Goal: Transaction & Acquisition: Book appointment/travel/reservation

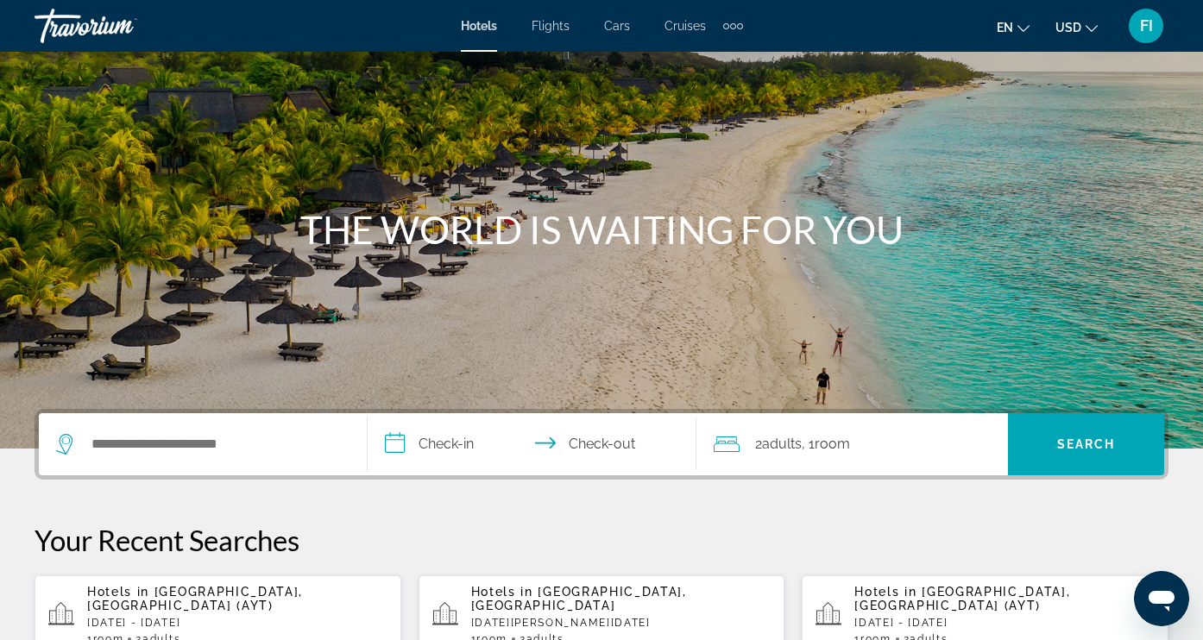
click at [188, 461] on div "Search widget" at bounding box center [202, 444] width 293 height 62
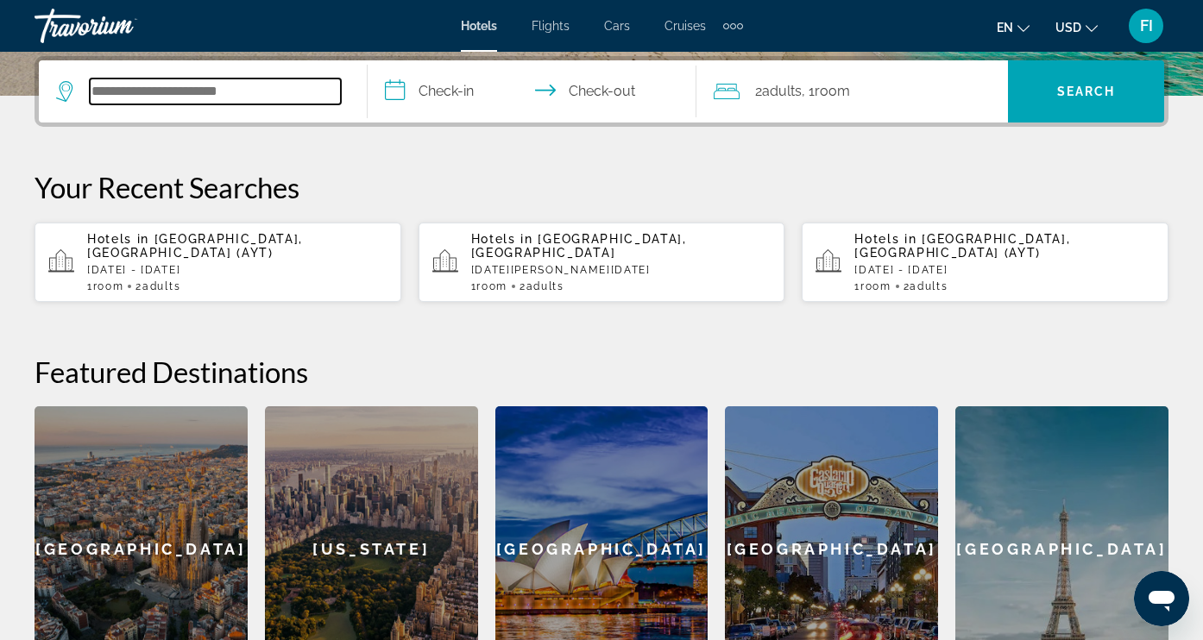
click at [173, 91] on input "Search hotel destination" at bounding box center [215, 92] width 251 height 26
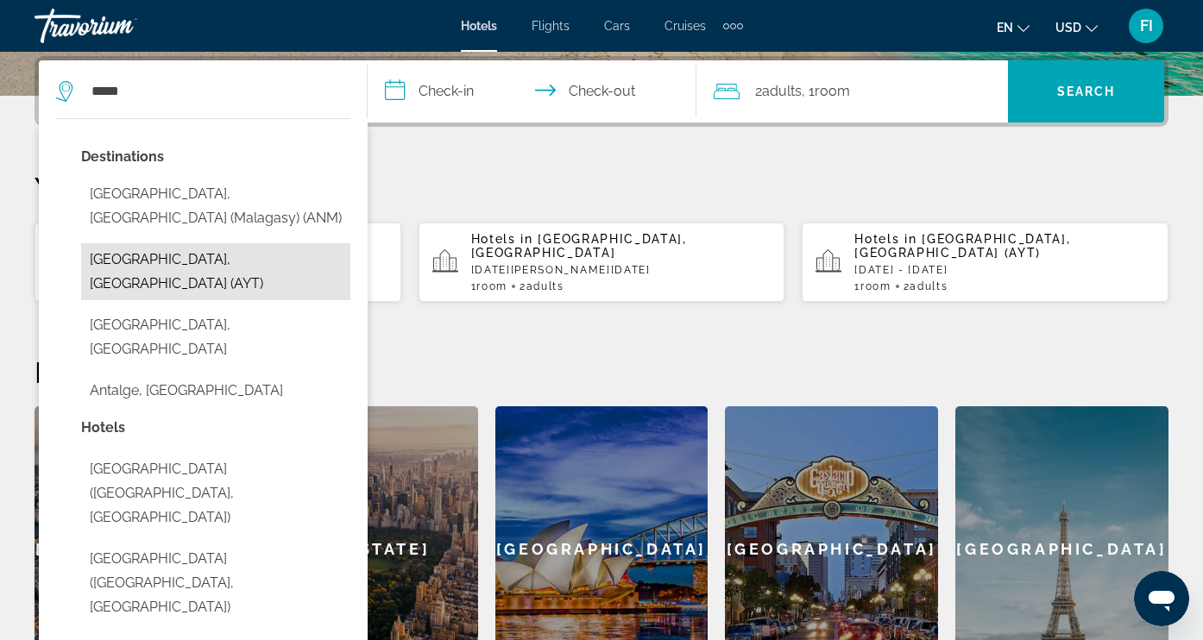
click at [111, 263] on button "[GEOGRAPHIC_DATA], [GEOGRAPHIC_DATA] (AYT)" at bounding box center [215, 271] width 269 height 57
type input "**********"
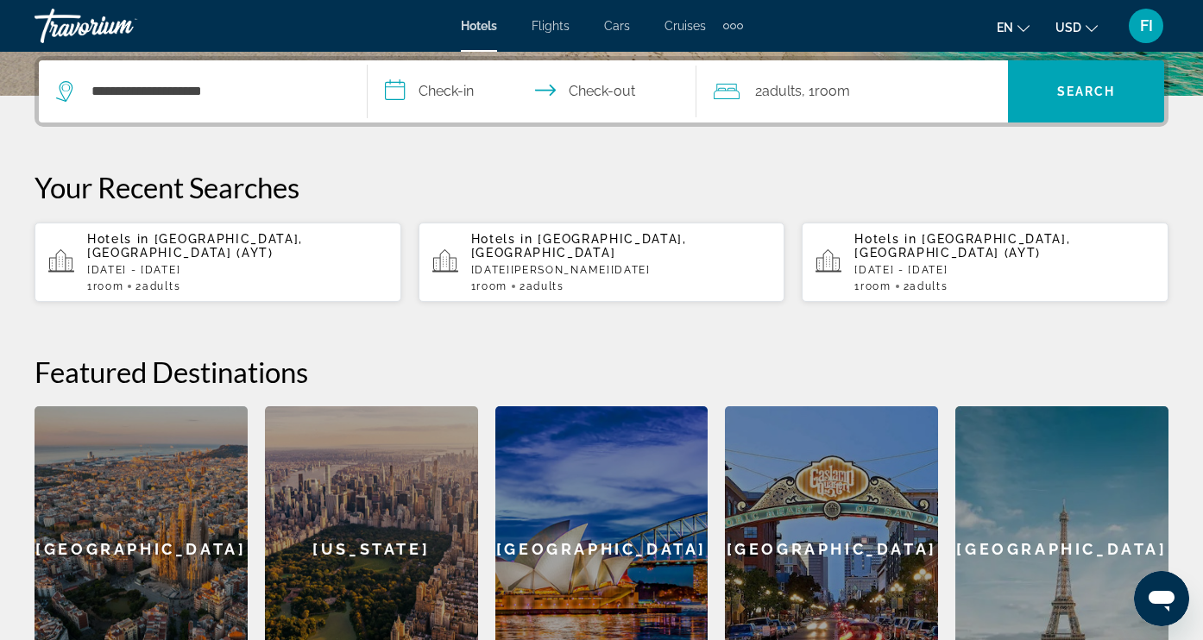
click at [445, 89] on input "**********" at bounding box center [536, 93] width 336 height 67
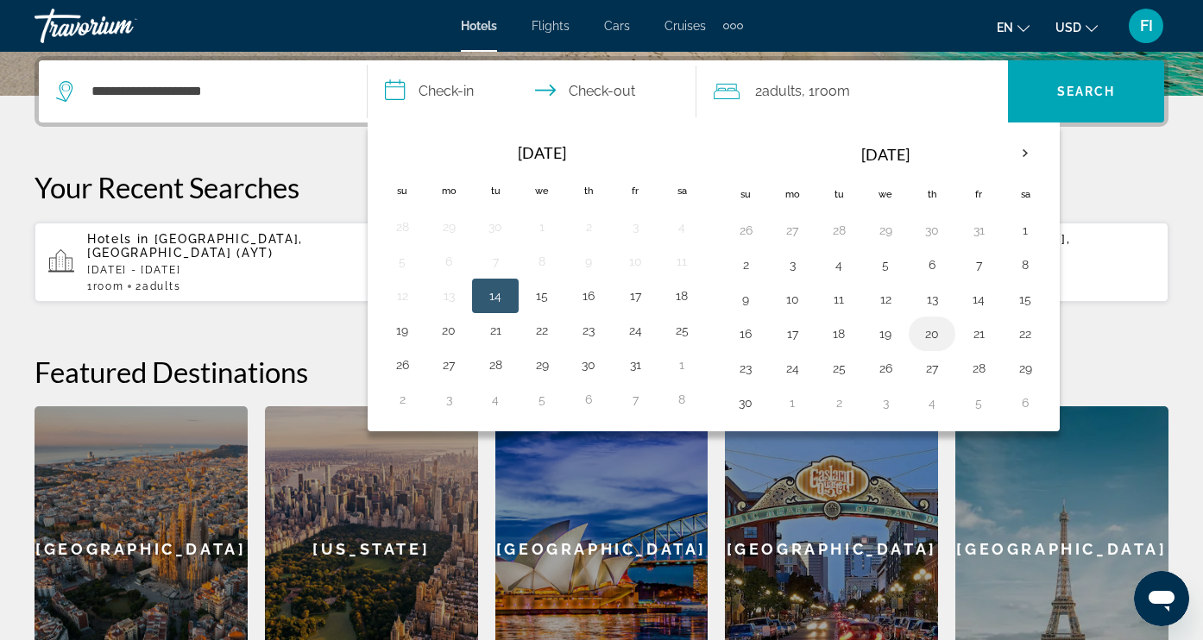
click at [933, 339] on button "20" at bounding box center [932, 334] width 28 height 24
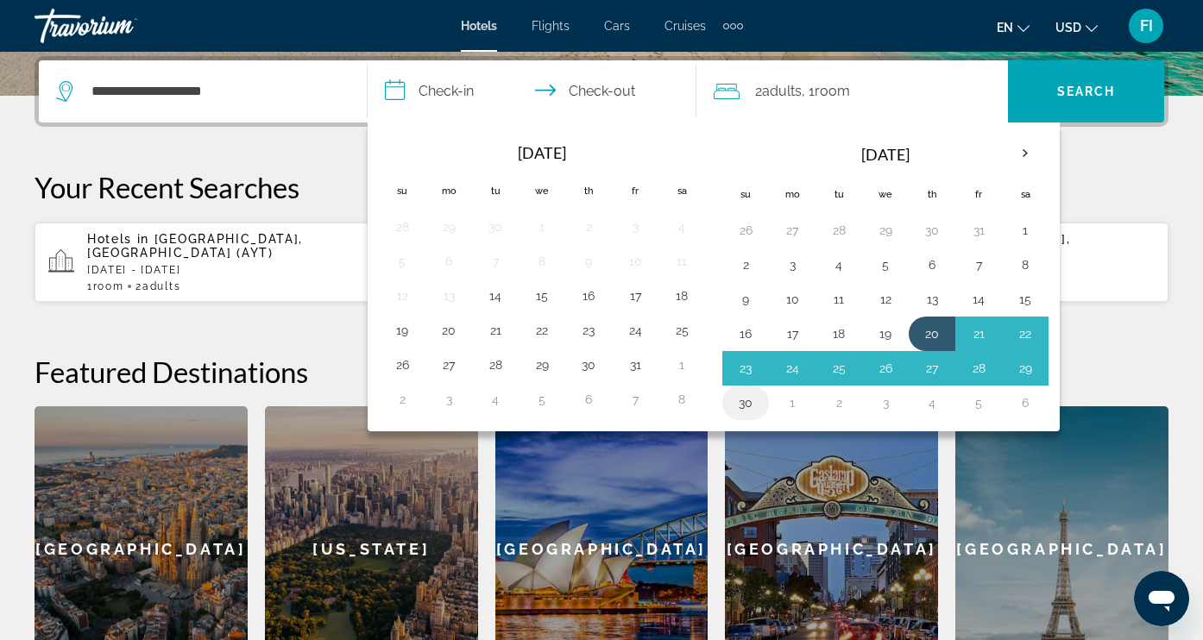
click at [750, 414] on button "30" at bounding box center [746, 403] width 28 height 24
type input "**********"
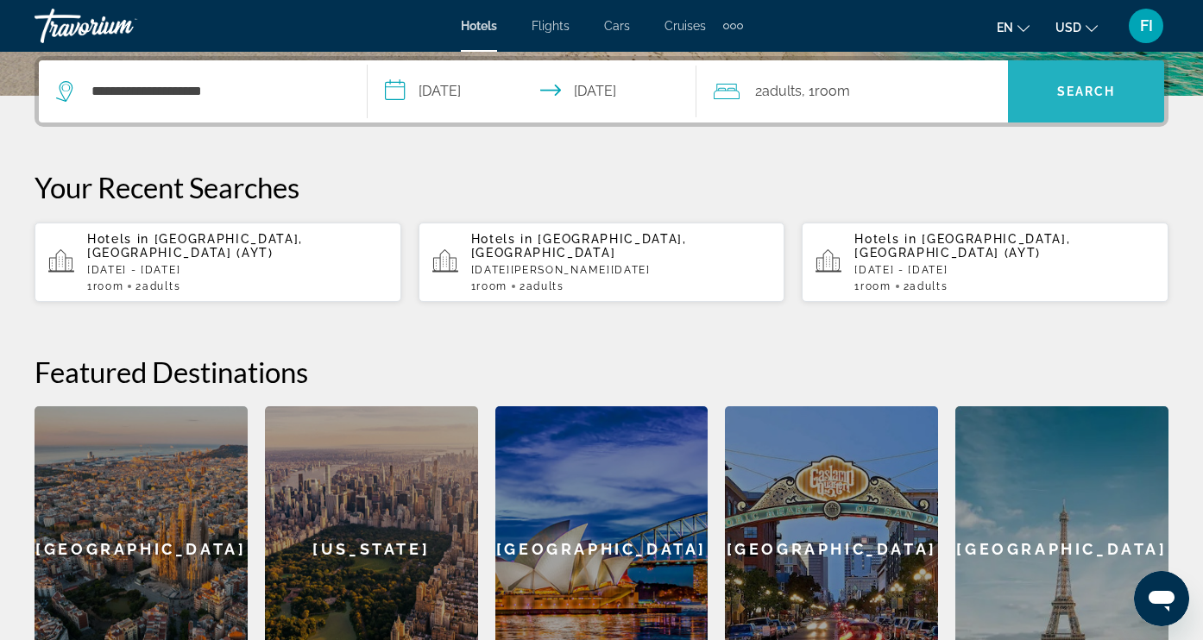
click at [1060, 86] on span "Search" at bounding box center [1086, 92] width 59 height 14
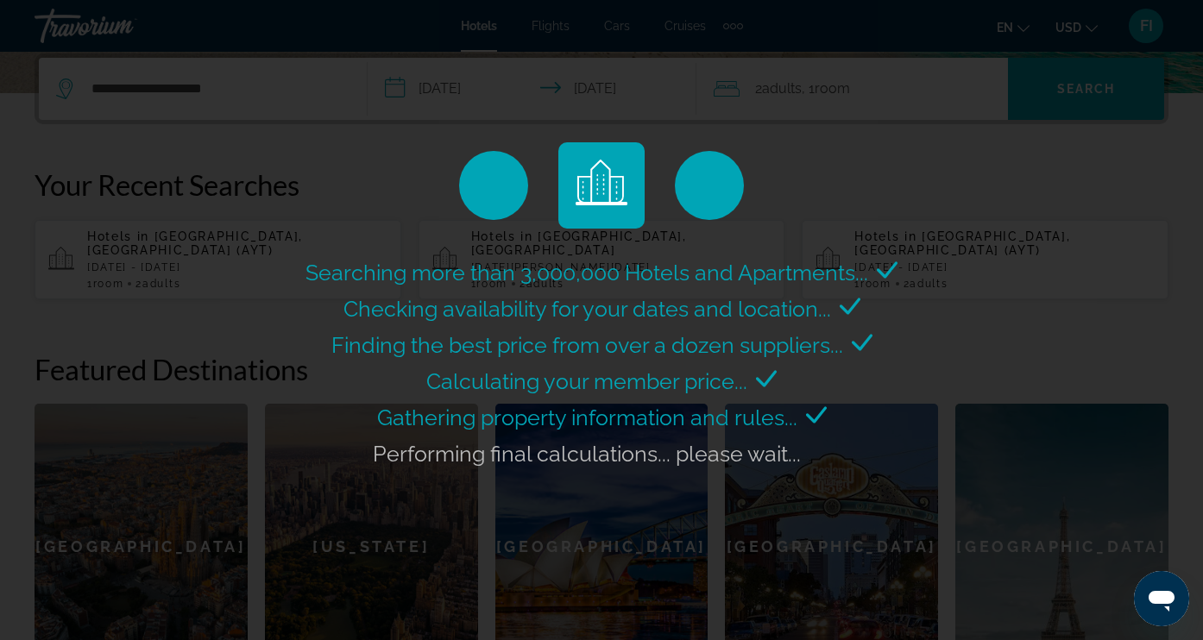
scroll to position [425, 0]
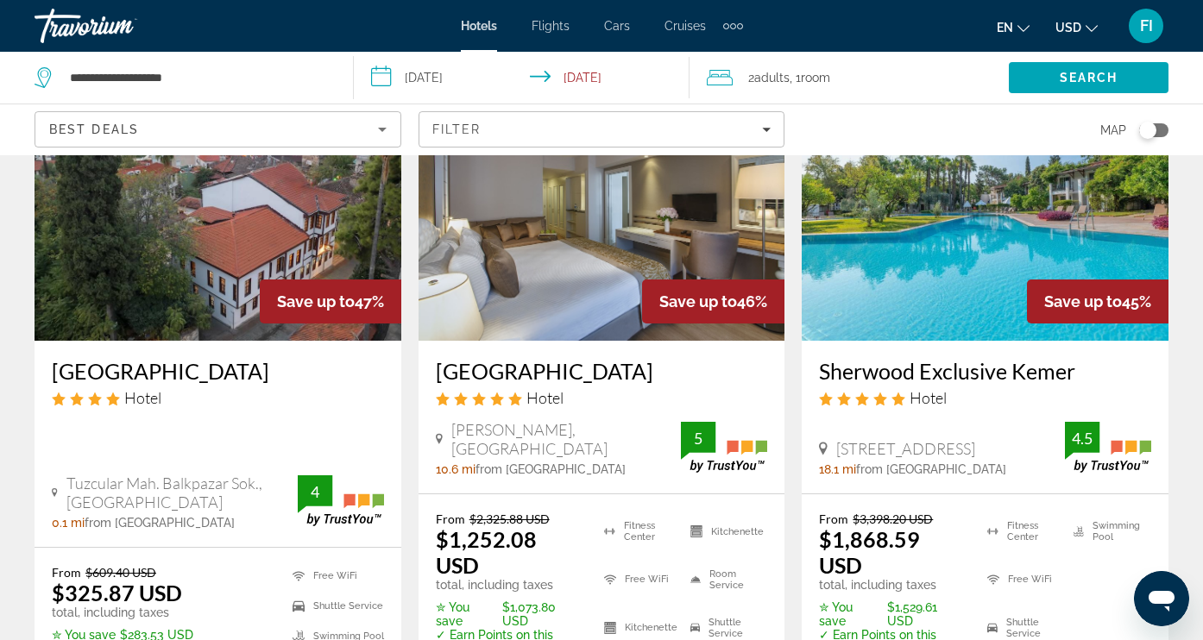
scroll to position [1617, 0]
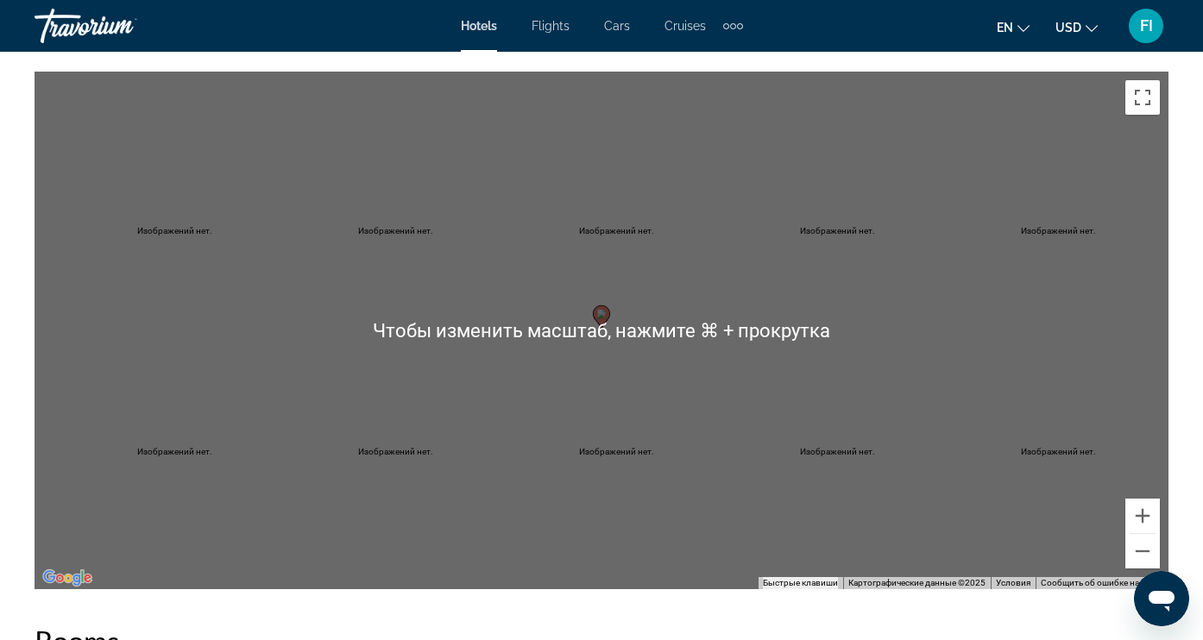
scroll to position [1976, 0]
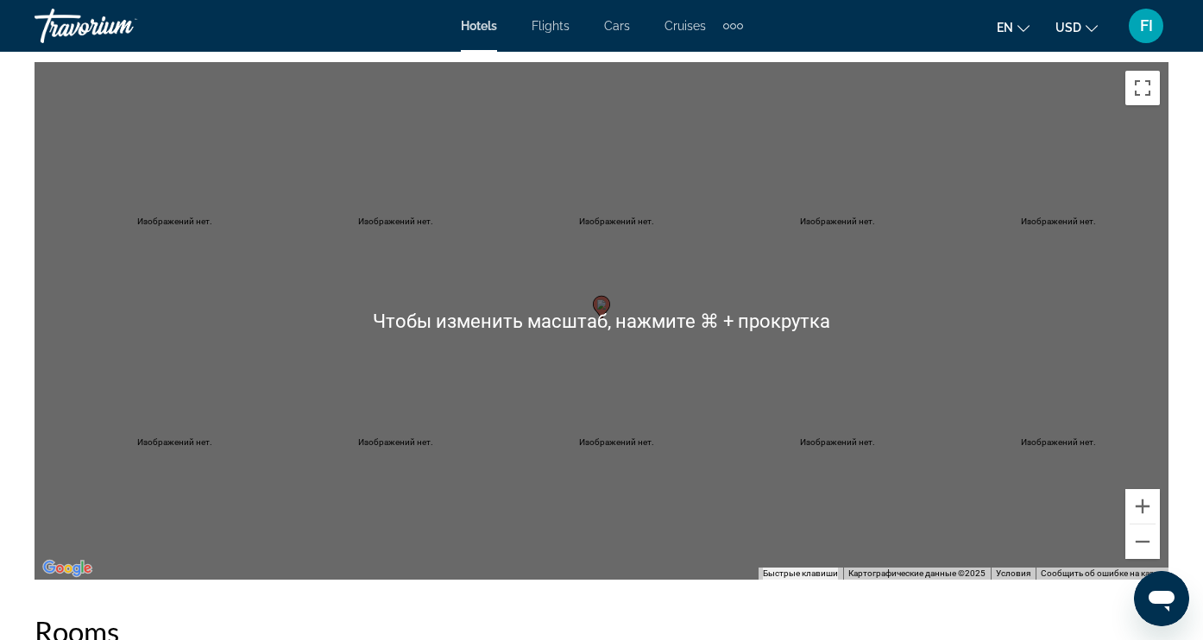
click at [639, 368] on div "Чтобы активировать перетаскивание с помощью клавиатуры, нажмите Alt + Ввод. Пос…" at bounding box center [602, 321] width 1134 height 518
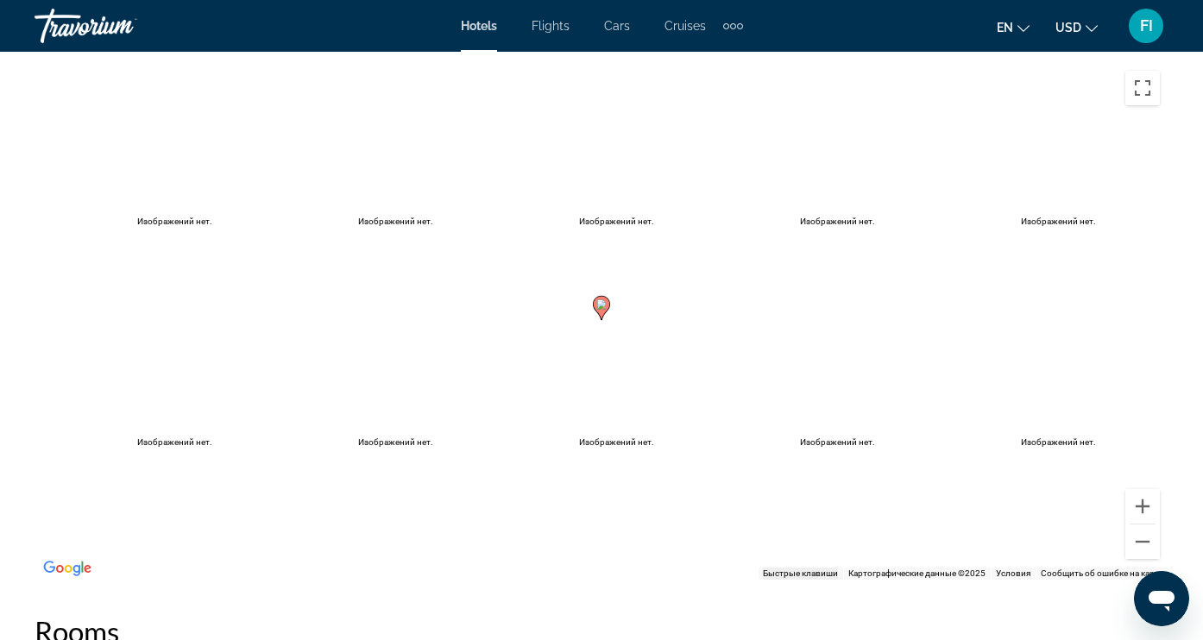
click at [639, 334] on div "Чтобы активировать перетаскивание с помощью клавиатуры, нажмите Alt + Ввод. Пос…" at bounding box center [602, 321] width 1134 height 518
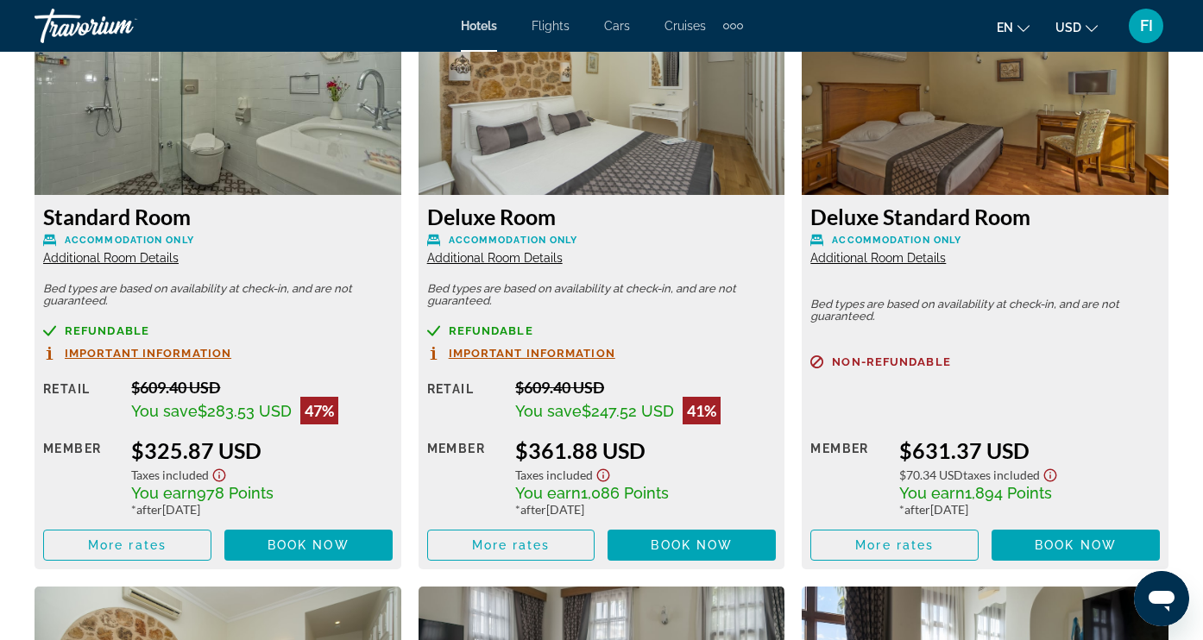
scroll to position [2766, 0]
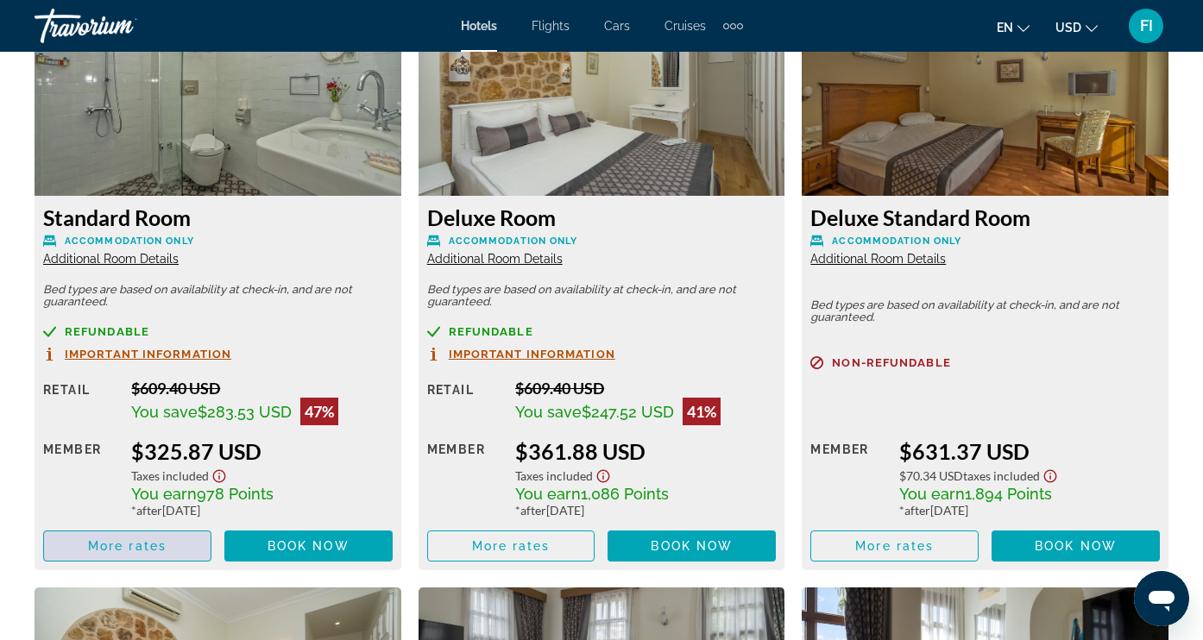
click at [148, 553] on span "More rates" at bounding box center [127, 547] width 79 height 14
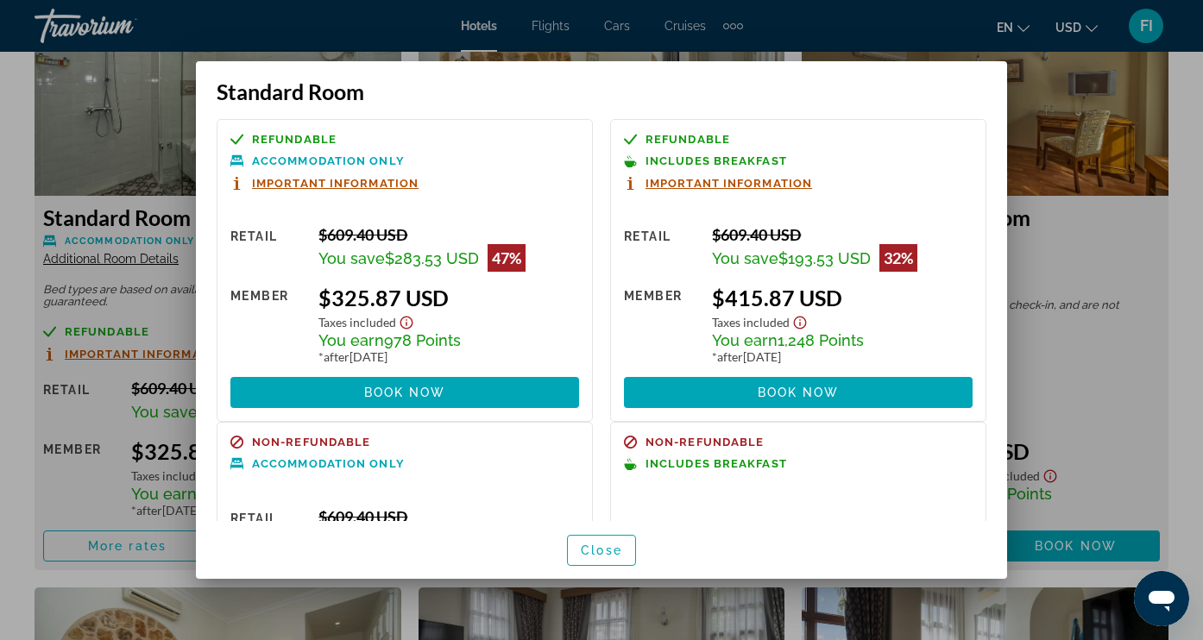
scroll to position [1, 0]
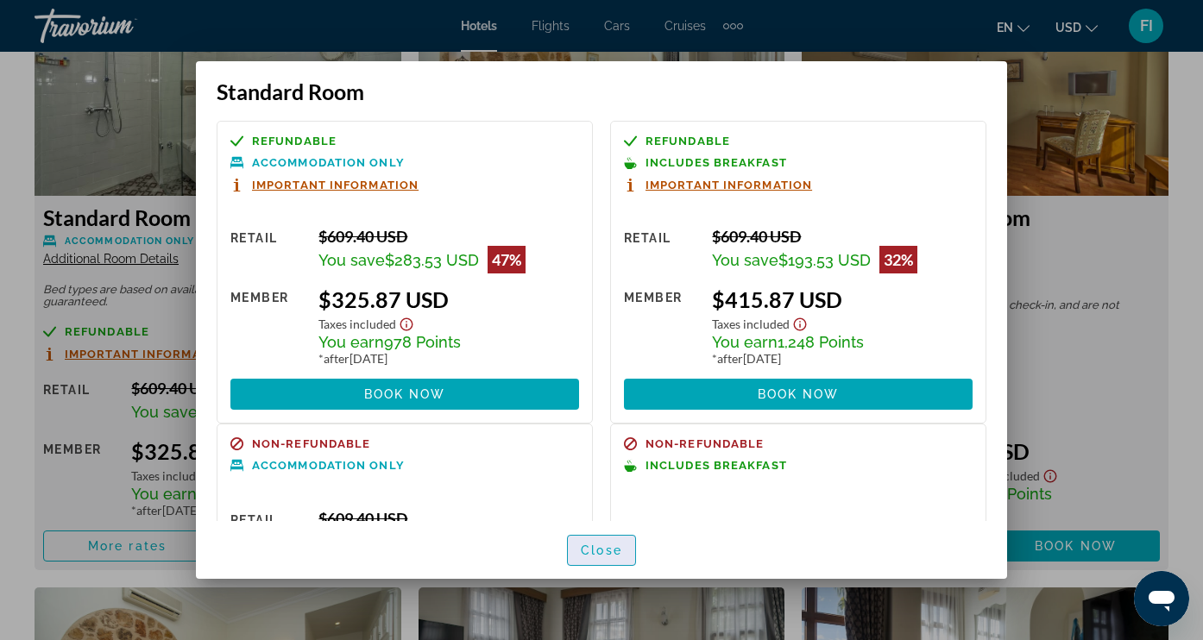
click at [616, 550] on span "Close" at bounding box center [601, 551] width 41 height 14
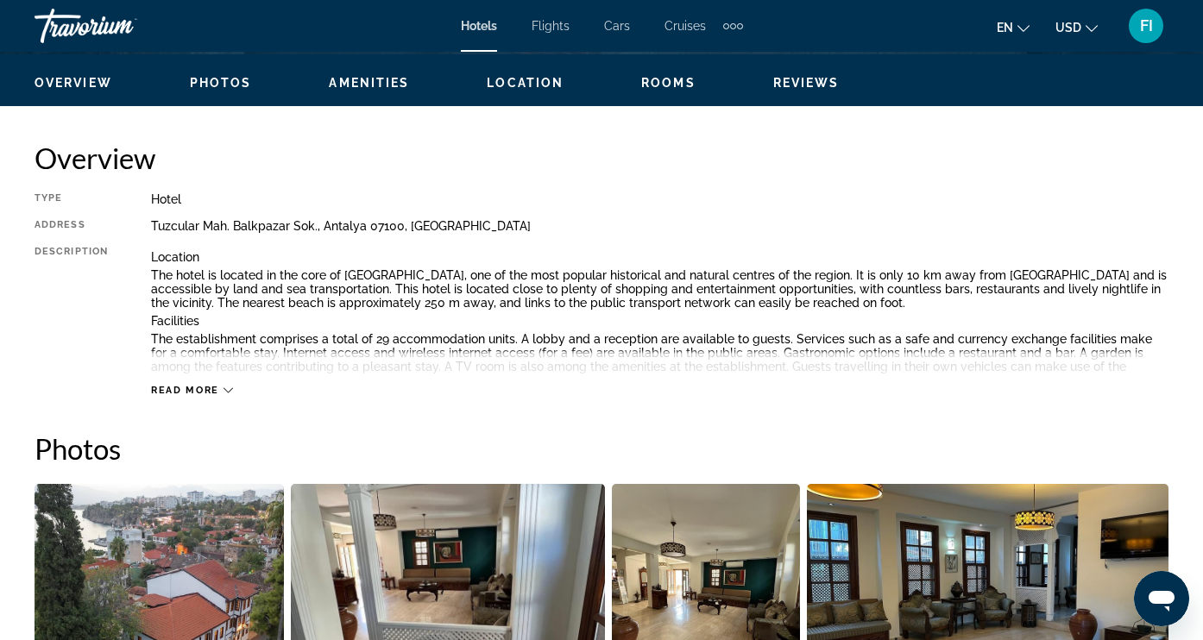
scroll to position [604, 0]
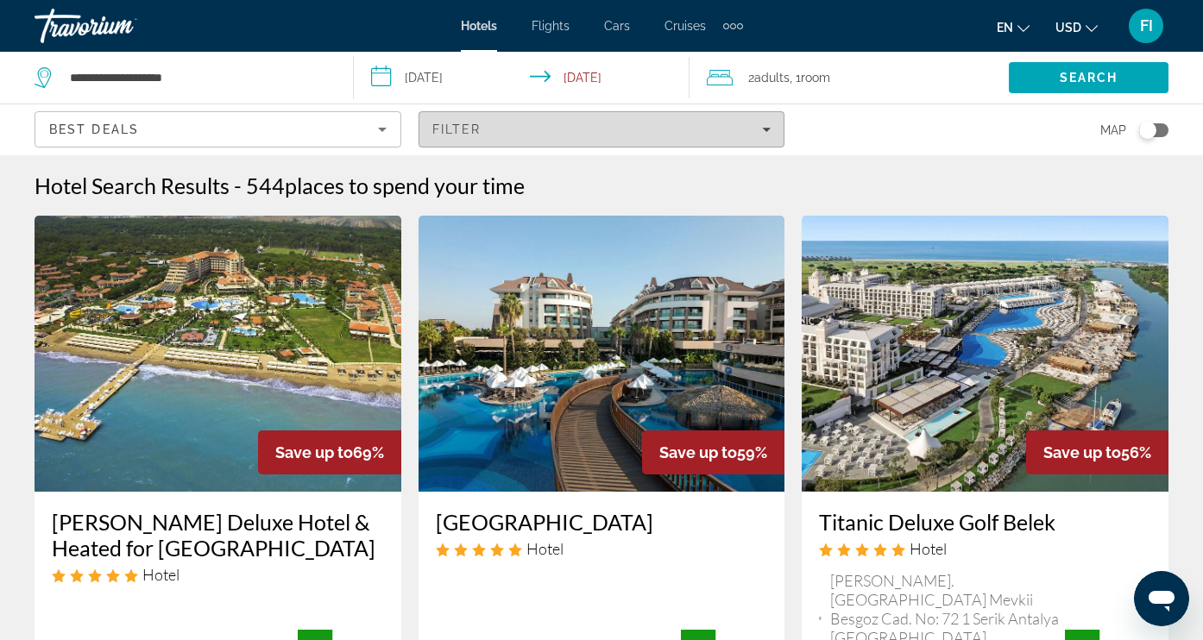
click at [497, 128] on div "Filter" at bounding box center [601, 130] width 339 height 14
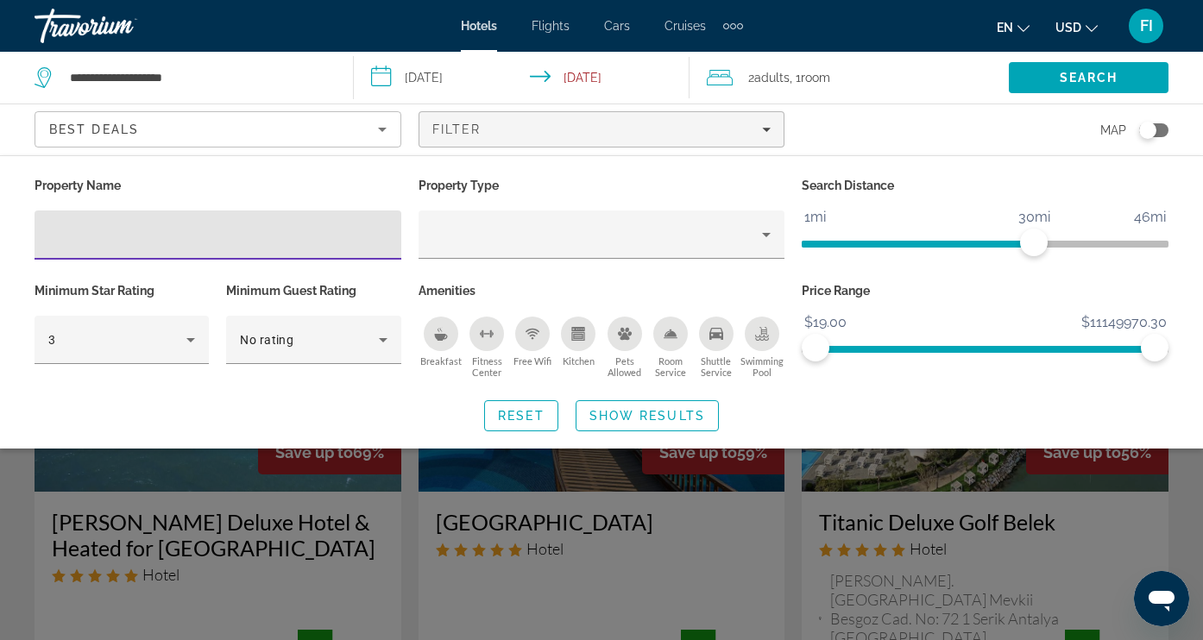
click at [270, 134] on div "Best Deals" at bounding box center [213, 129] width 329 height 21
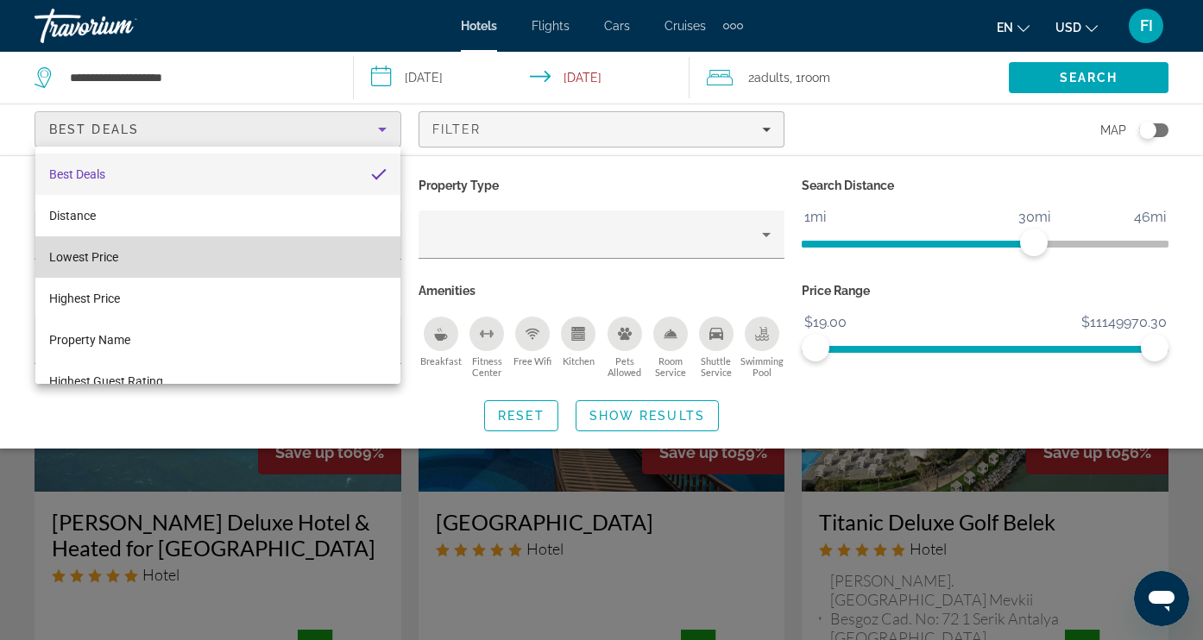
click at [162, 260] on mat-option "Lowest Price" at bounding box center [217, 257] width 365 height 41
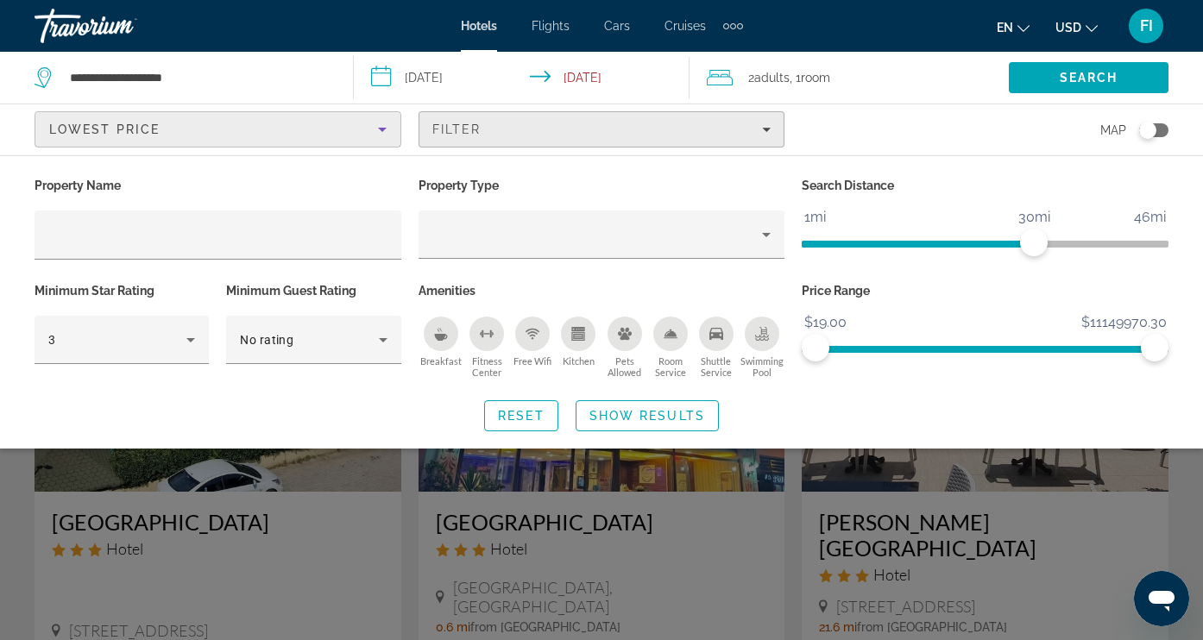
click at [581, 123] on div "Filter" at bounding box center [601, 130] width 339 height 14
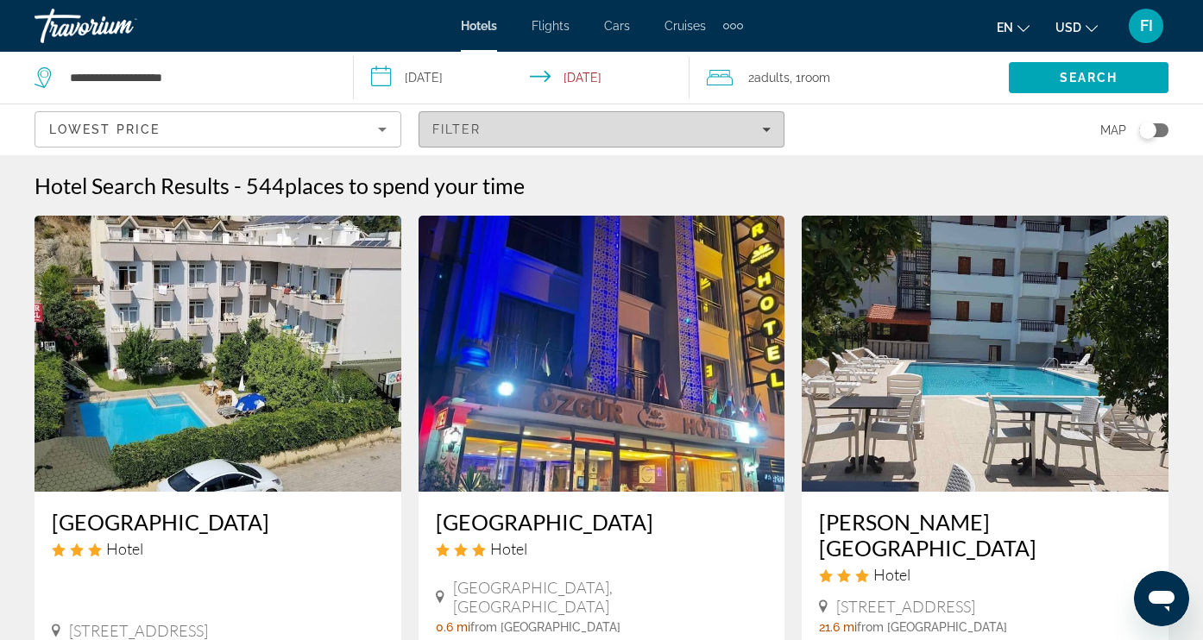
click at [522, 133] on div "Filter" at bounding box center [601, 130] width 339 height 14
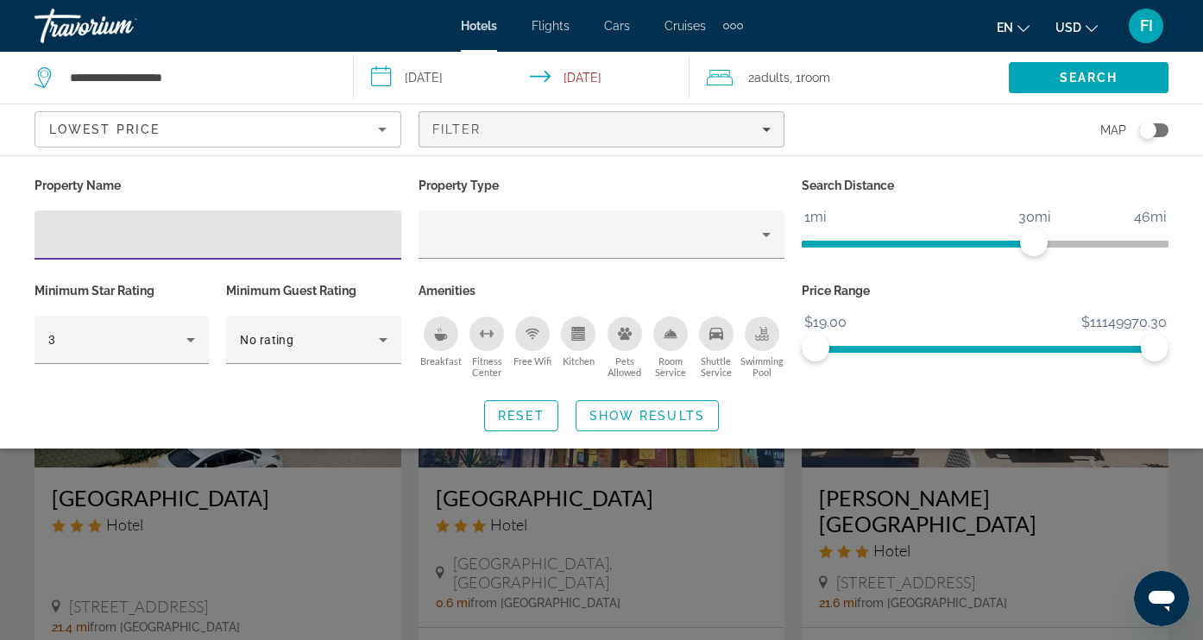
scroll to position [20, 0]
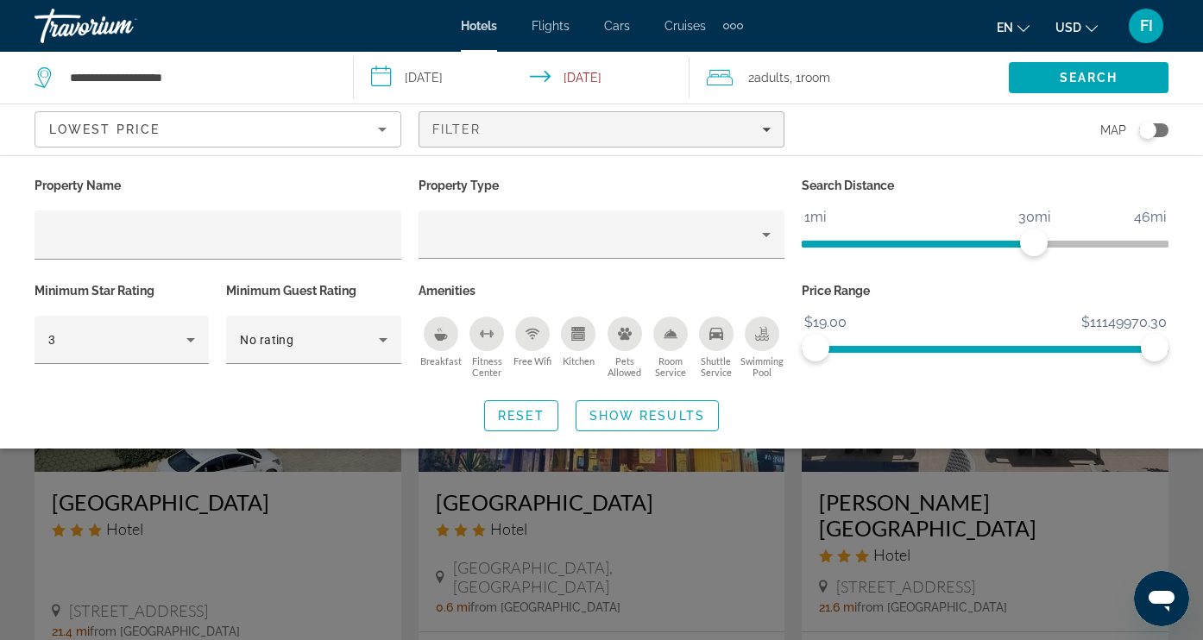
click at [434, 341] on icon "Breakfast" at bounding box center [441, 334] width 14 height 14
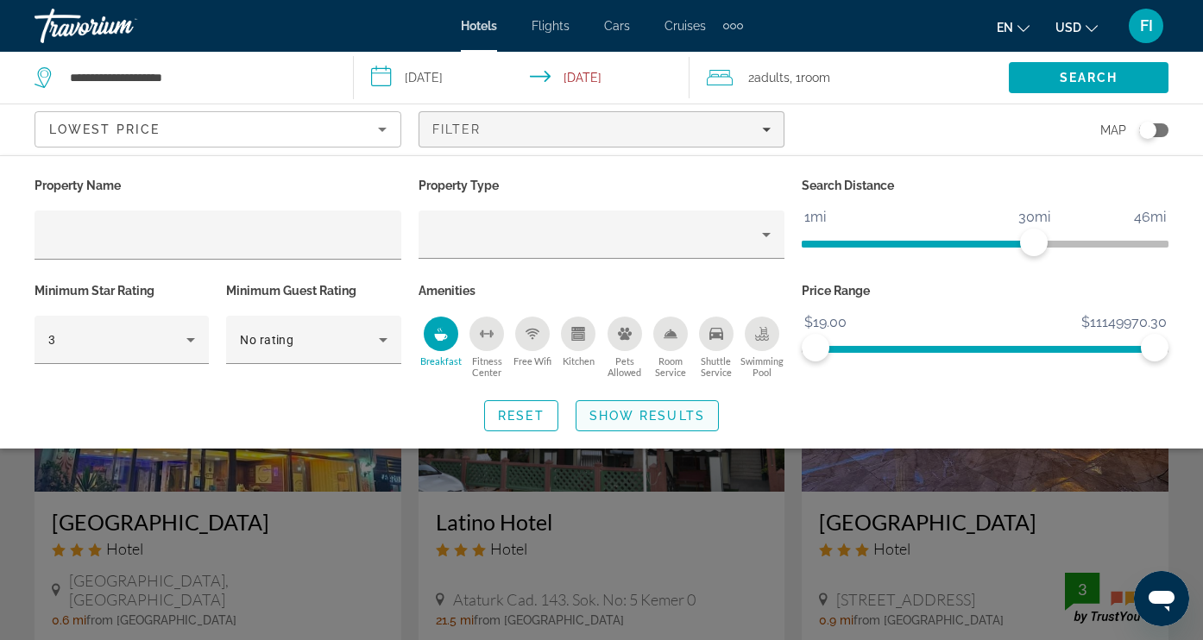
click at [628, 423] on span "Show Results" at bounding box center [648, 416] width 116 height 14
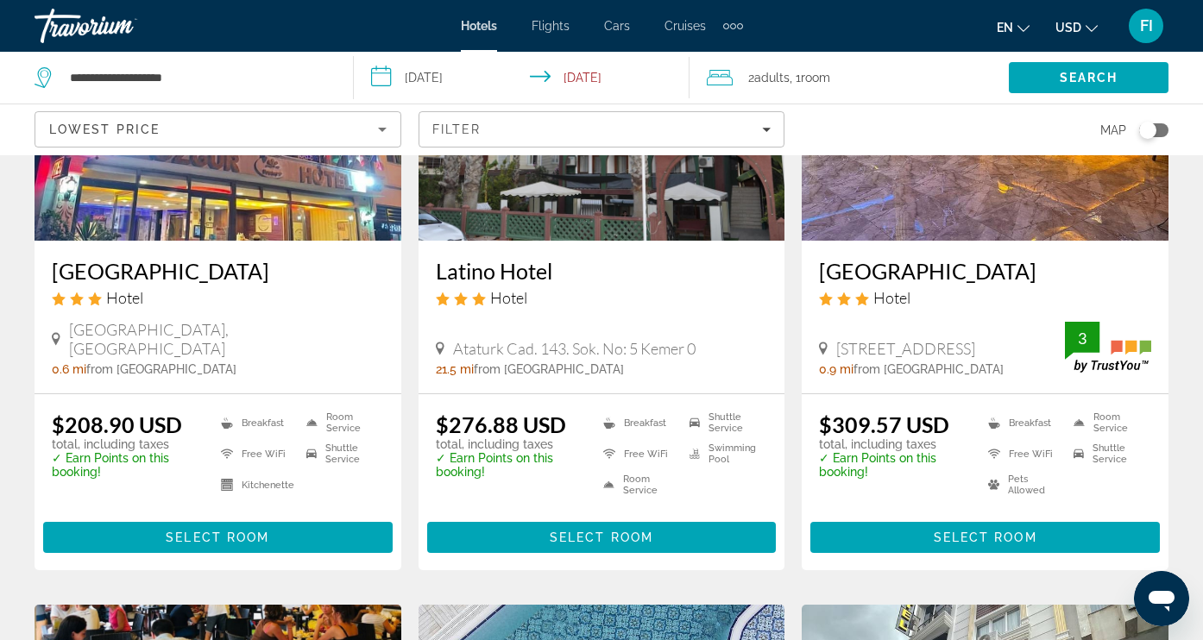
scroll to position [274, 0]
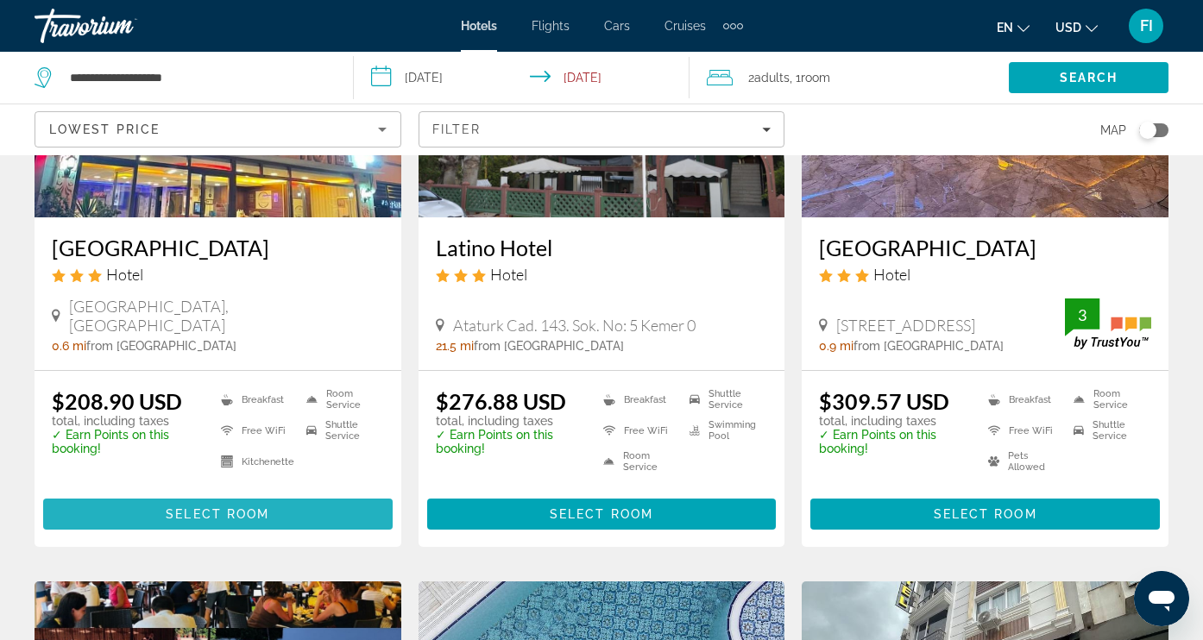
click at [186, 512] on span "Select Room" at bounding box center [218, 515] width 104 height 14
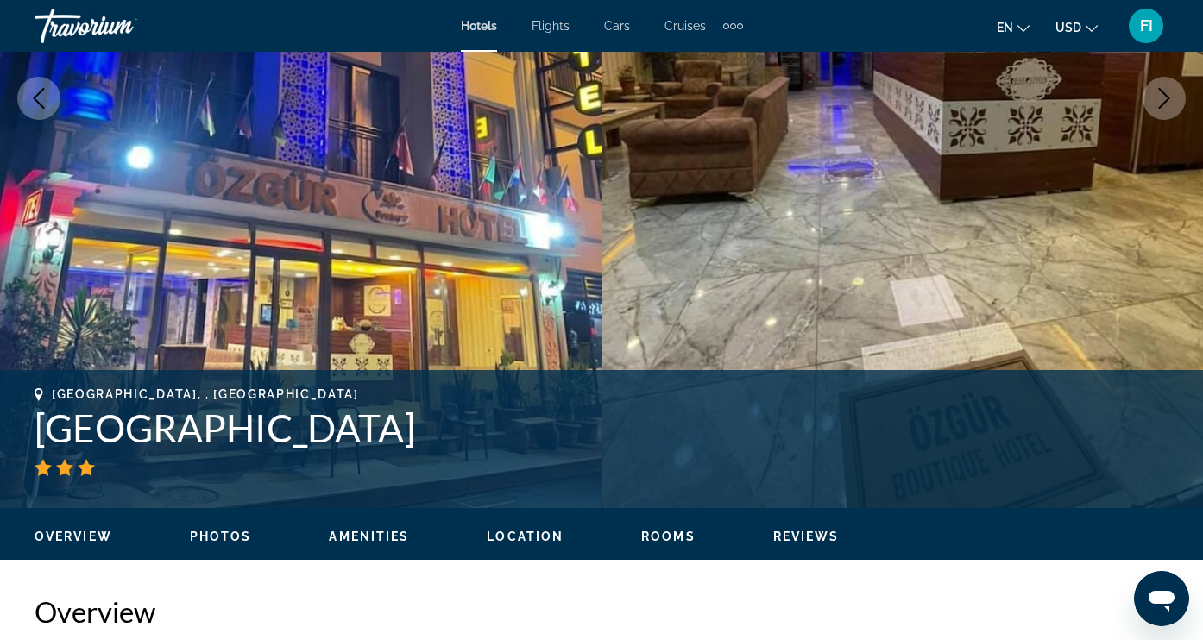
scroll to position [241, 0]
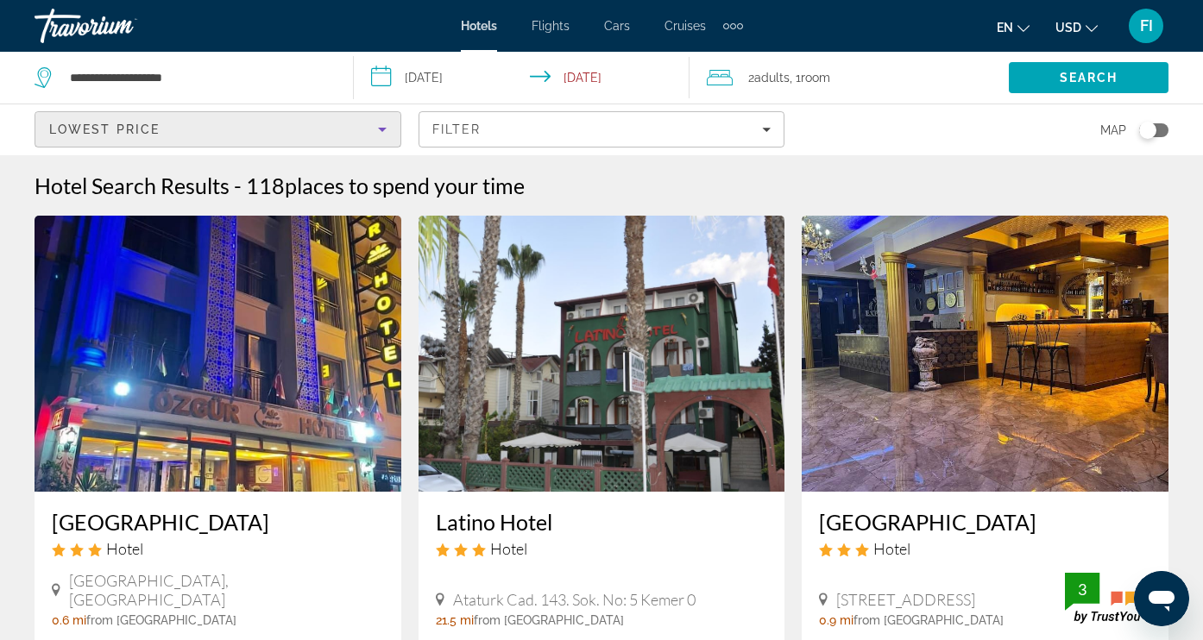
click at [380, 131] on icon "Sort by" at bounding box center [382, 129] width 21 height 21
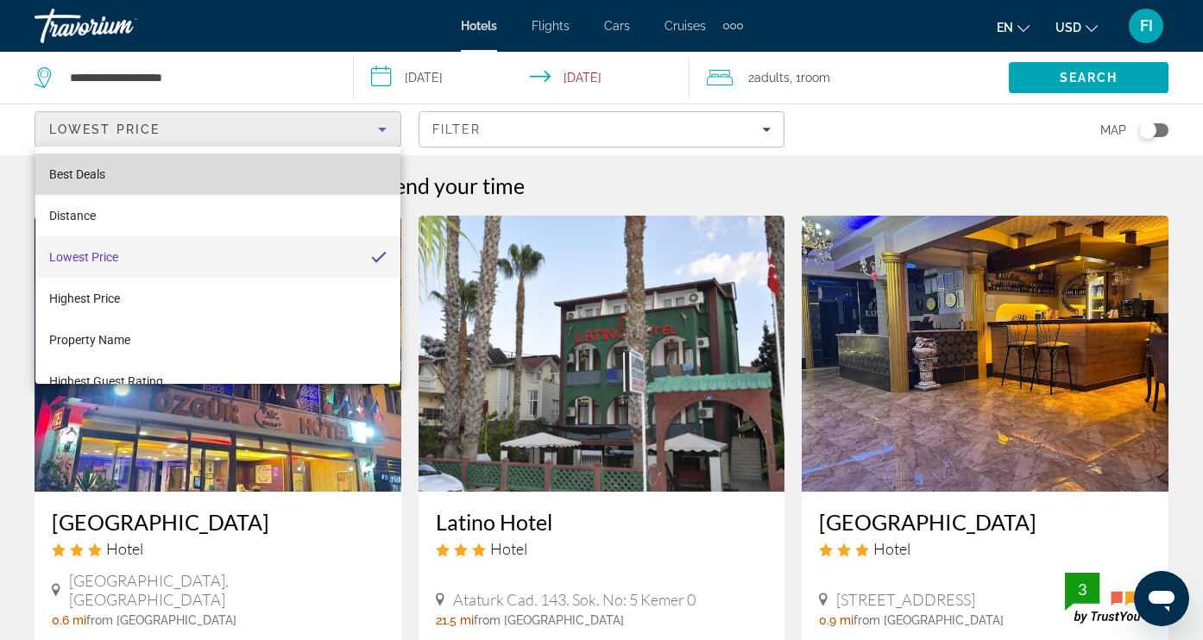
click at [111, 171] on mat-option "Best Deals" at bounding box center [217, 174] width 365 height 41
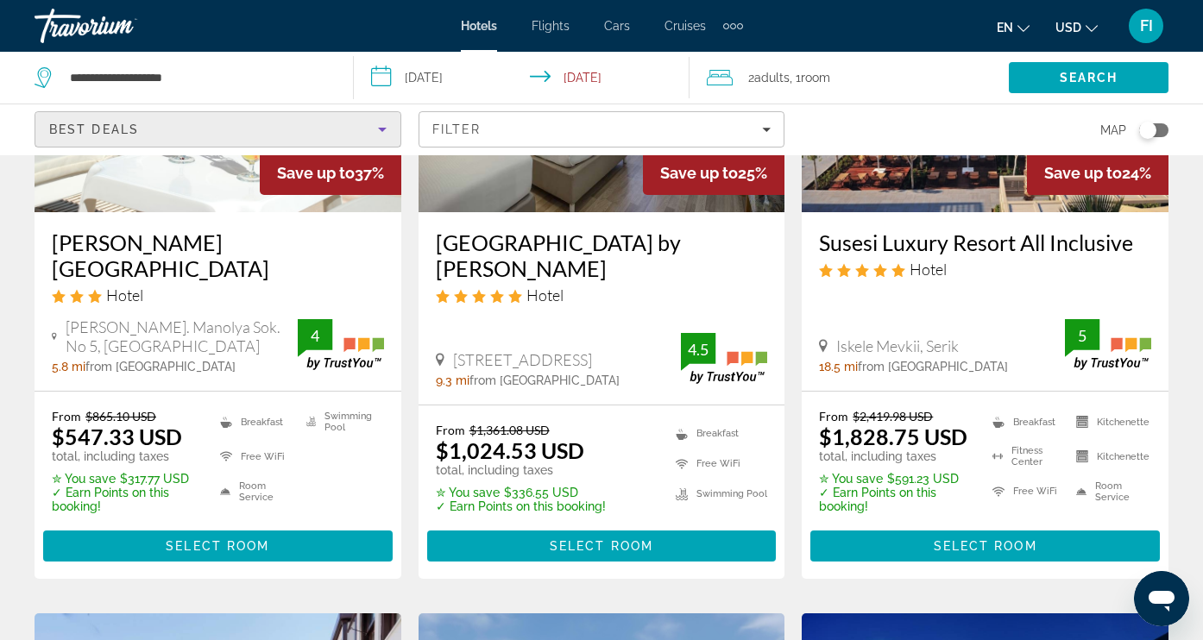
scroll to position [281, 0]
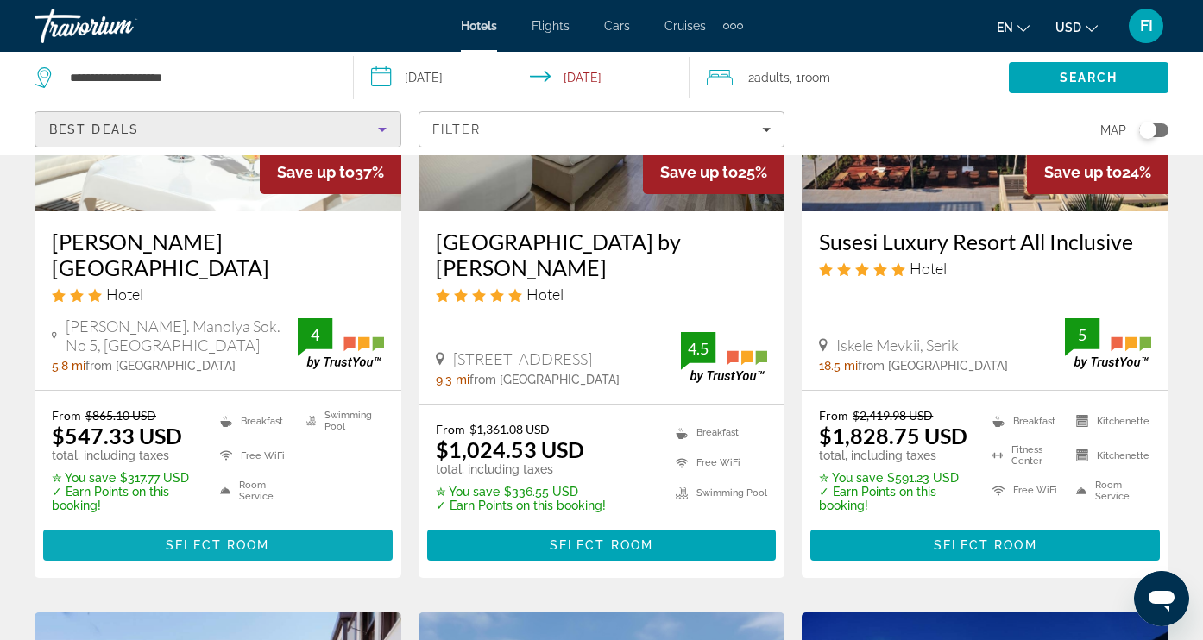
click at [219, 539] on span "Select Room" at bounding box center [218, 546] width 104 height 14
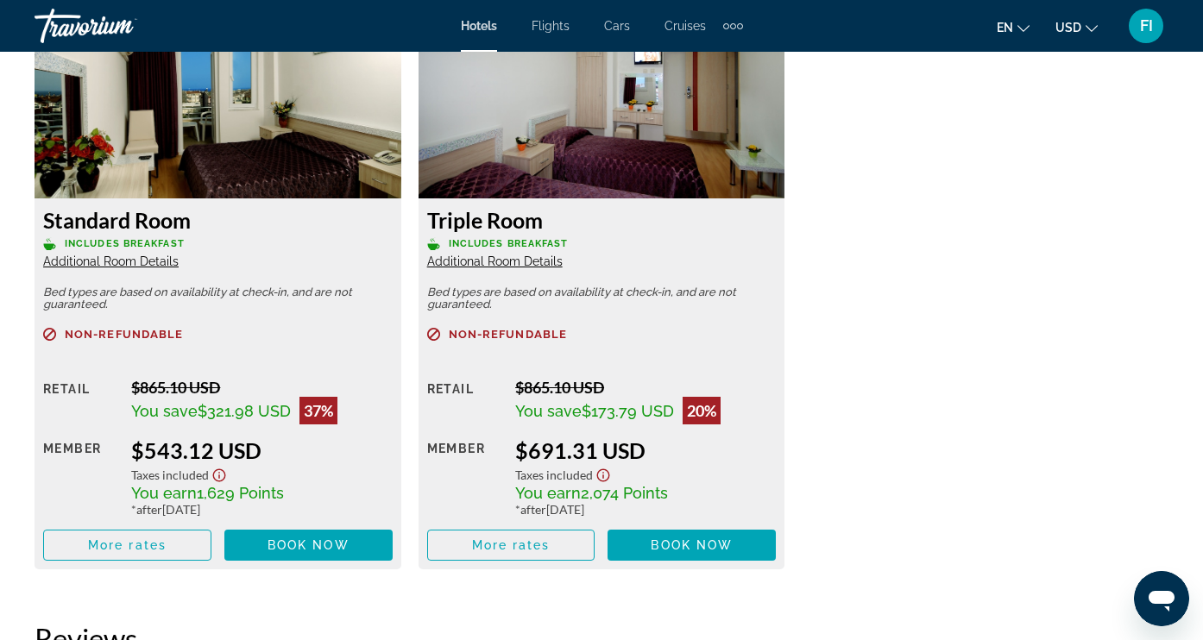
scroll to position [2767, 0]
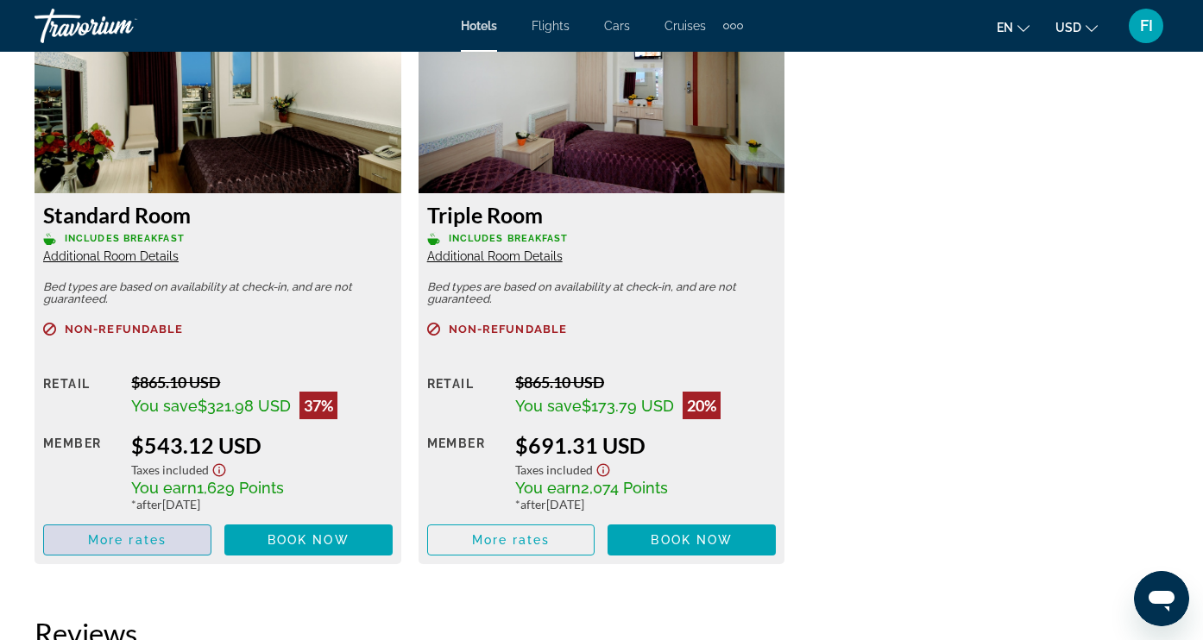
click at [123, 547] on span "More rates" at bounding box center [127, 540] width 79 height 14
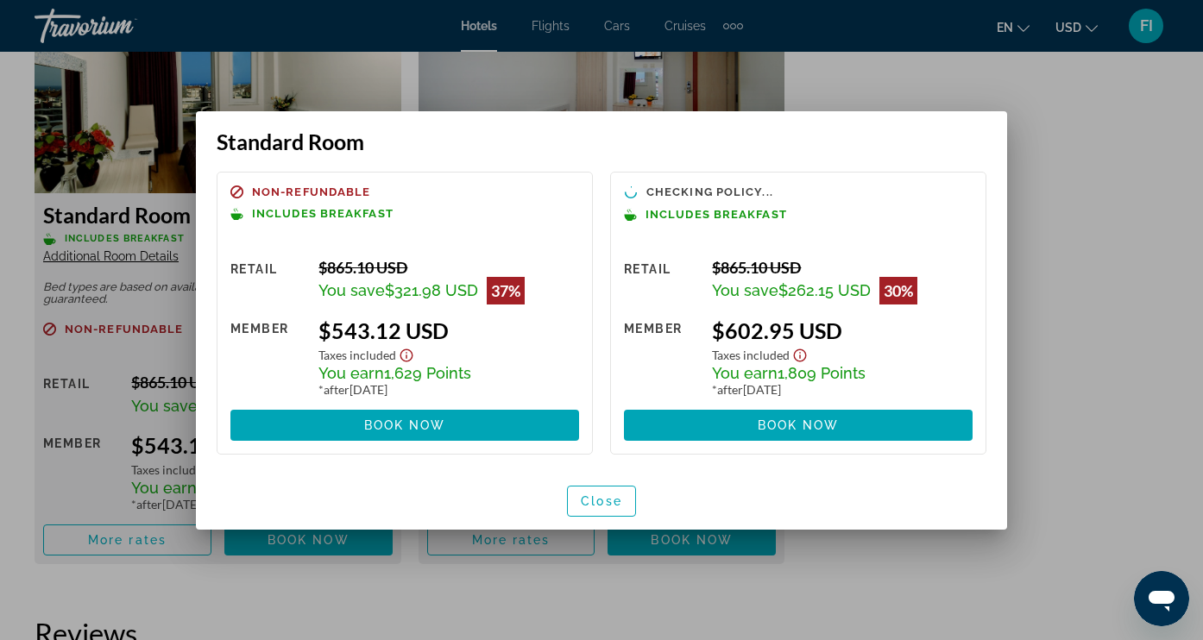
scroll to position [0, 0]
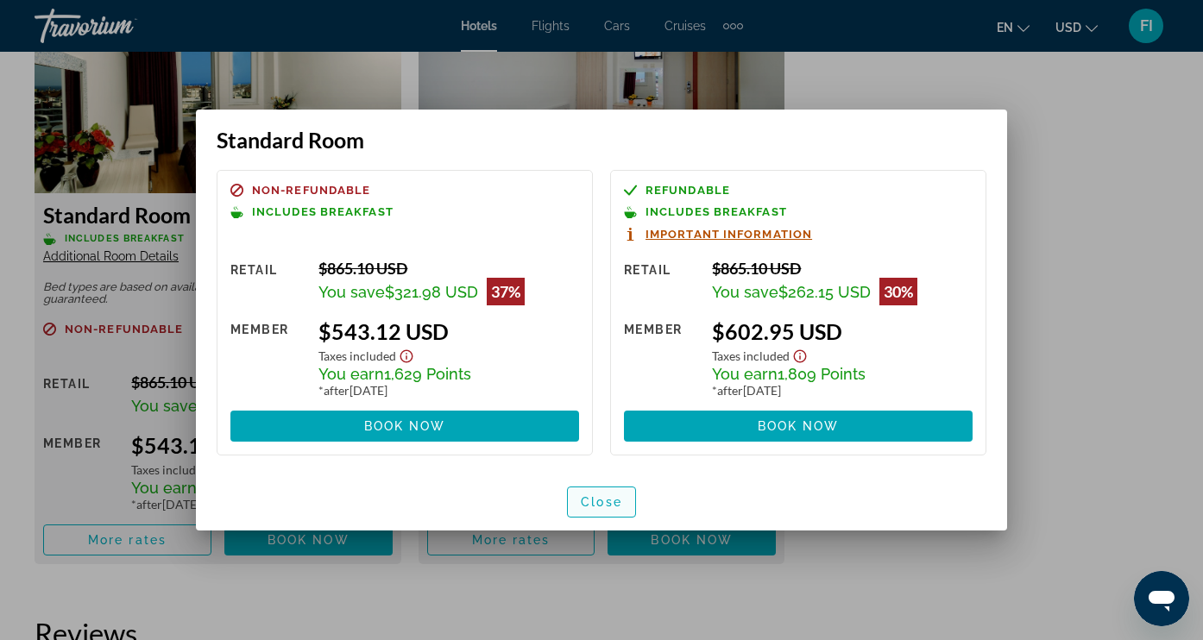
click at [603, 509] on span "Close" at bounding box center [601, 502] width 41 height 14
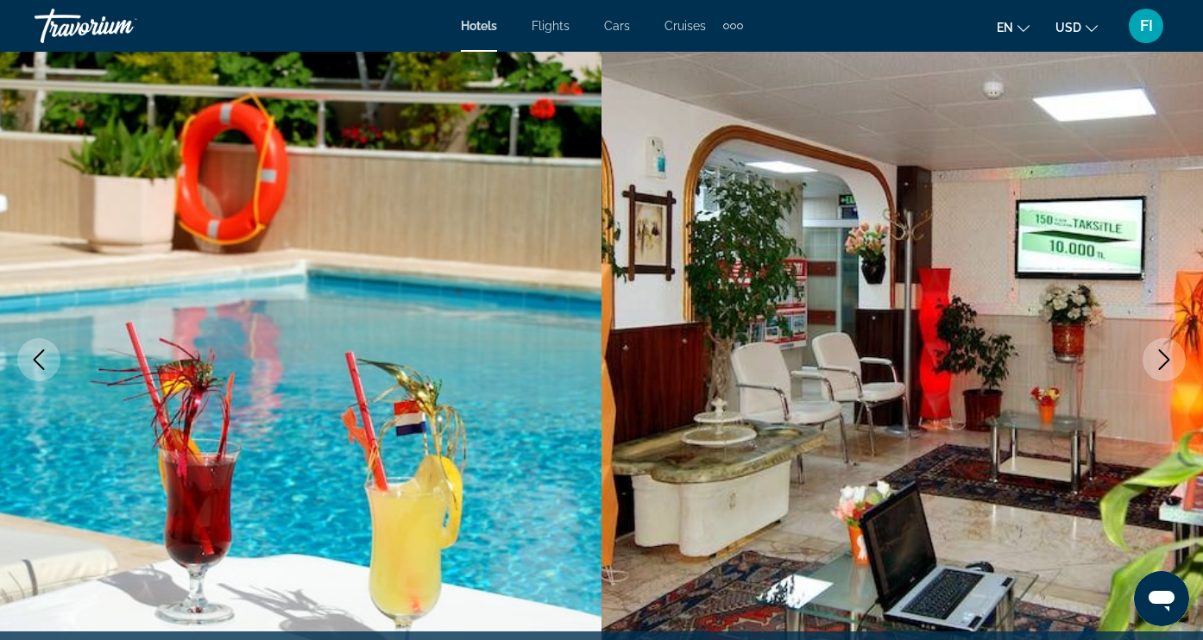
scroll to position [59, 0]
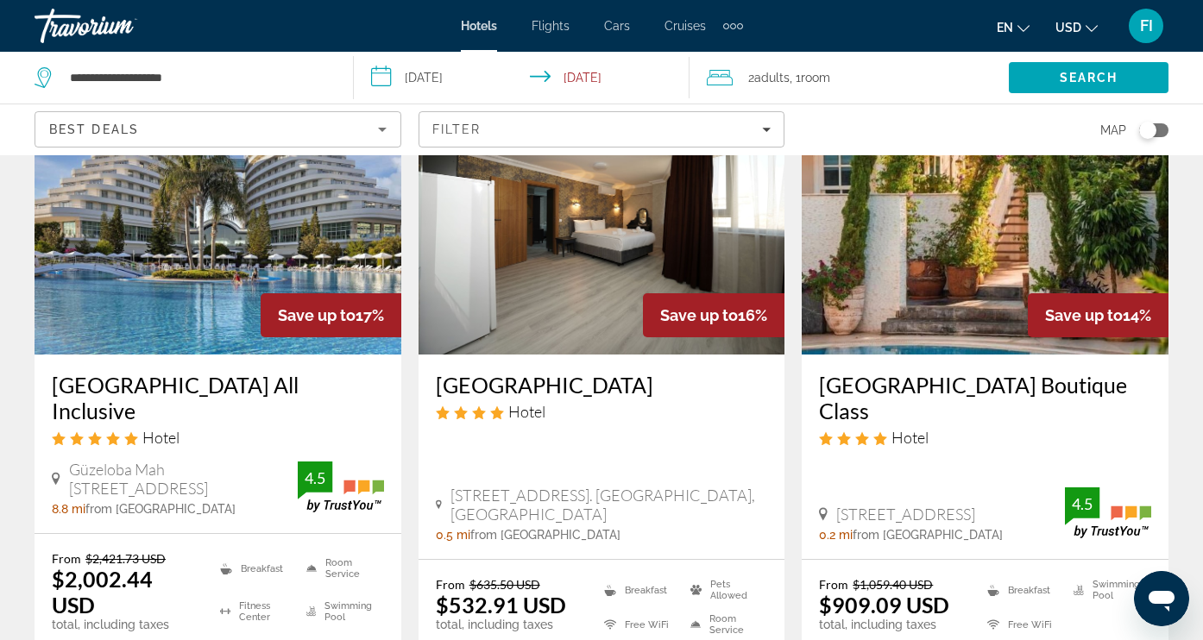
scroll to position [1530, 0]
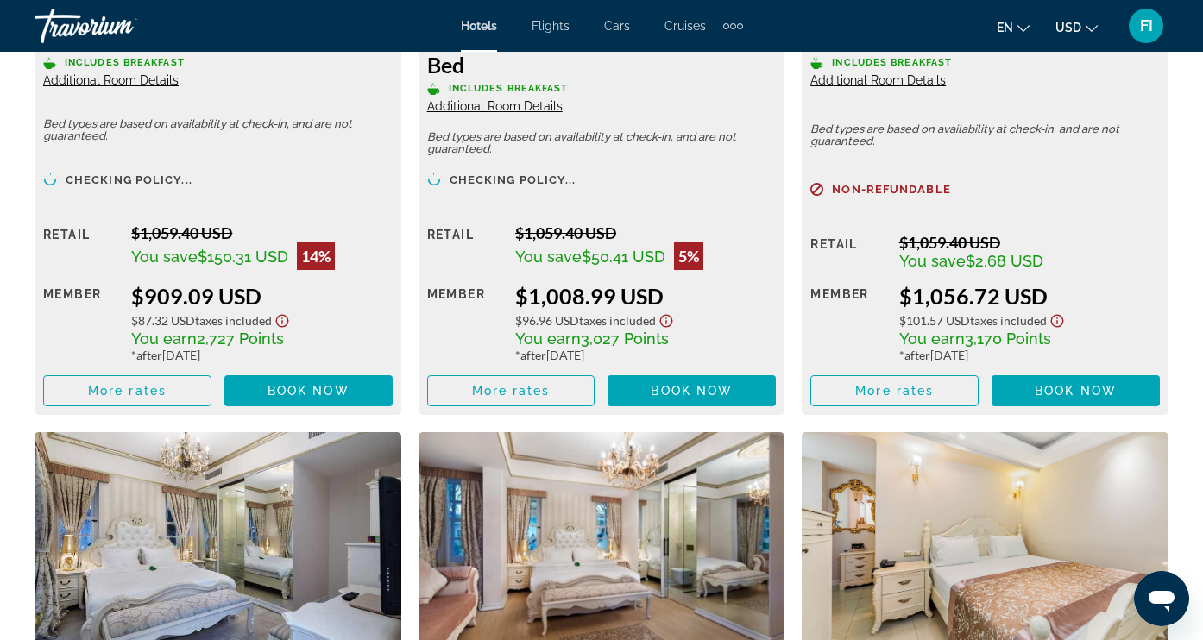
scroll to position [2816, 0]
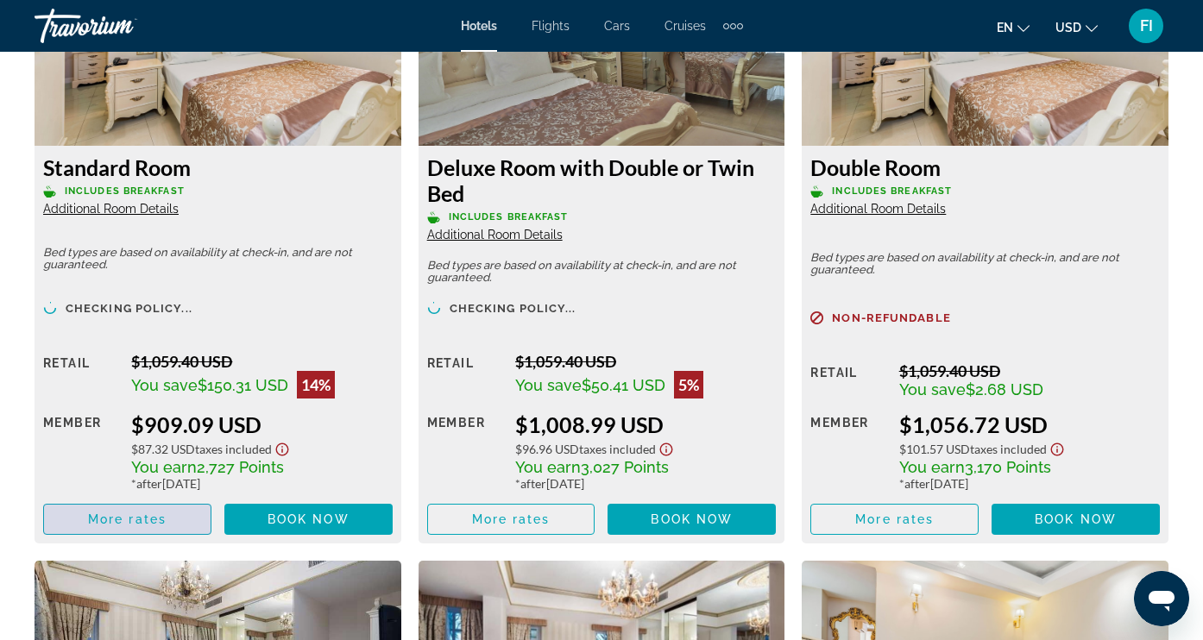
click at [131, 525] on span "More rates" at bounding box center [127, 520] width 79 height 14
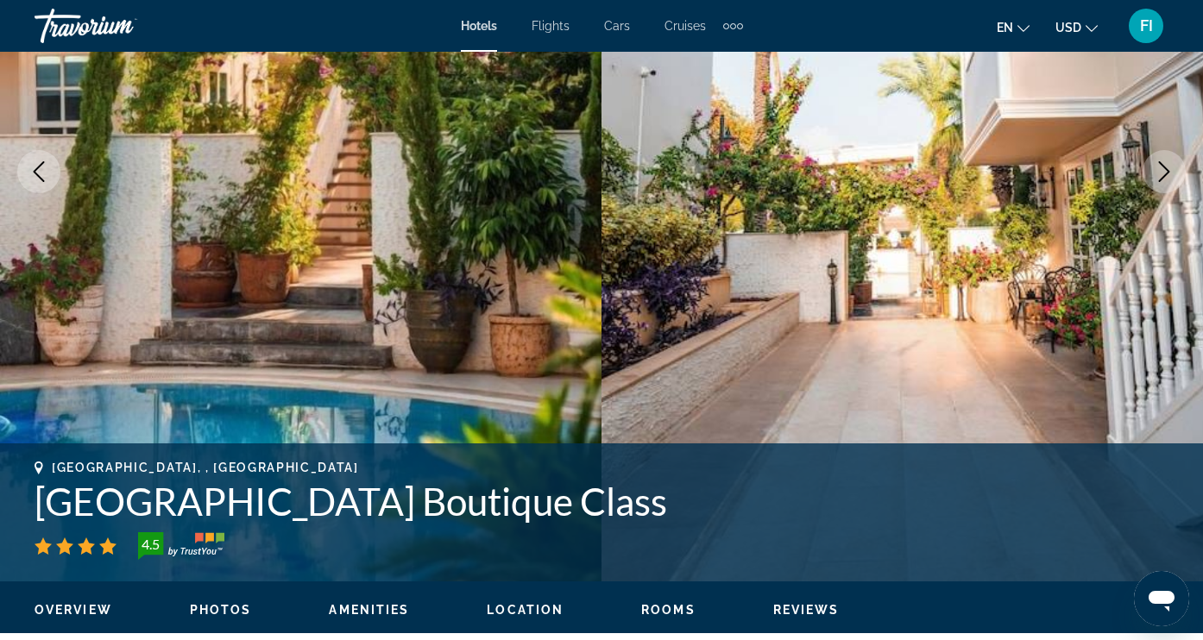
scroll to position [281, 0]
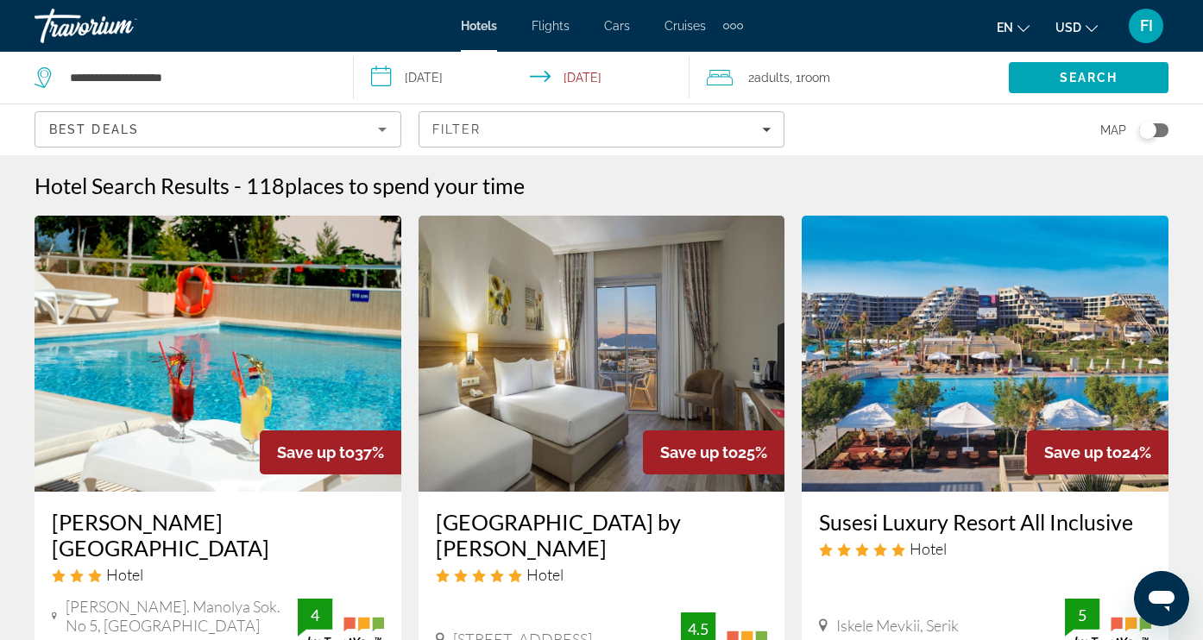
click at [587, 77] on input "**********" at bounding box center [526, 80] width 344 height 57
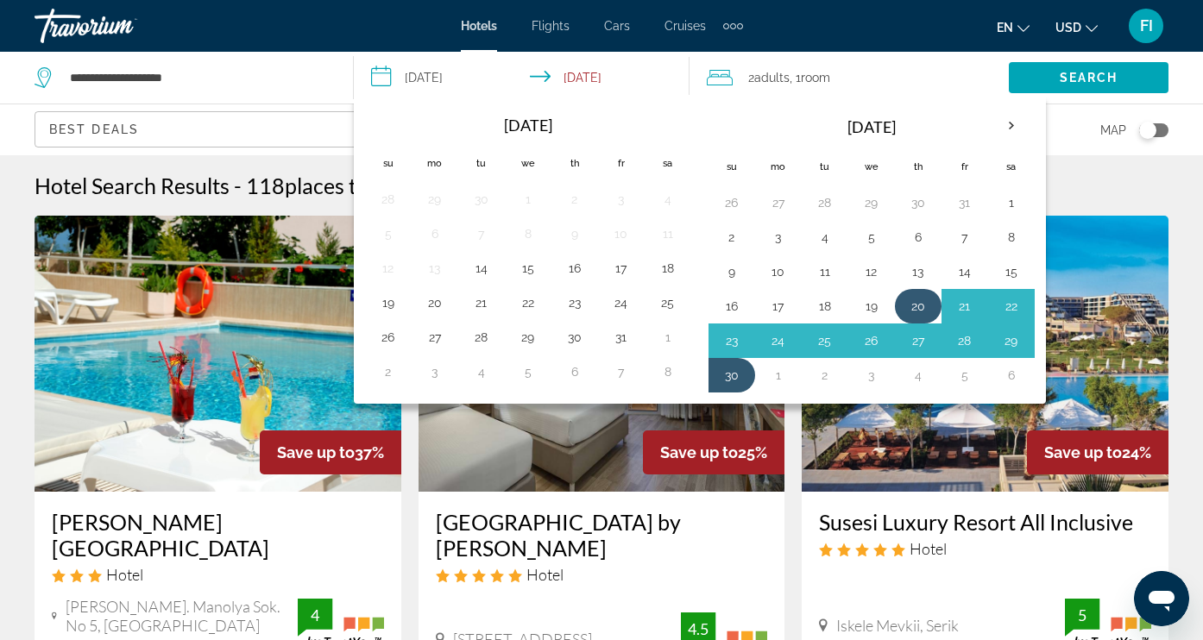
click at [923, 319] on button "20" at bounding box center [919, 306] width 28 height 24
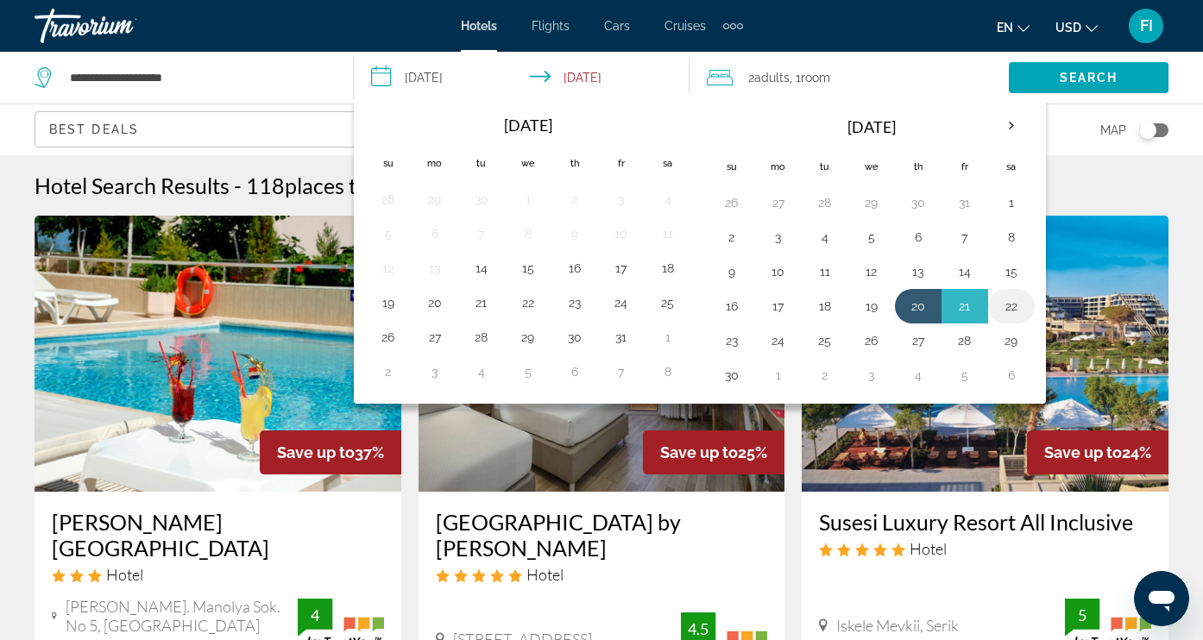
click at [1006, 317] on button "22" at bounding box center [1012, 306] width 28 height 24
type input "**********"
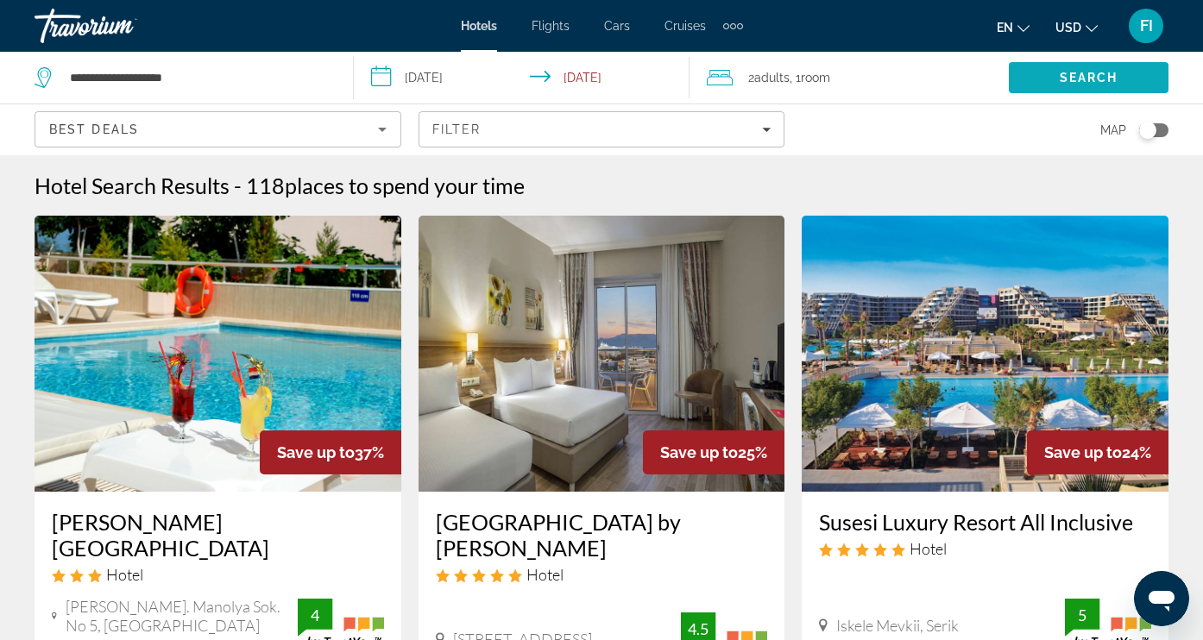
click at [1063, 76] on span "Search" at bounding box center [1089, 78] width 59 height 14
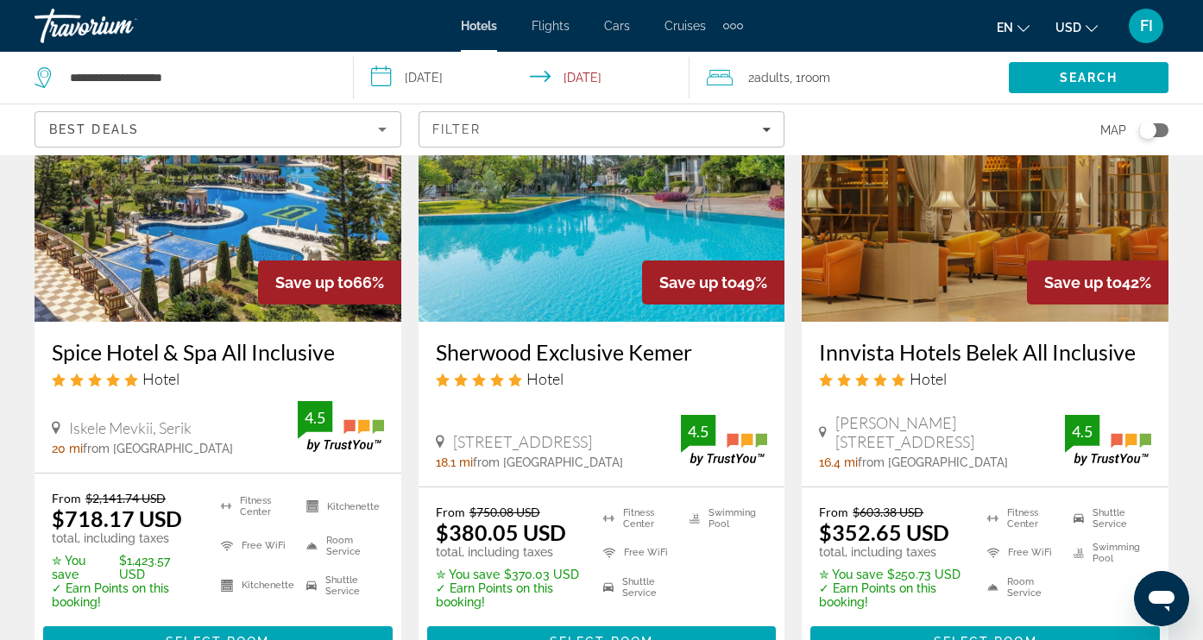
scroll to position [217, 0]
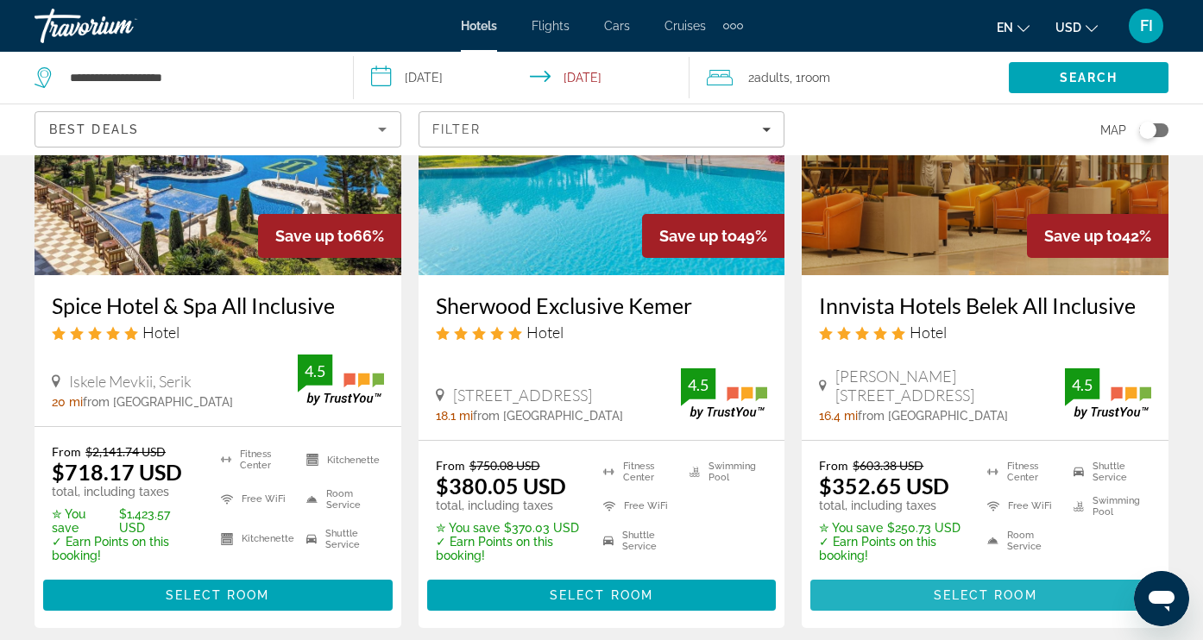
click at [905, 583] on span "Main content" at bounding box center [986, 595] width 350 height 41
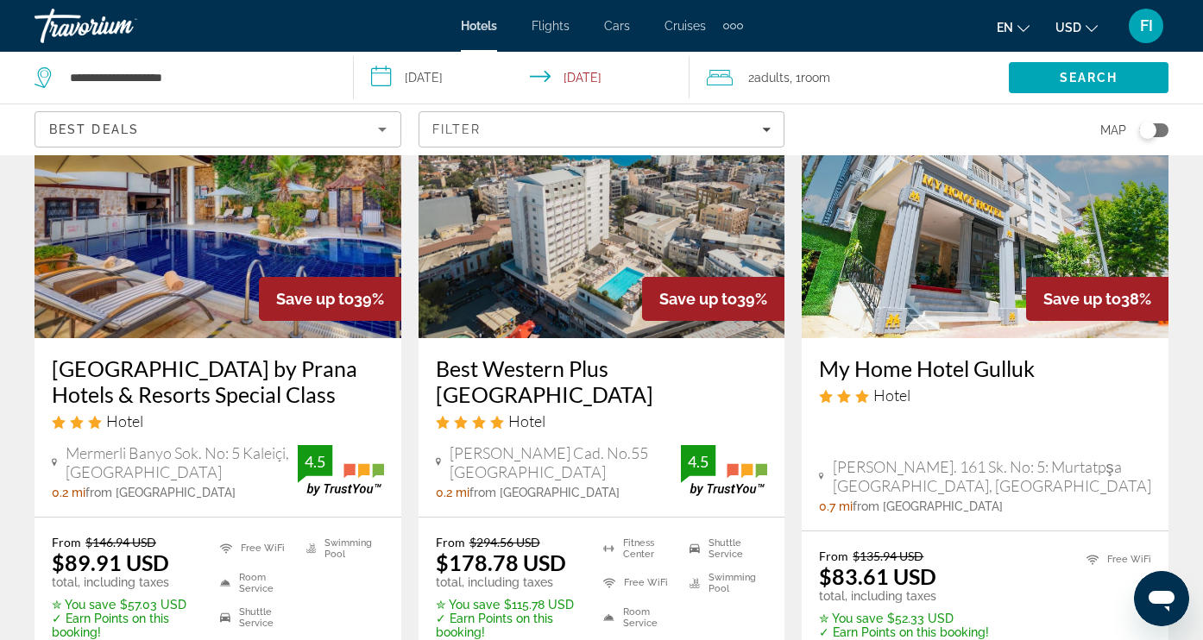
scroll to position [1468, 0]
click at [151, 274] on img "Main content" at bounding box center [218, 201] width 367 height 276
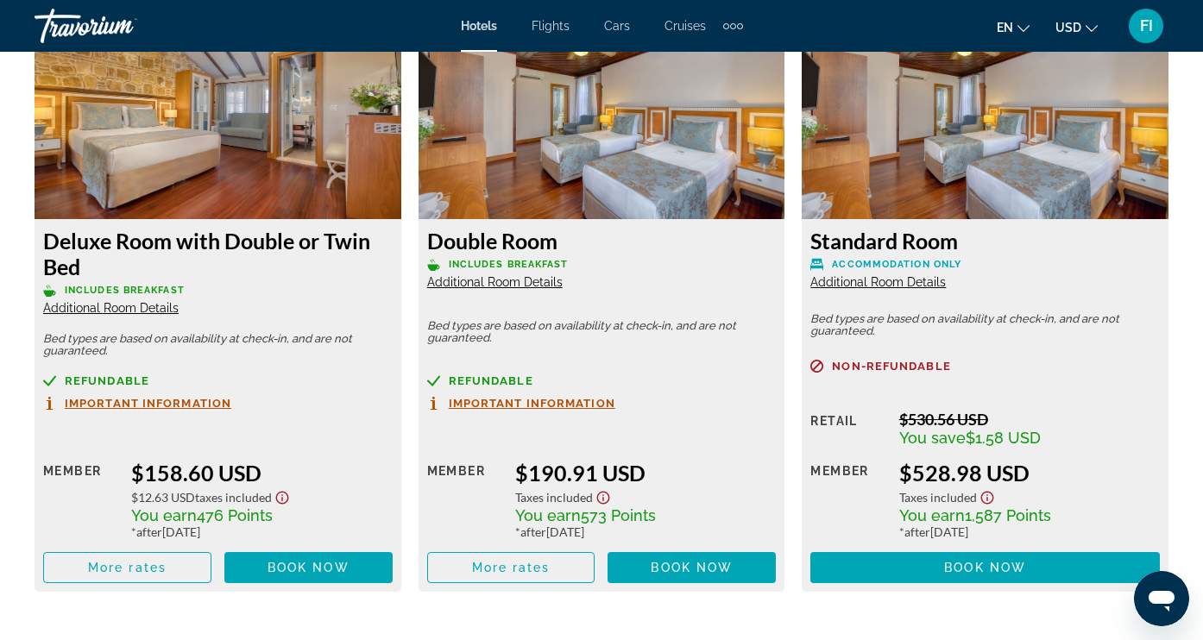
scroll to position [3364, 0]
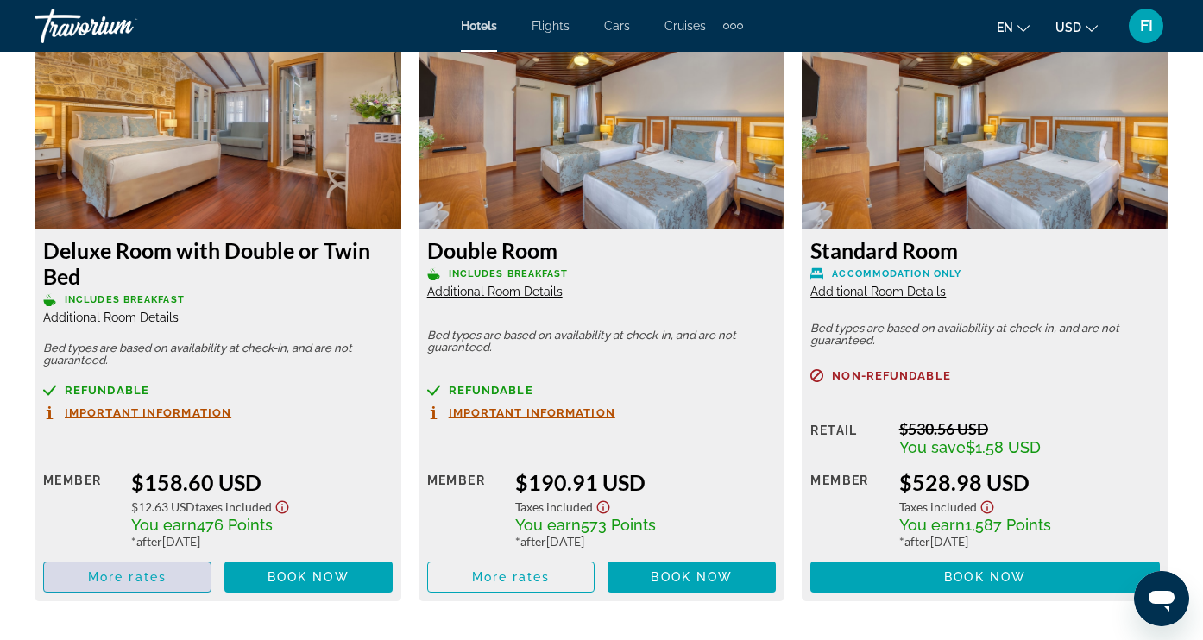
click at [158, 584] on span "More rates" at bounding box center [127, 578] width 79 height 14
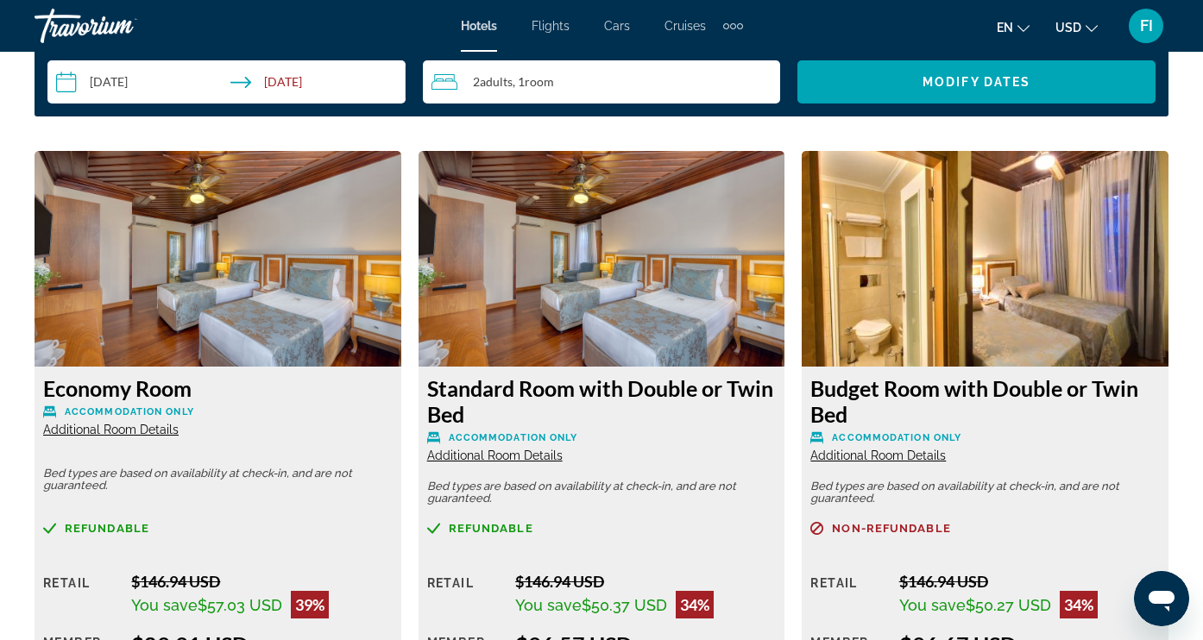
scroll to position [2590, 0]
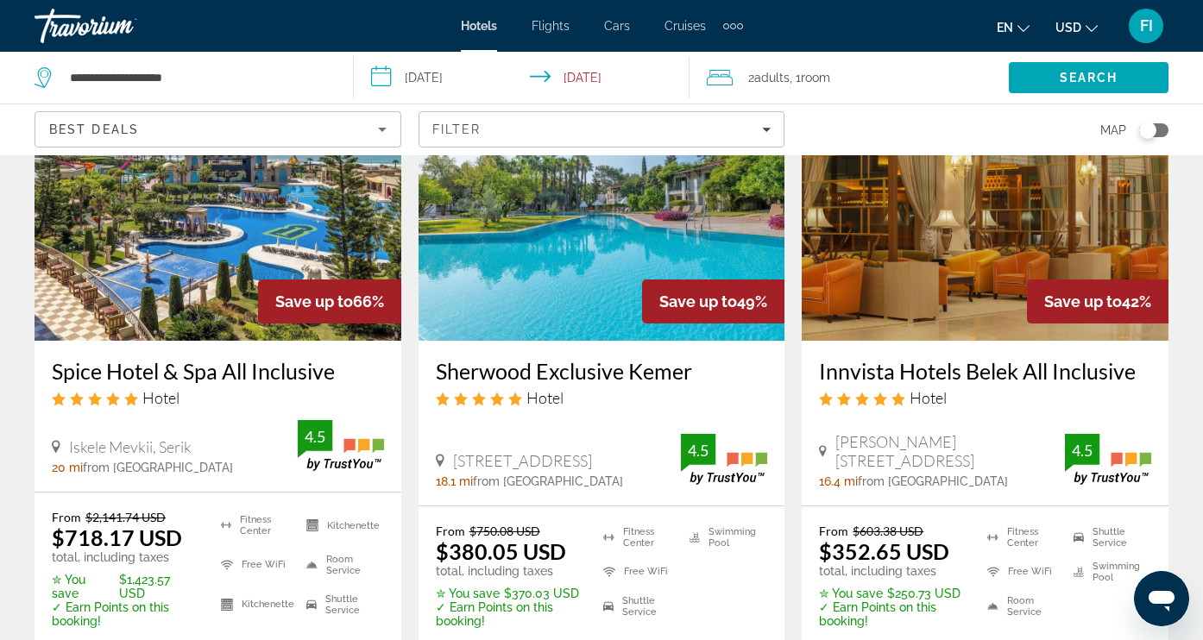
scroll to position [154, 0]
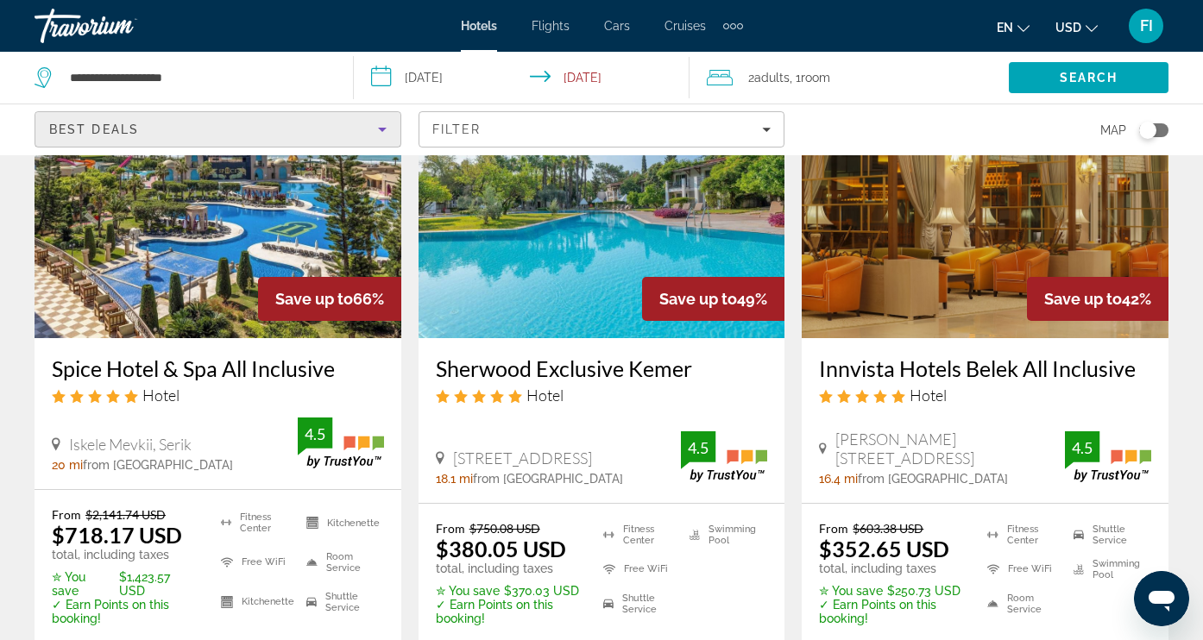
click at [382, 134] on icon "Sort by" at bounding box center [382, 129] width 21 height 21
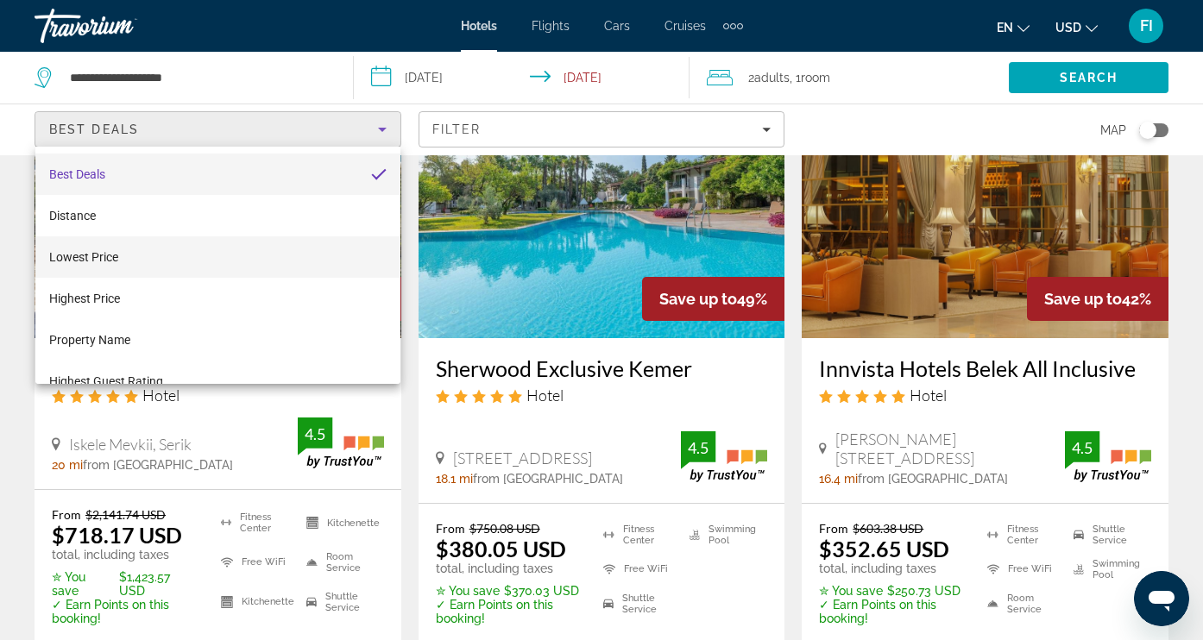
click at [117, 261] on span "Lowest Price" at bounding box center [83, 257] width 69 height 14
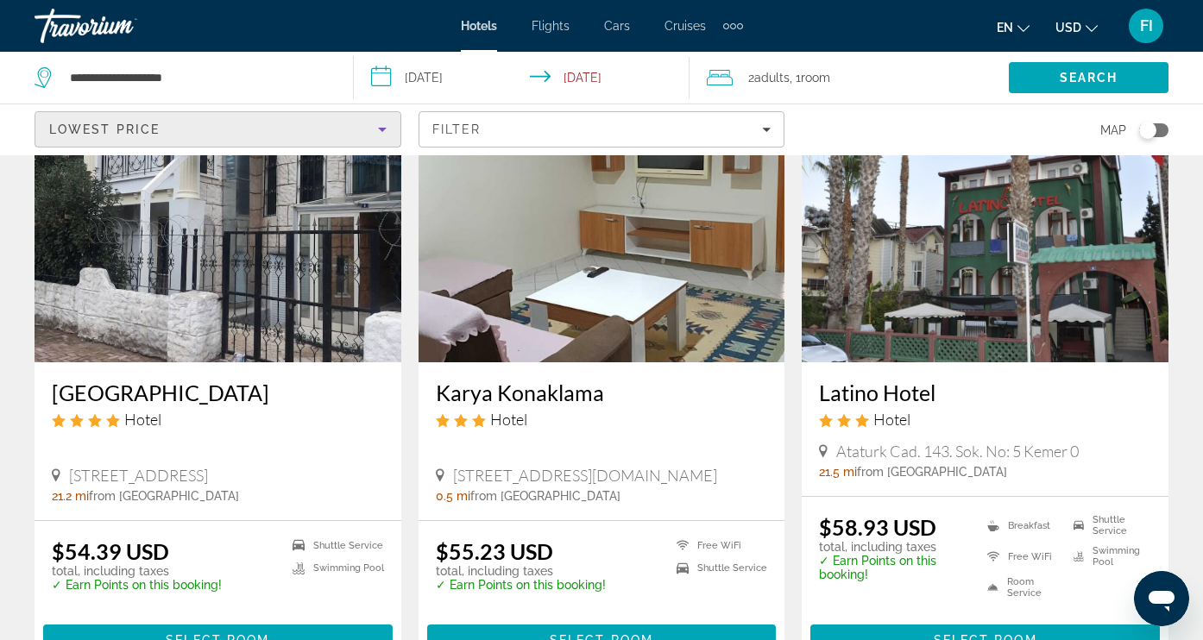
scroll to position [769, 0]
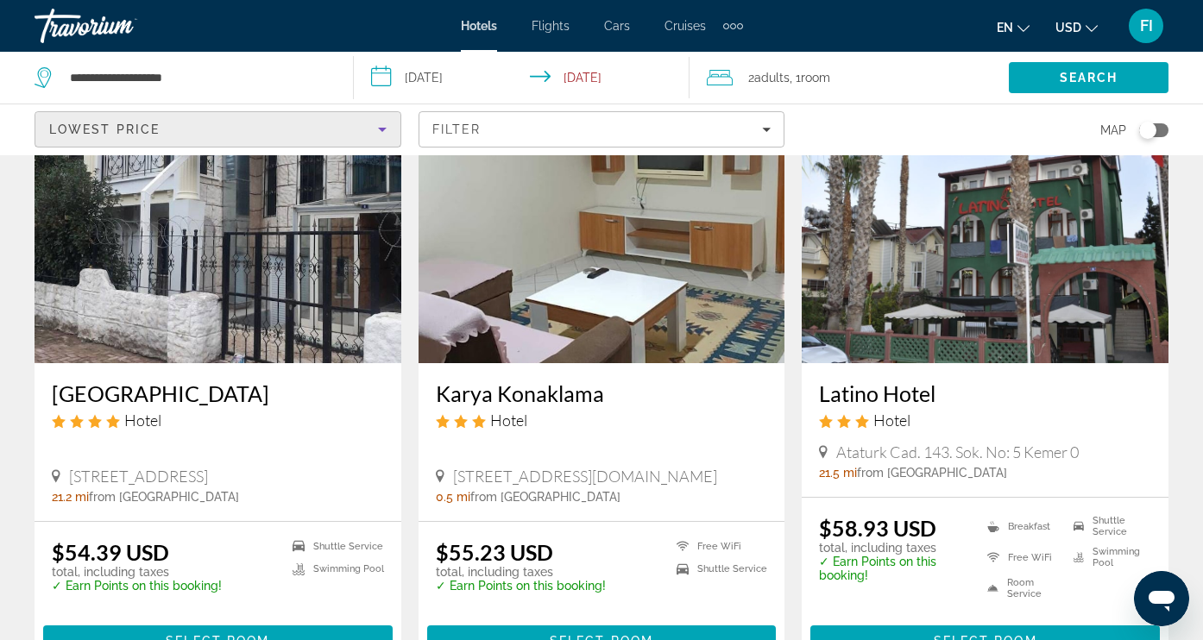
click at [583, 79] on input "**********" at bounding box center [526, 80] width 344 height 57
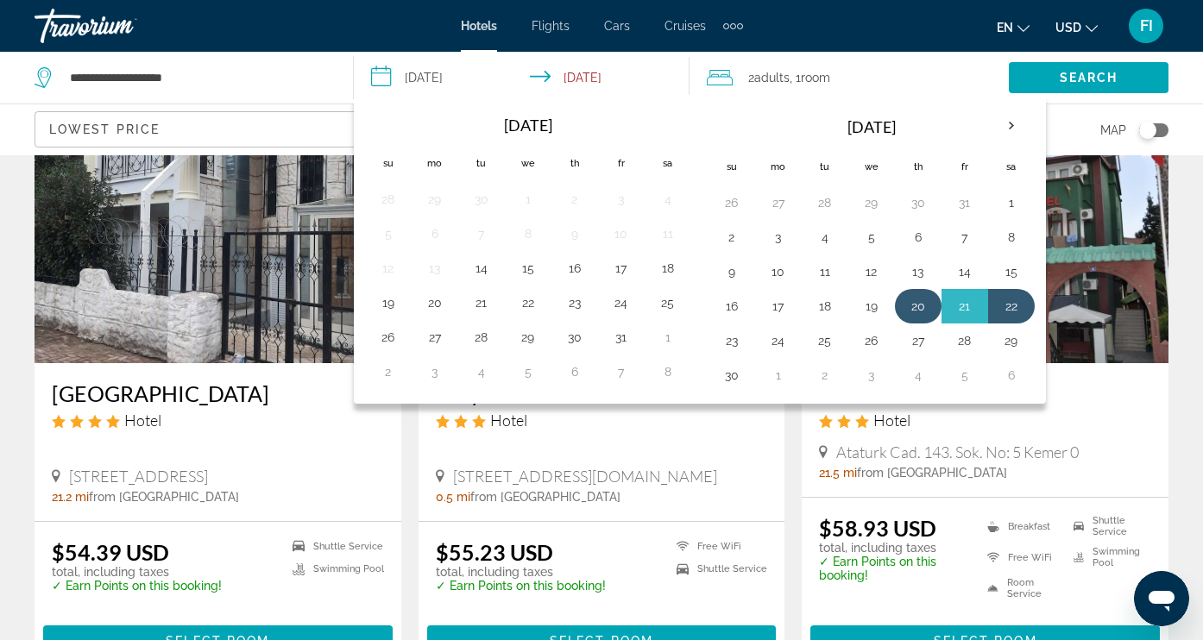
click at [923, 316] on button "20" at bounding box center [919, 306] width 28 height 24
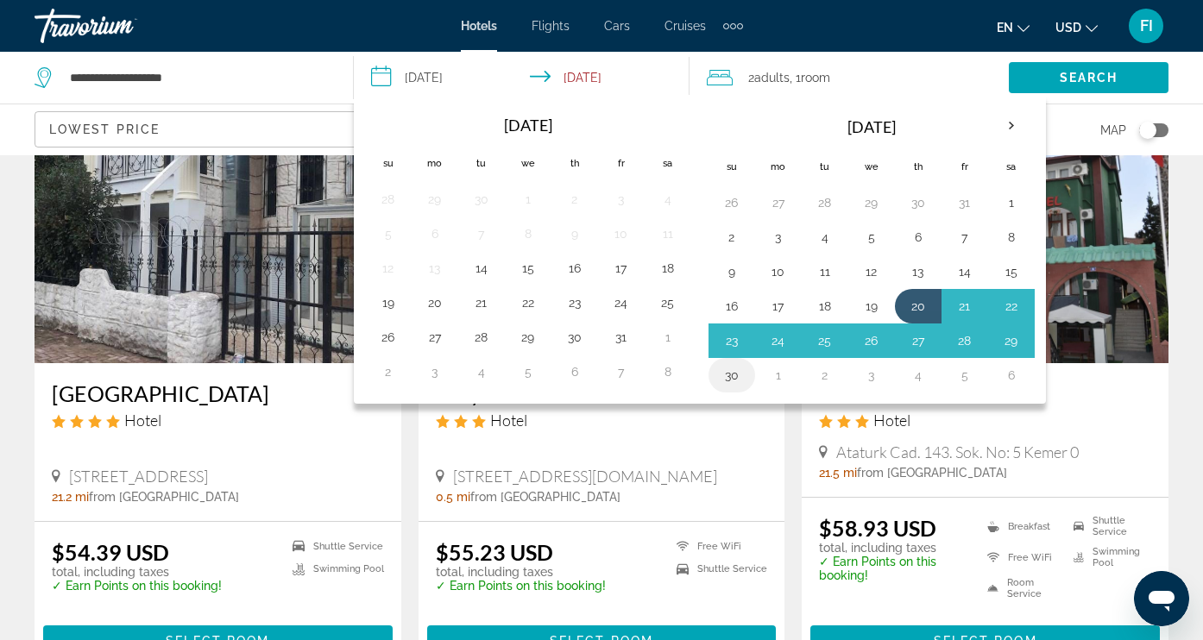
click at [729, 388] on button "30" at bounding box center [732, 375] width 28 height 24
type input "**********"
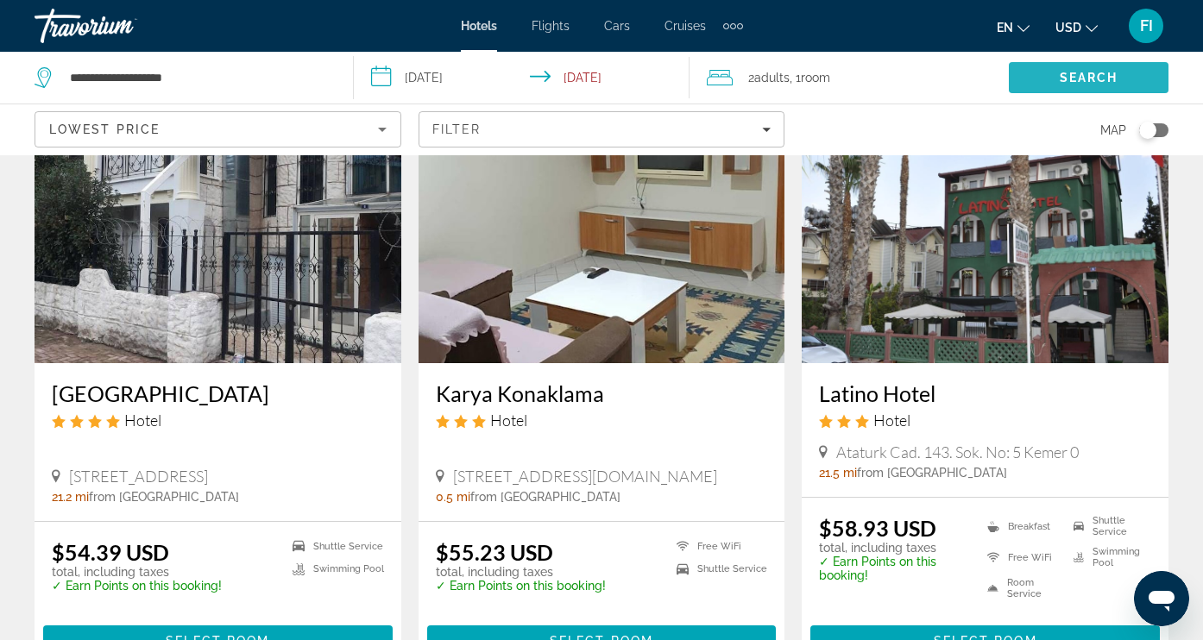
click at [1052, 78] on span "Search" at bounding box center [1089, 77] width 160 height 41
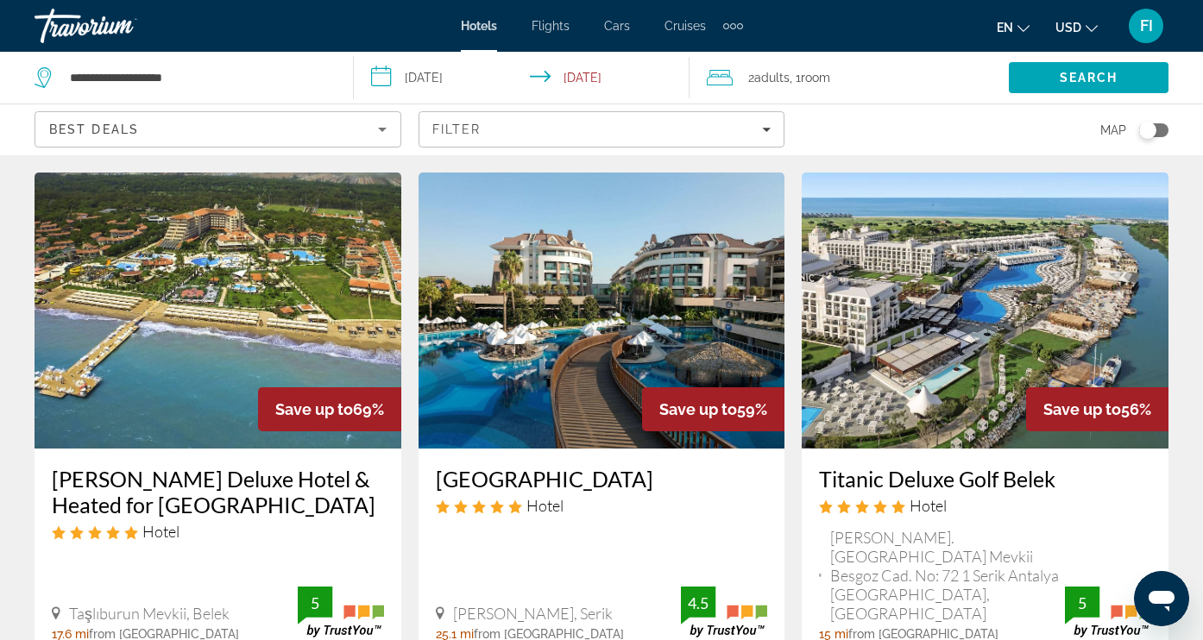
scroll to position [21, 0]
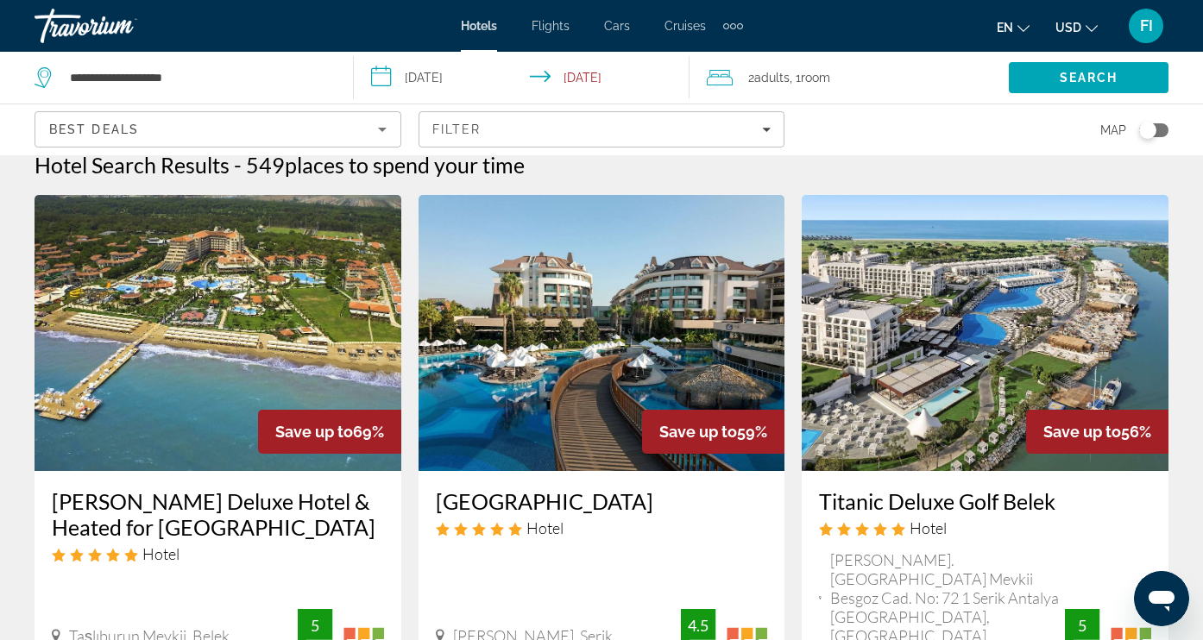
click at [380, 128] on icon "Sort by" at bounding box center [382, 129] width 21 height 21
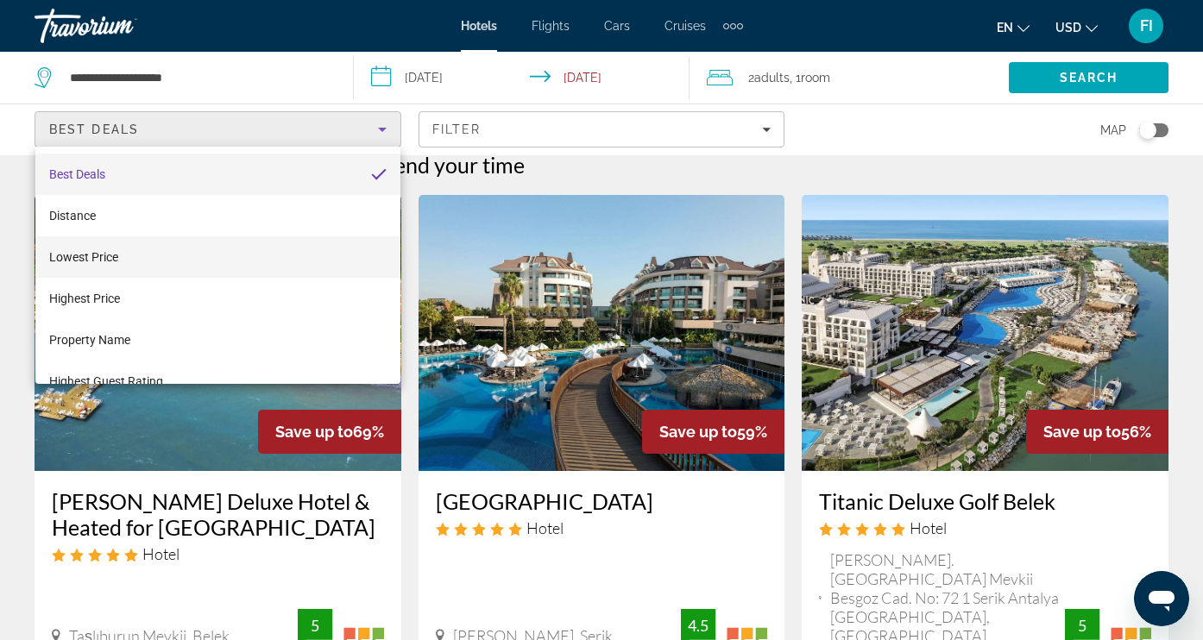
click at [81, 261] on span "Lowest Price" at bounding box center [83, 257] width 69 height 14
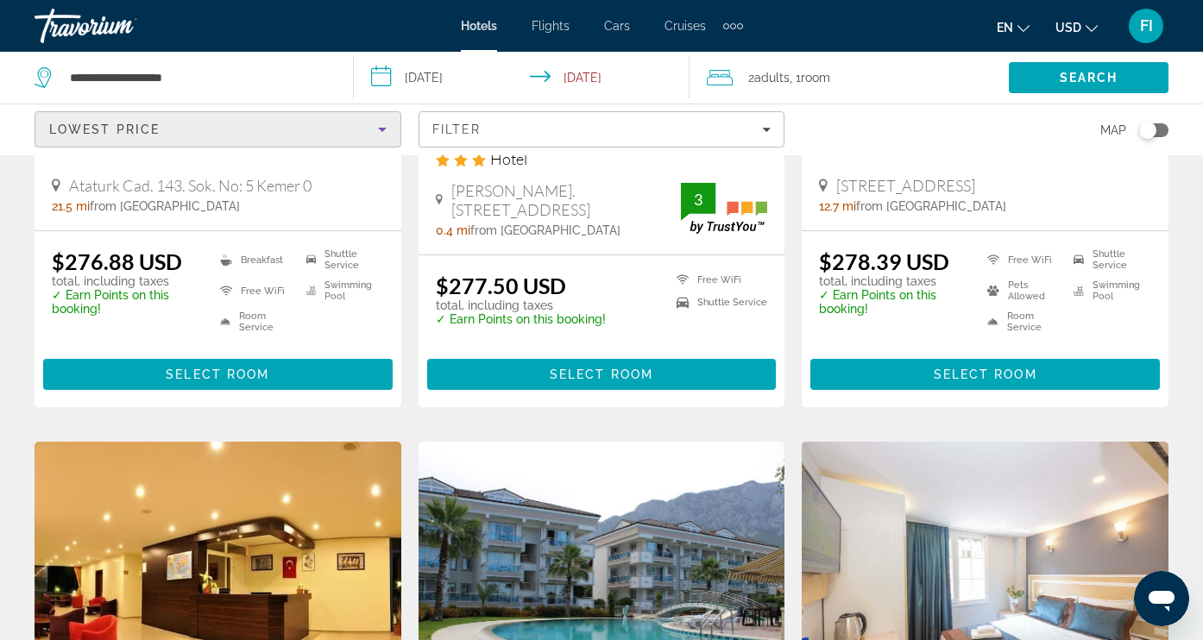
scroll to position [1586, 0]
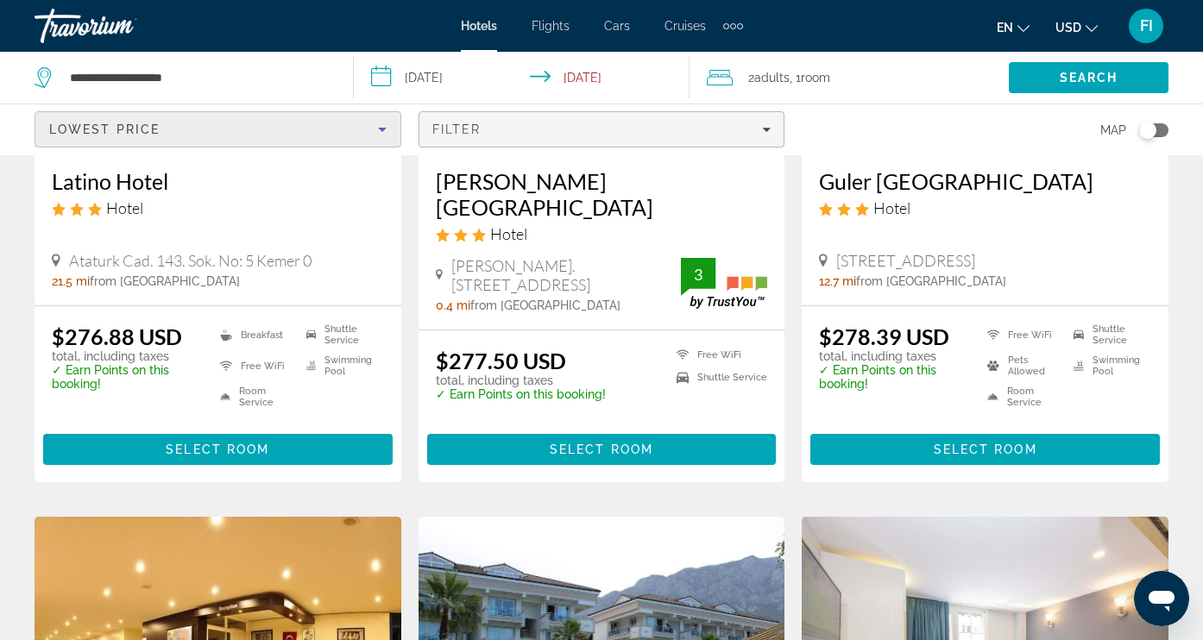
click at [640, 138] on span "Filters" at bounding box center [602, 129] width 365 height 41
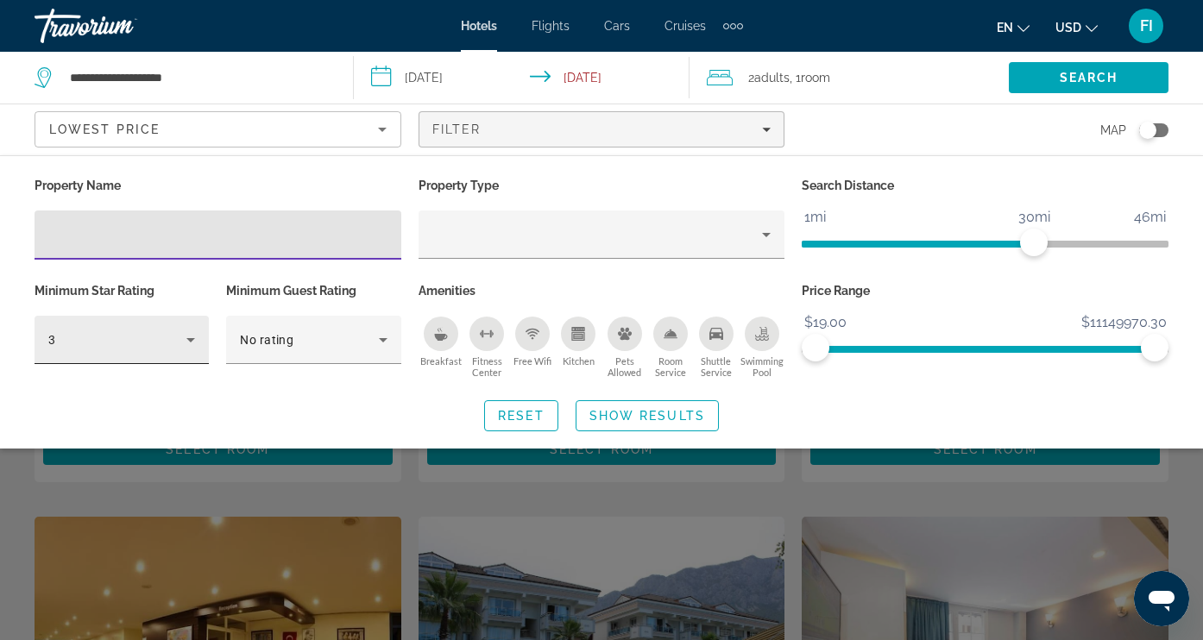
click at [187, 344] on icon "Hotel Filters" at bounding box center [190, 340] width 21 height 21
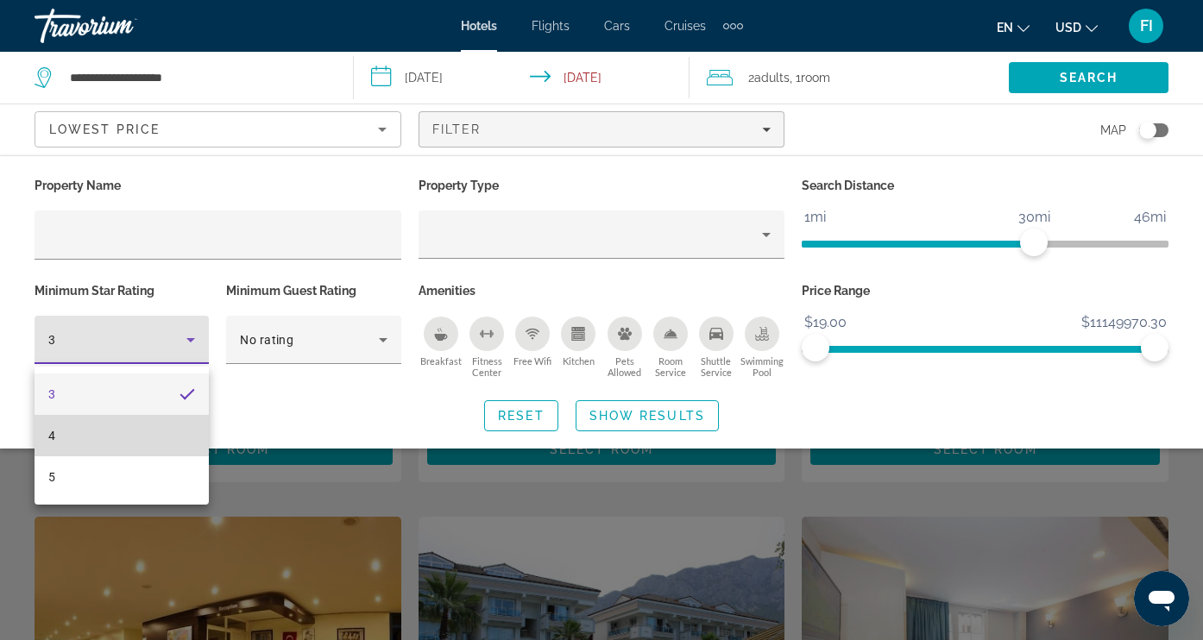
click at [83, 442] on mat-option "4" at bounding box center [122, 435] width 174 height 41
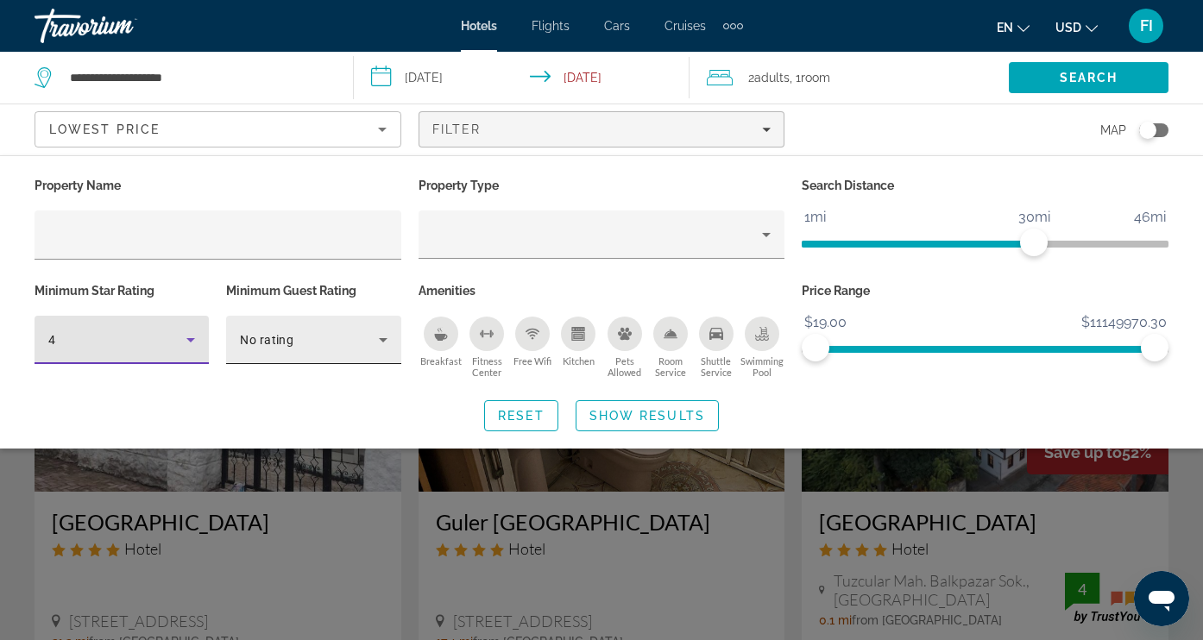
click at [393, 338] on icon "Hotel Filters" at bounding box center [383, 340] width 21 height 21
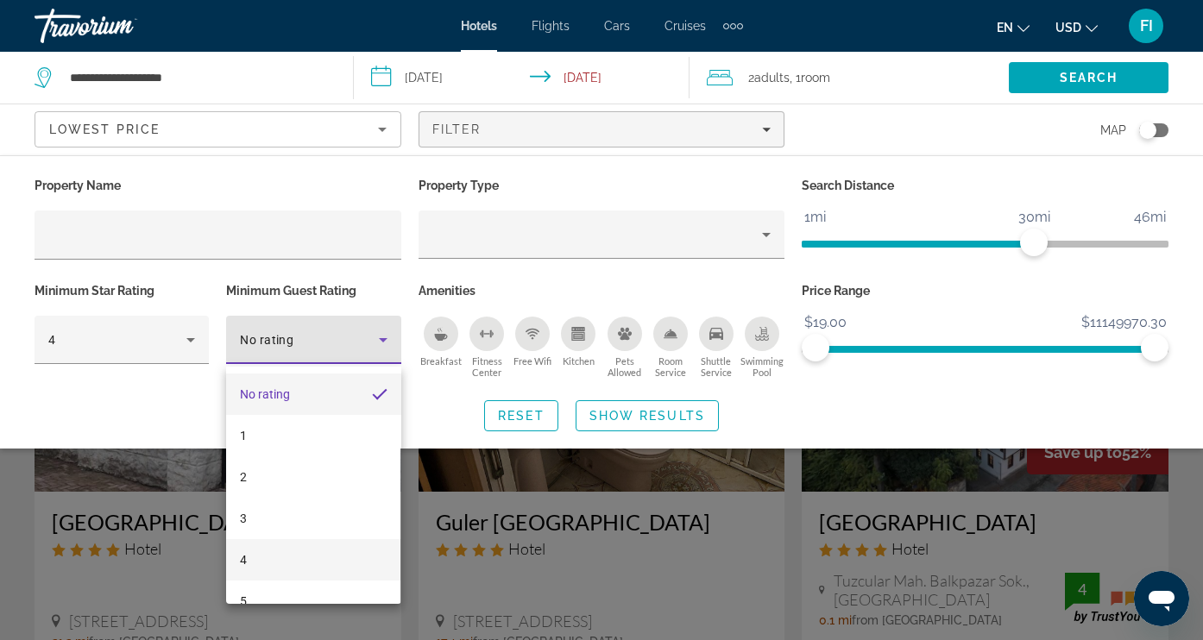
click at [258, 566] on mat-option "4" at bounding box center [313, 560] width 174 height 41
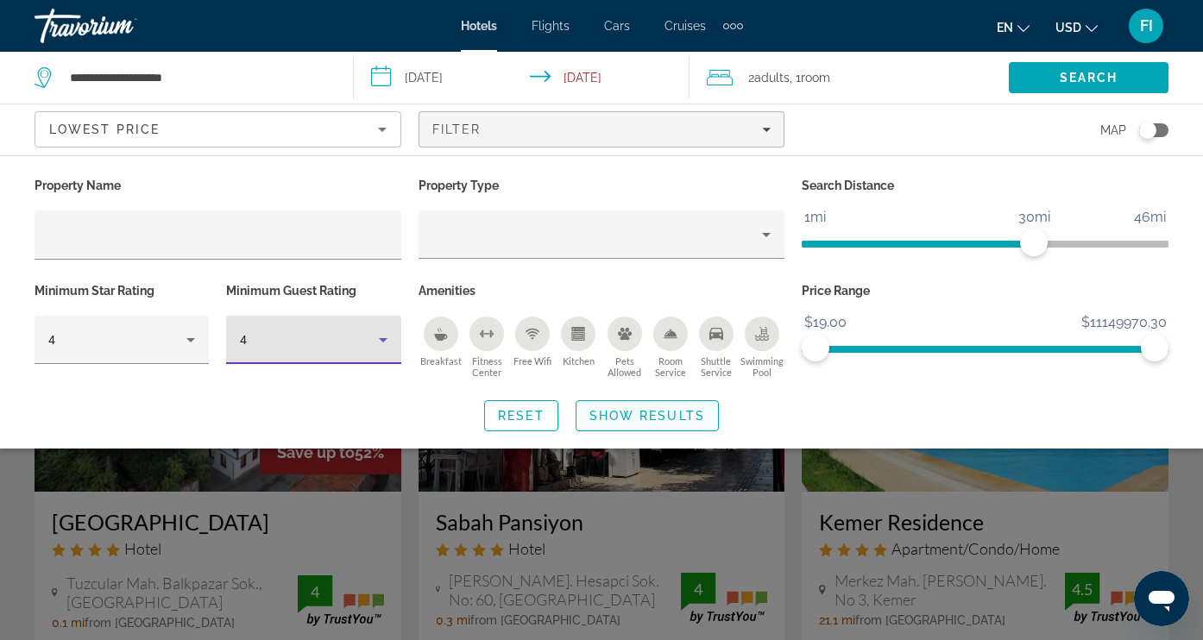
click at [659, 420] on span "Show Results" at bounding box center [648, 416] width 116 height 14
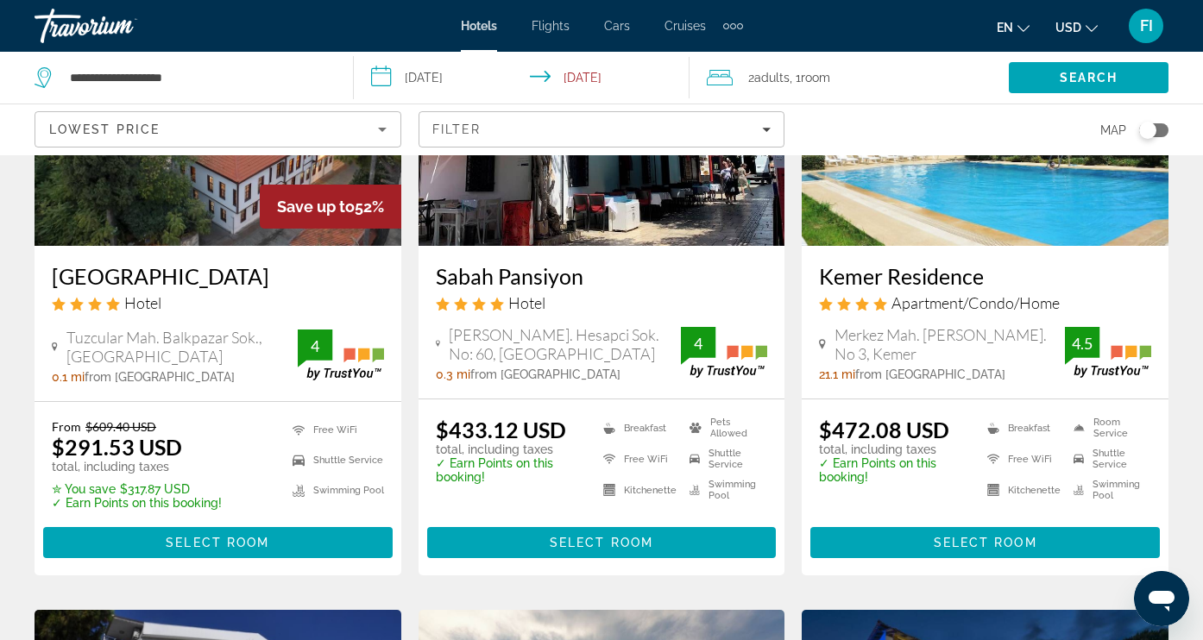
scroll to position [241, 0]
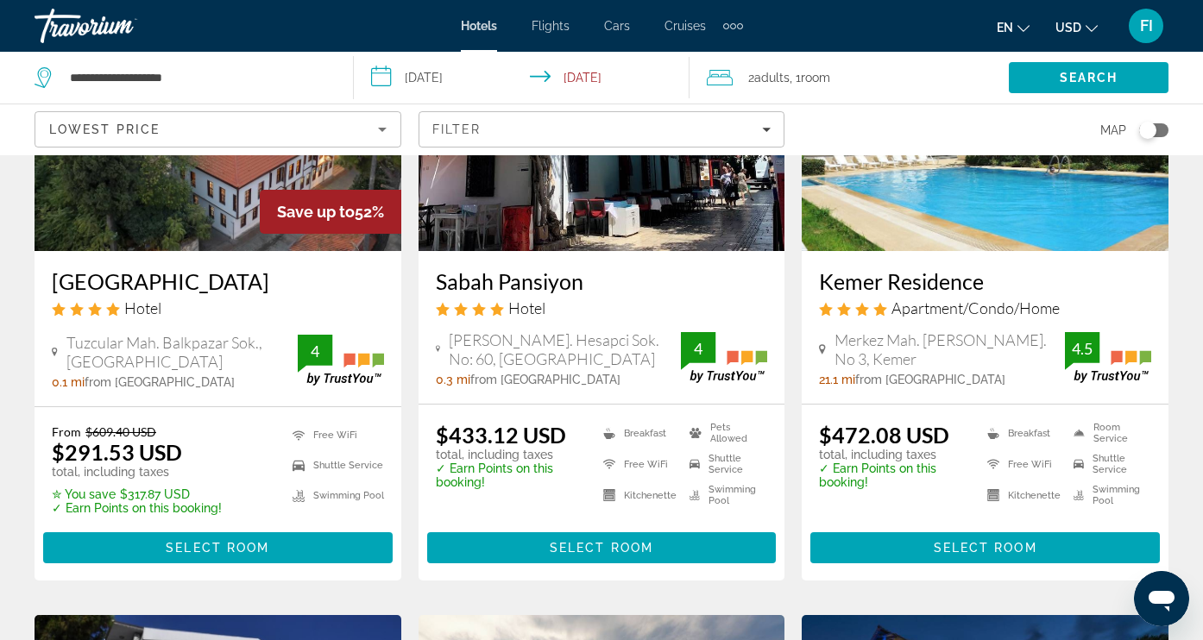
click at [649, 223] on img "Main content" at bounding box center [602, 113] width 367 height 276
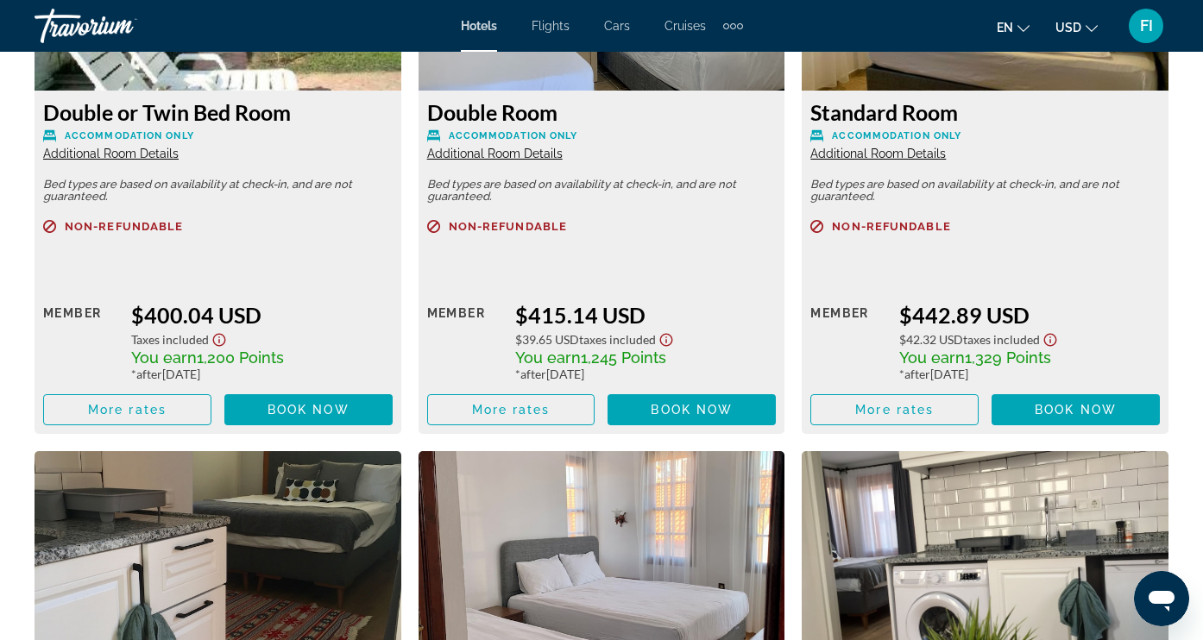
scroll to position [2648, 0]
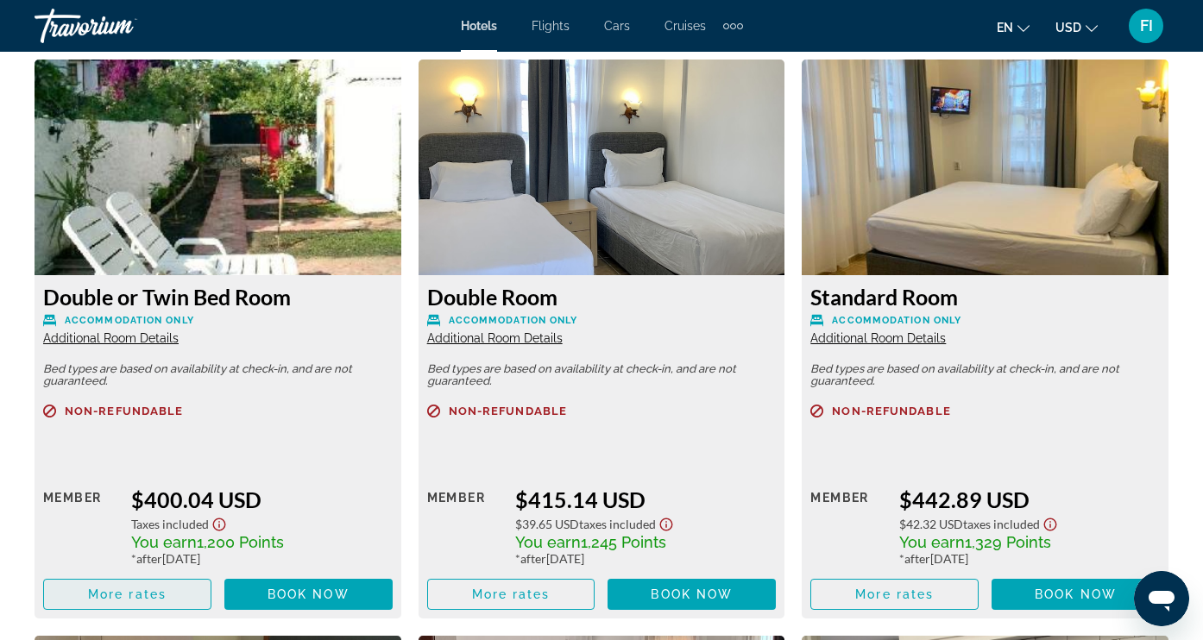
click at [136, 594] on span "More rates" at bounding box center [127, 595] width 79 height 14
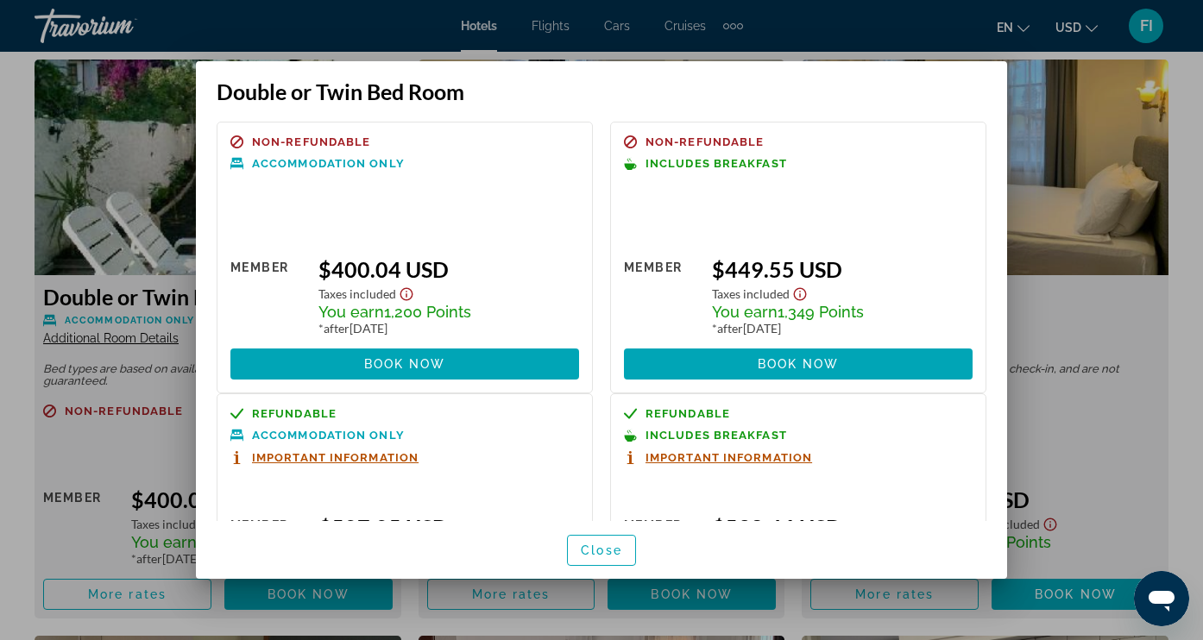
scroll to position [0, 0]
click at [604, 547] on span "Close" at bounding box center [601, 551] width 41 height 14
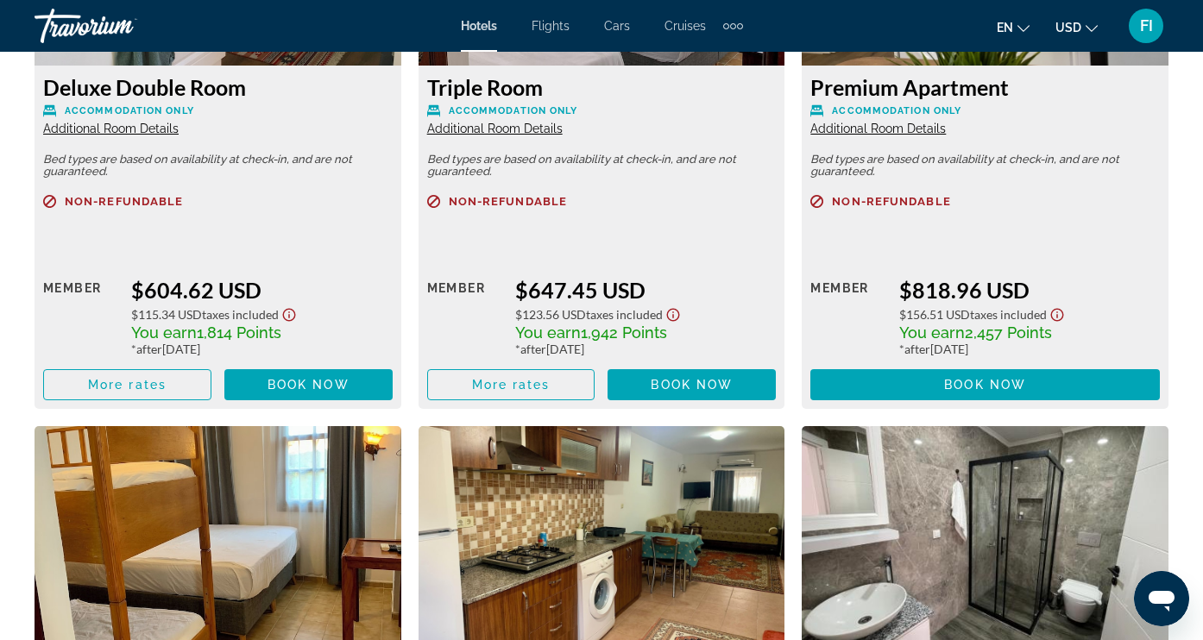
scroll to position [3484, 0]
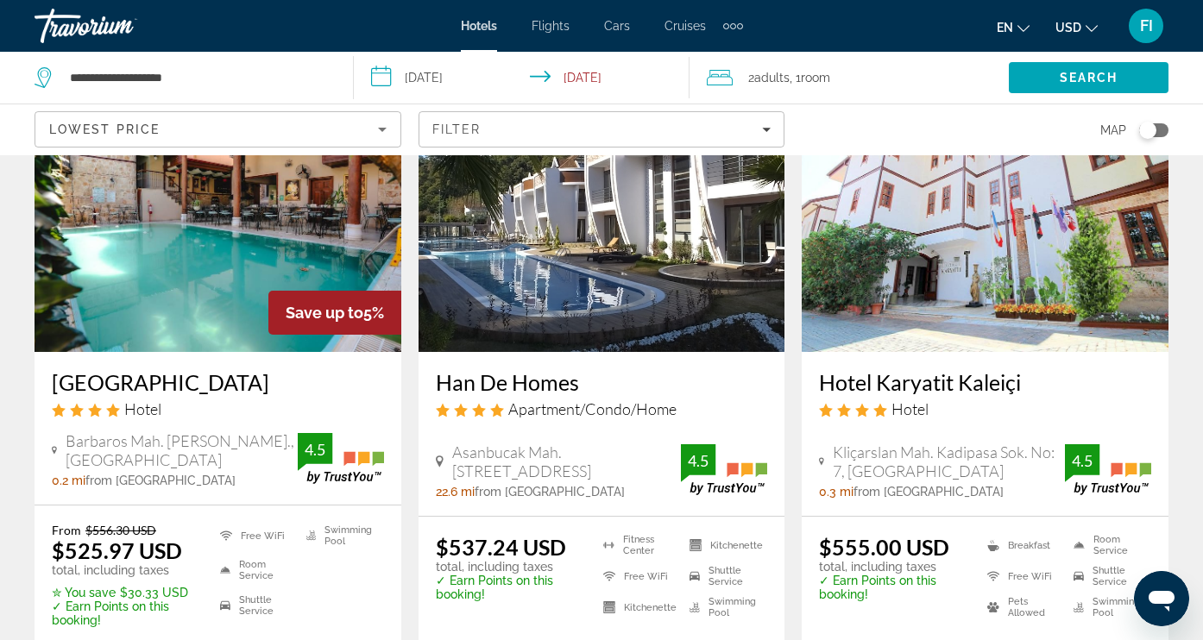
scroll to position [1451, 0]
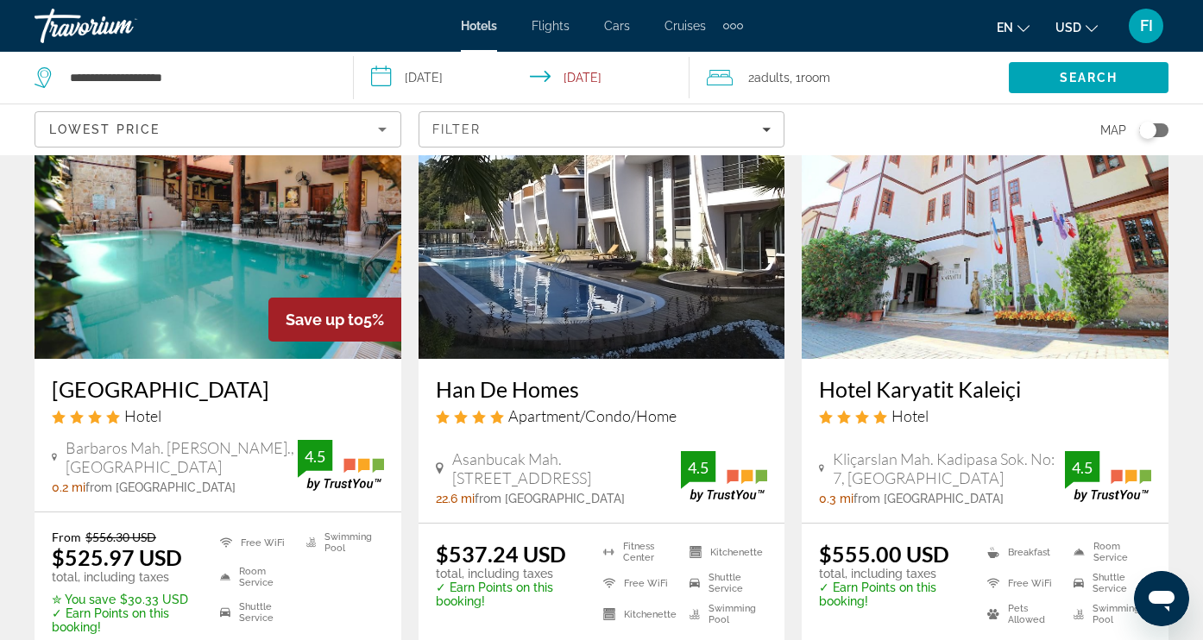
click at [186, 274] on img "Main content" at bounding box center [218, 221] width 367 height 276
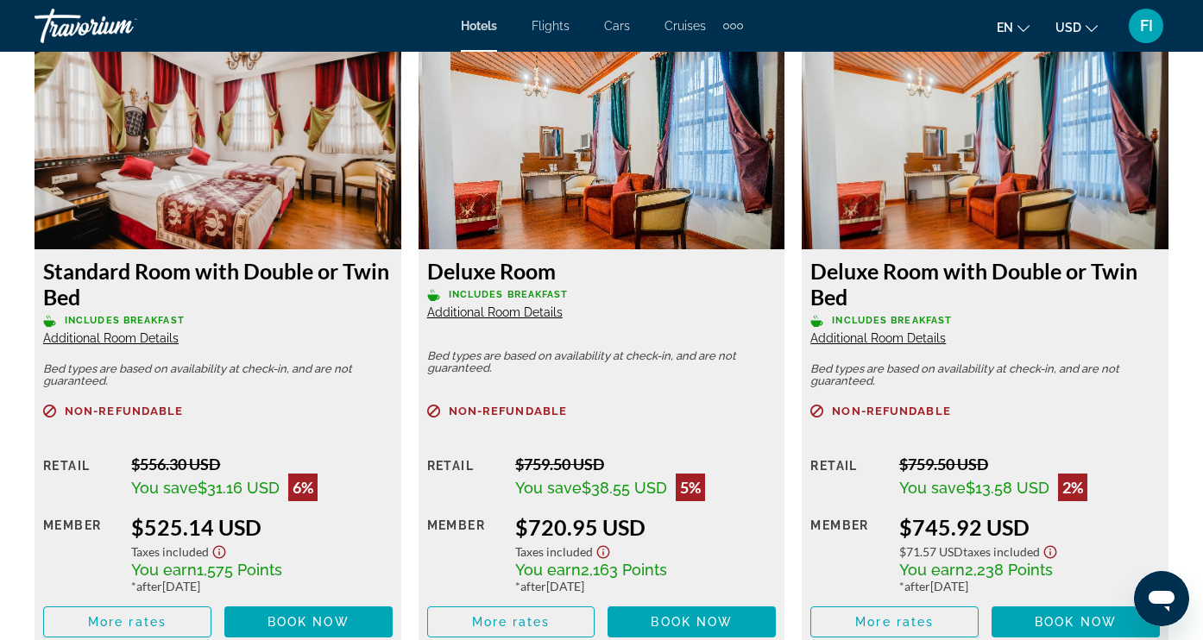
scroll to position [2679, 0]
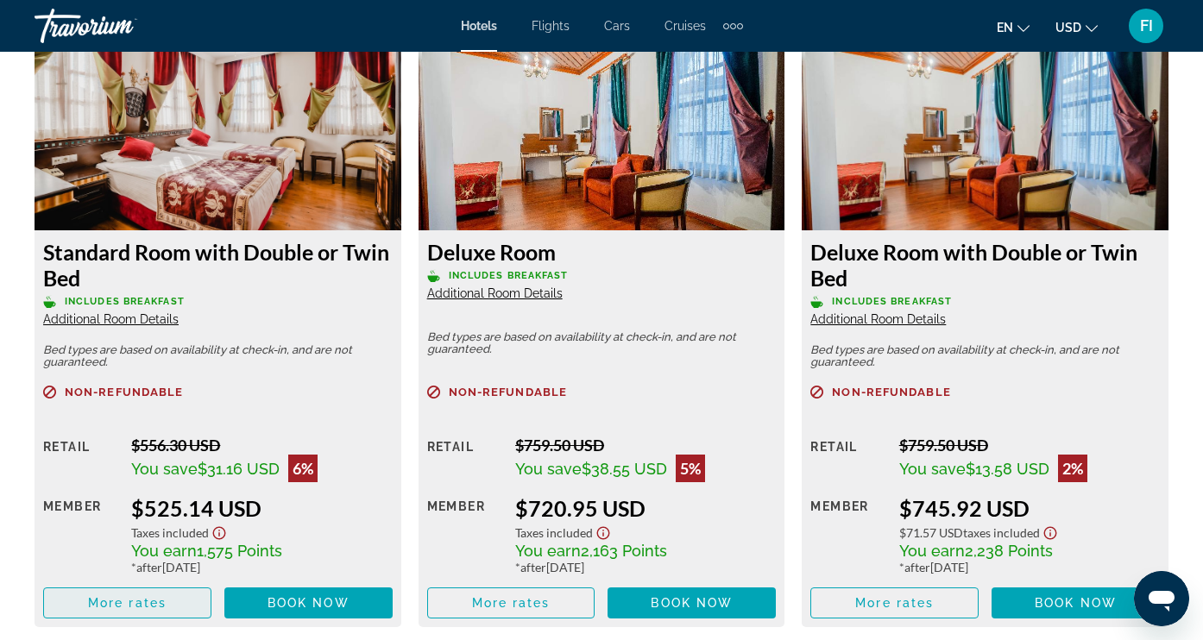
click at [165, 610] on span "More rates" at bounding box center [127, 603] width 79 height 14
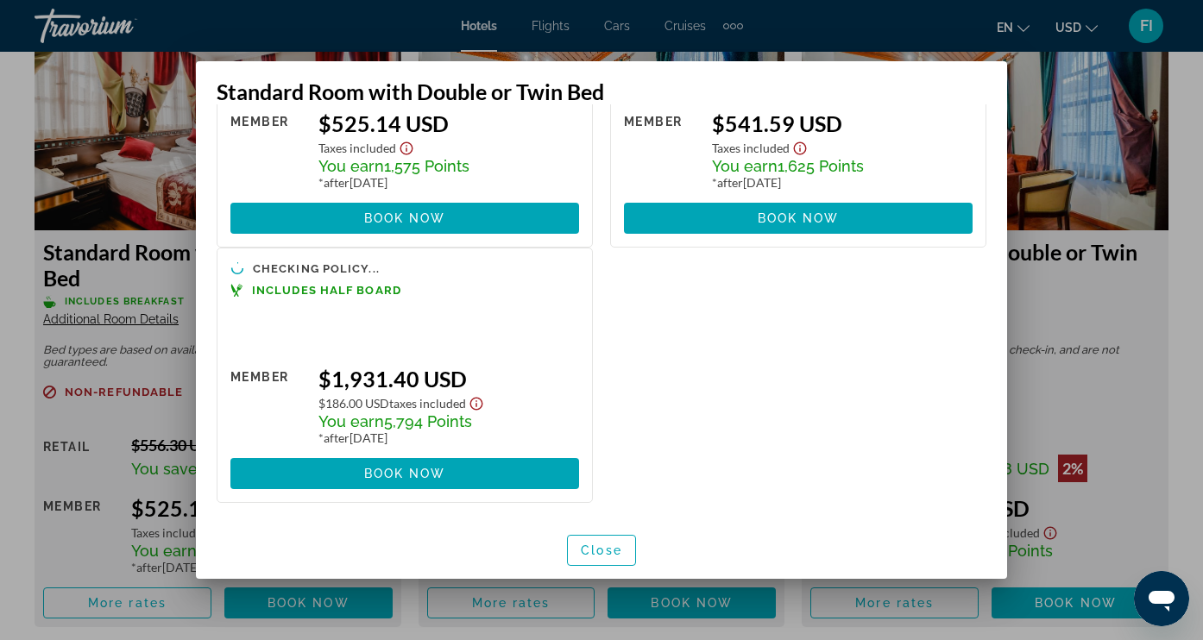
scroll to position [186, 0]
click at [590, 552] on span "Close" at bounding box center [601, 551] width 41 height 14
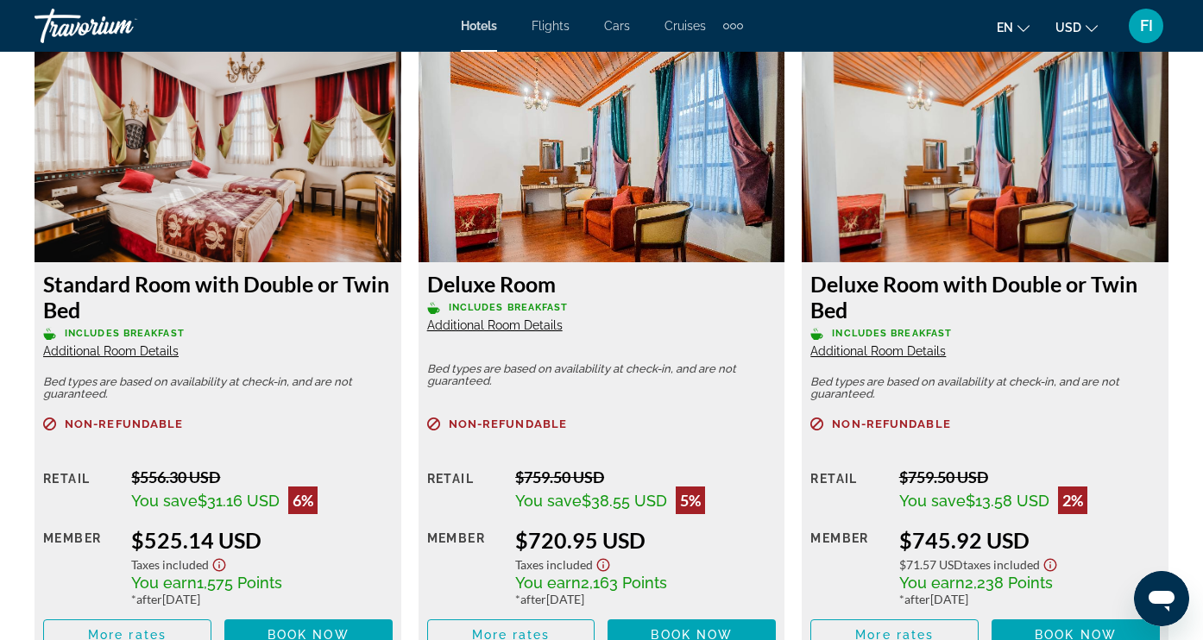
scroll to position [2704, 0]
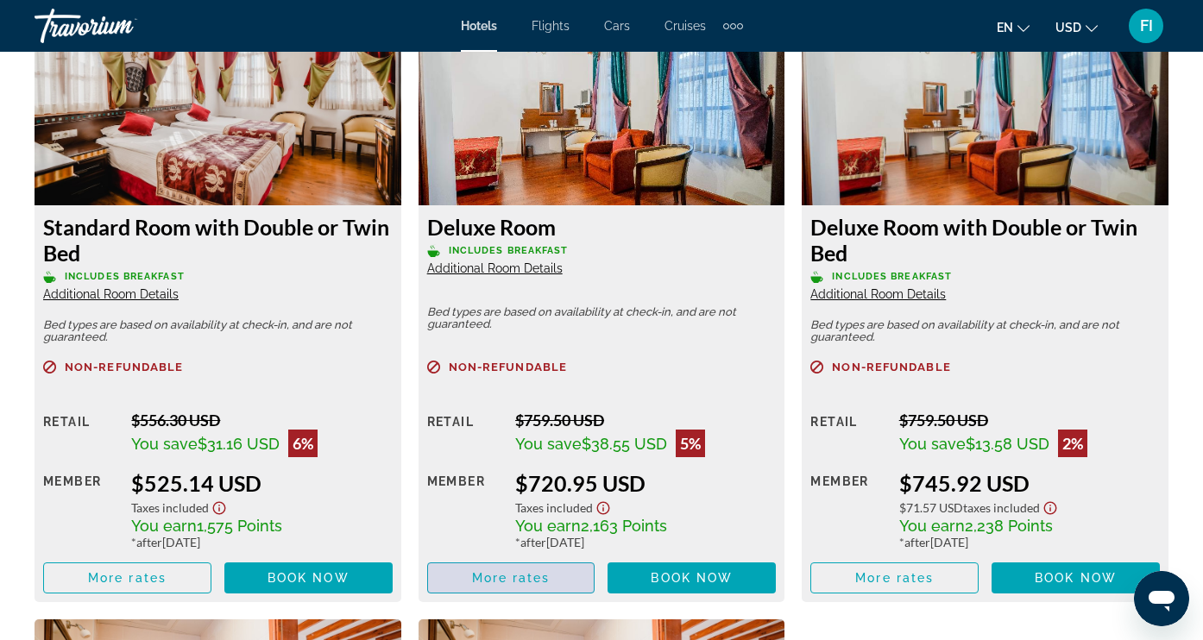
click at [540, 582] on span "More rates" at bounding box center [511, 578] width 79 height 14
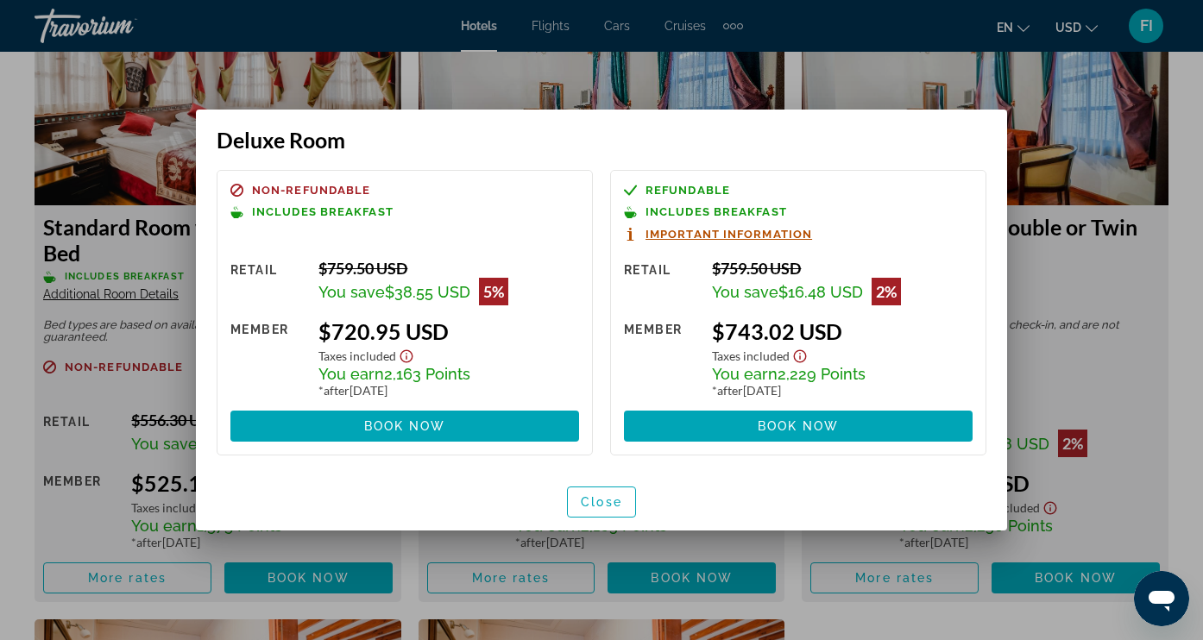
scroll to position [0, 0]
click at [609, 507] on span "Close" at bounding box center [601, 502] width 41 height 14
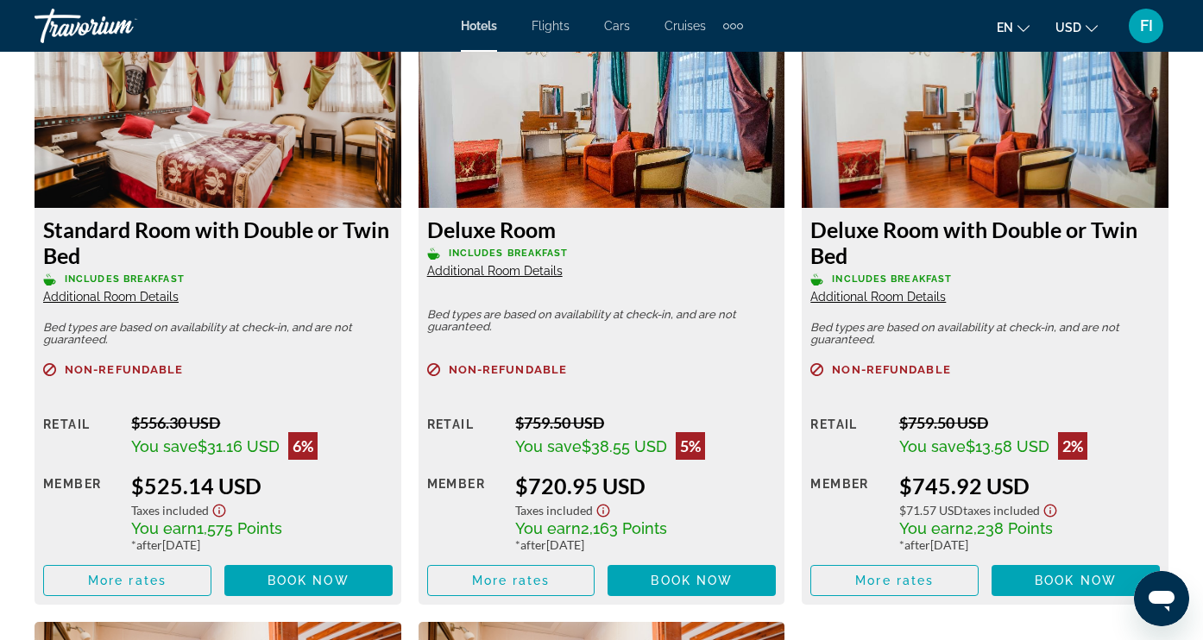
scroll to position [2714, 0]
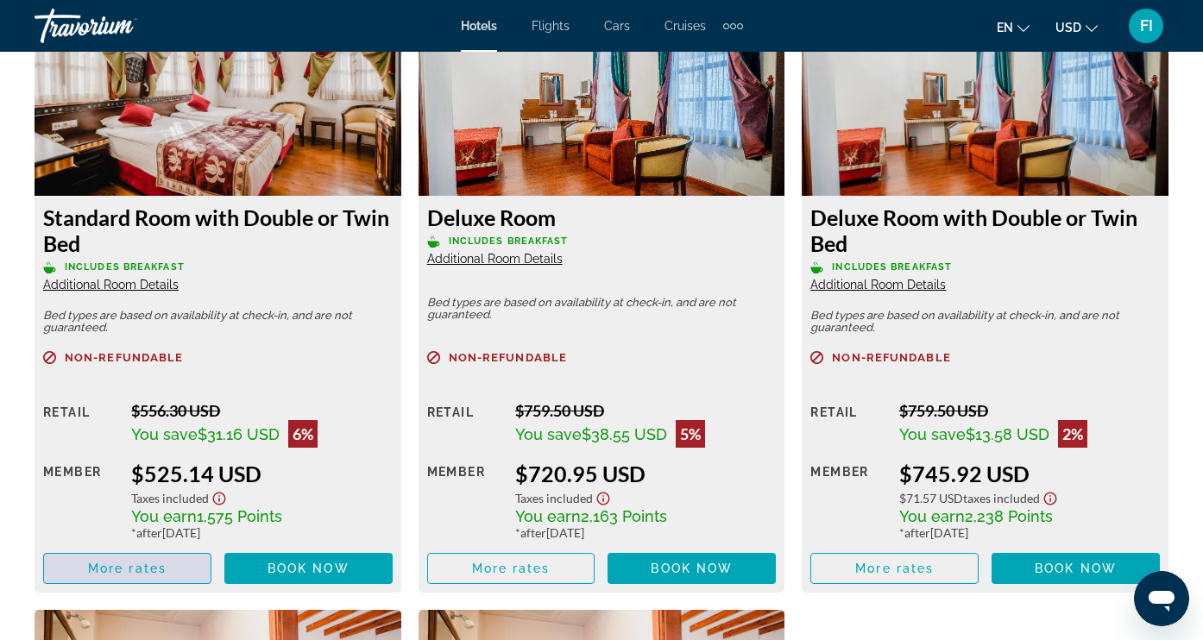
click at [140, 576] on span "More rates" at bounding box center [127, 569] width 79 height 14
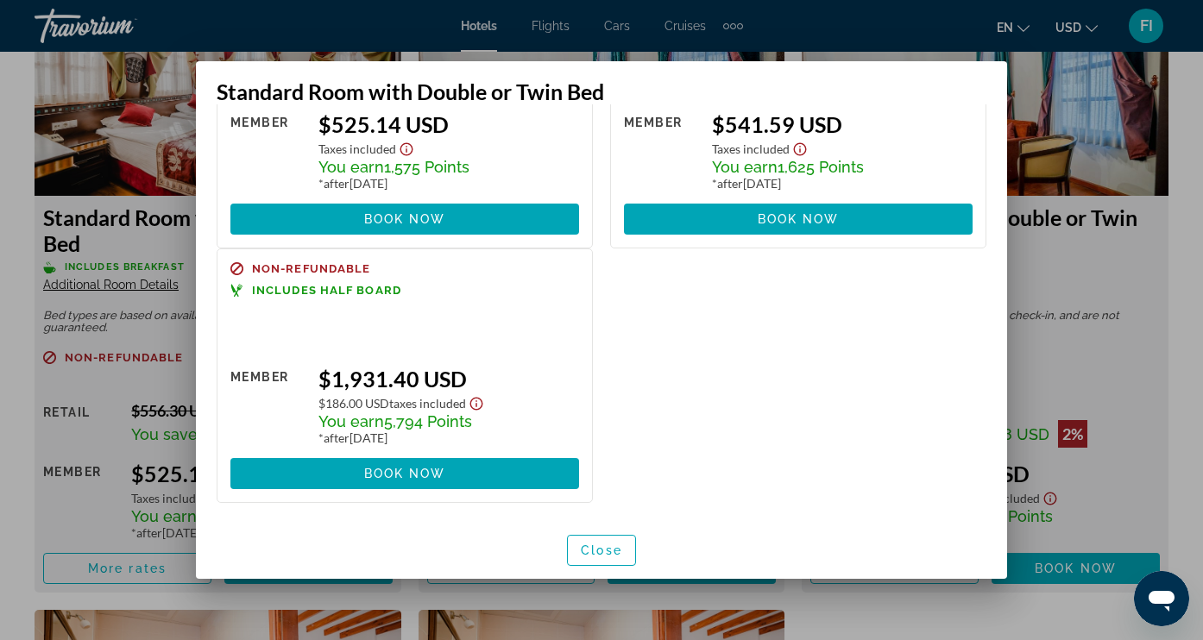
scroll to position [185, 0]
click at [592, 552] on span "Close" at bounding box center [601, 551] width 41 height 14
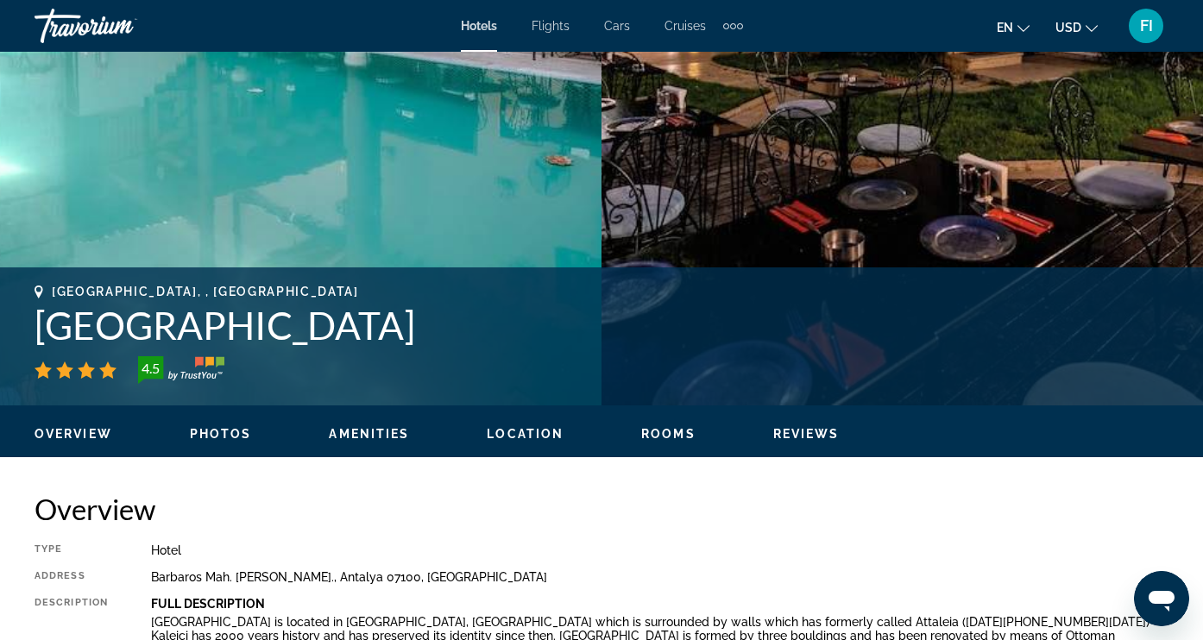
scroll to position [464, 0]
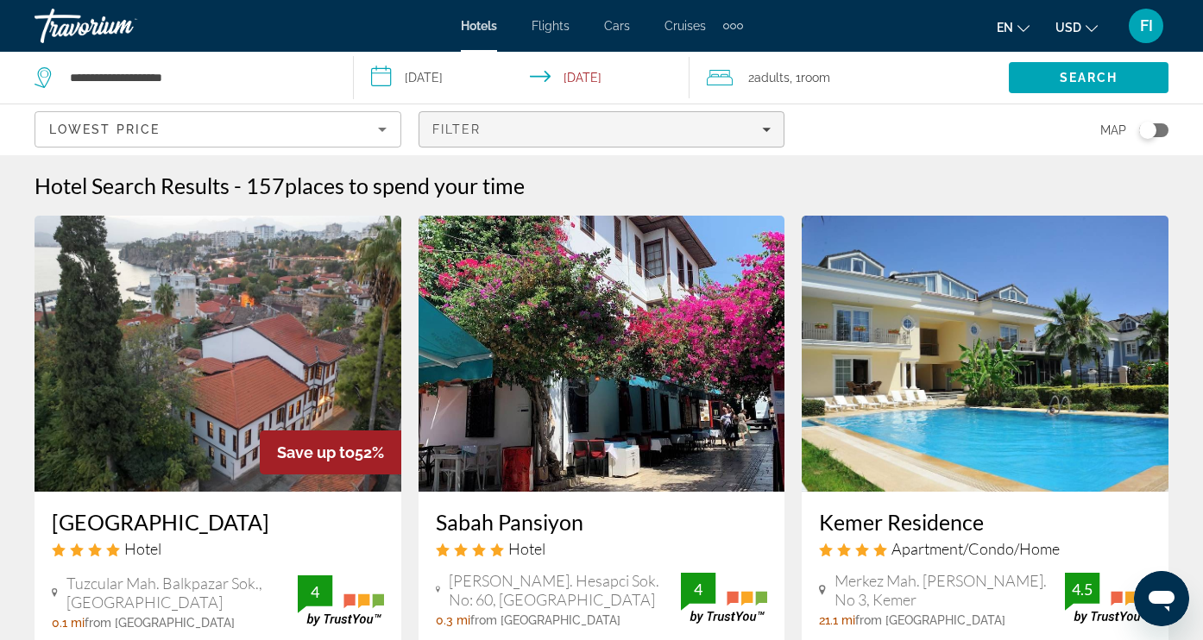
click at [773, 129] on span "Filters" at bounding box center [602, 129] width 365 height 41
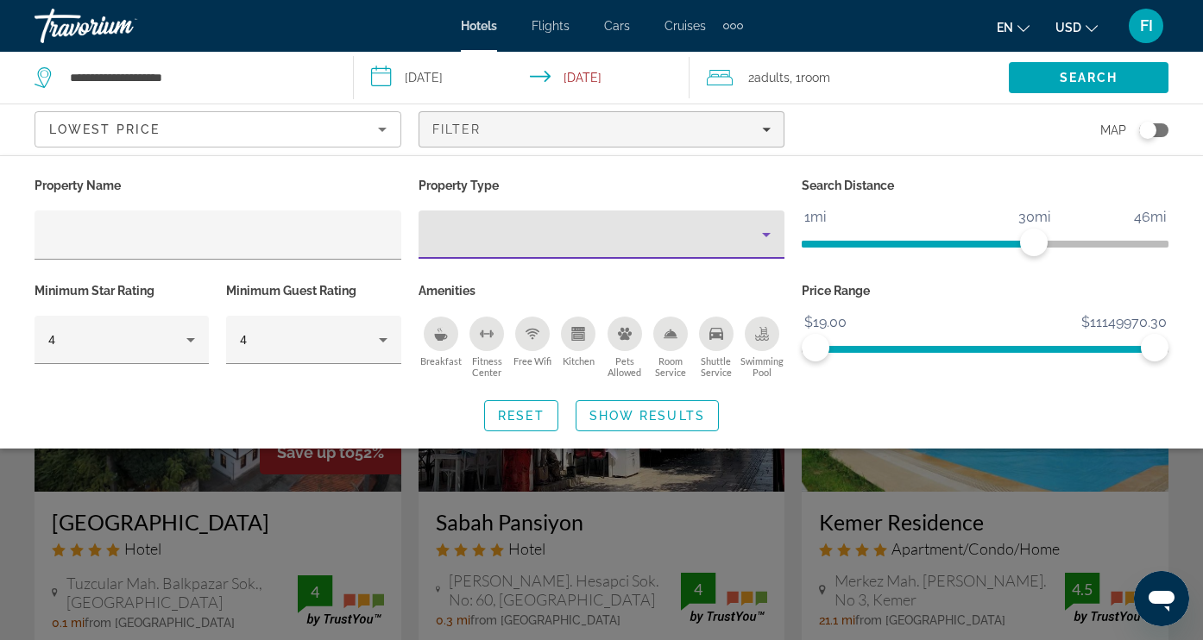
click at [578, 239] on div "Property type" at bounding box center [597, 234] width 331 height 21
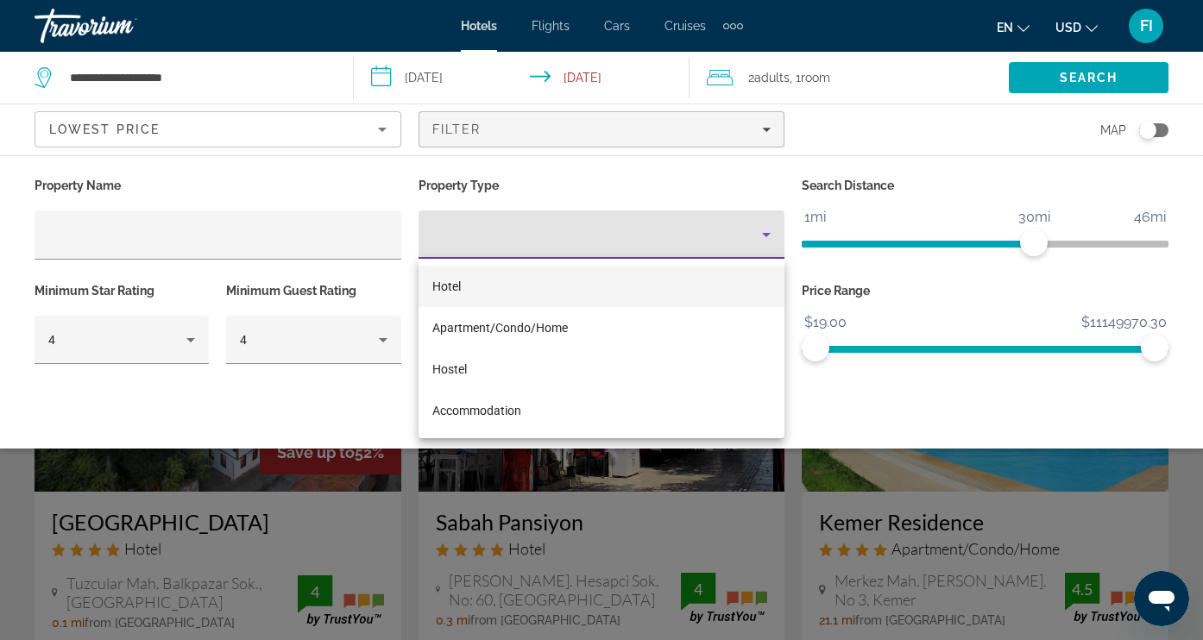
click at [10, 306] on div at bounding box center [601, 320] width 1203 height 640
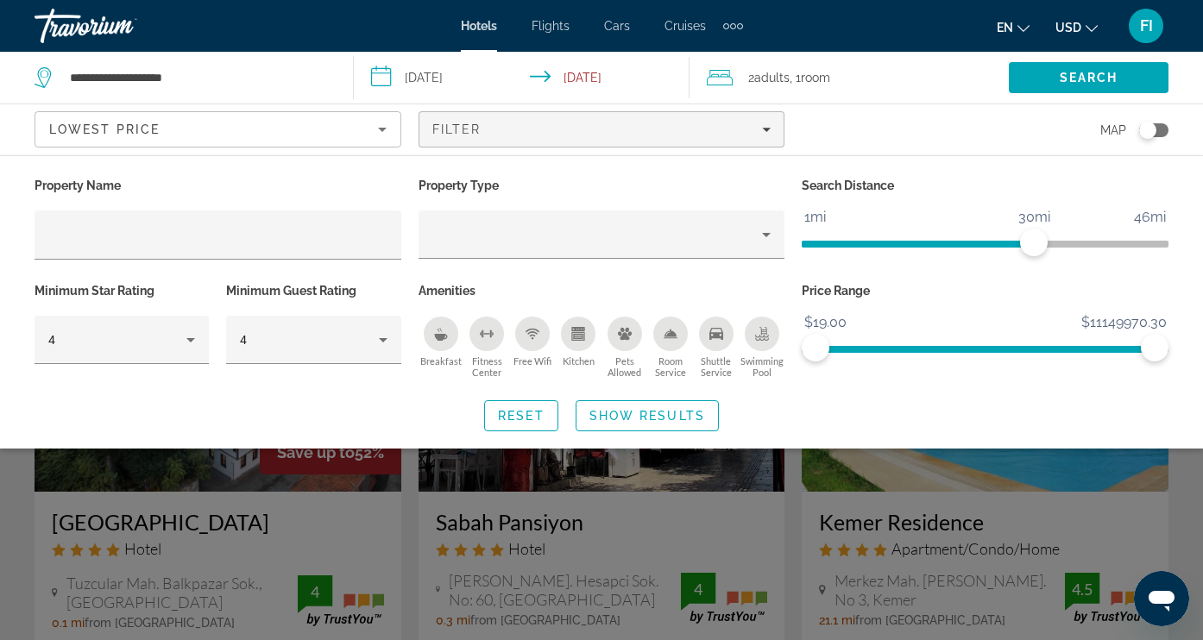
click at [19, 513] on div "Search widget" at bounding box center [601, 450] width 1203 height 382
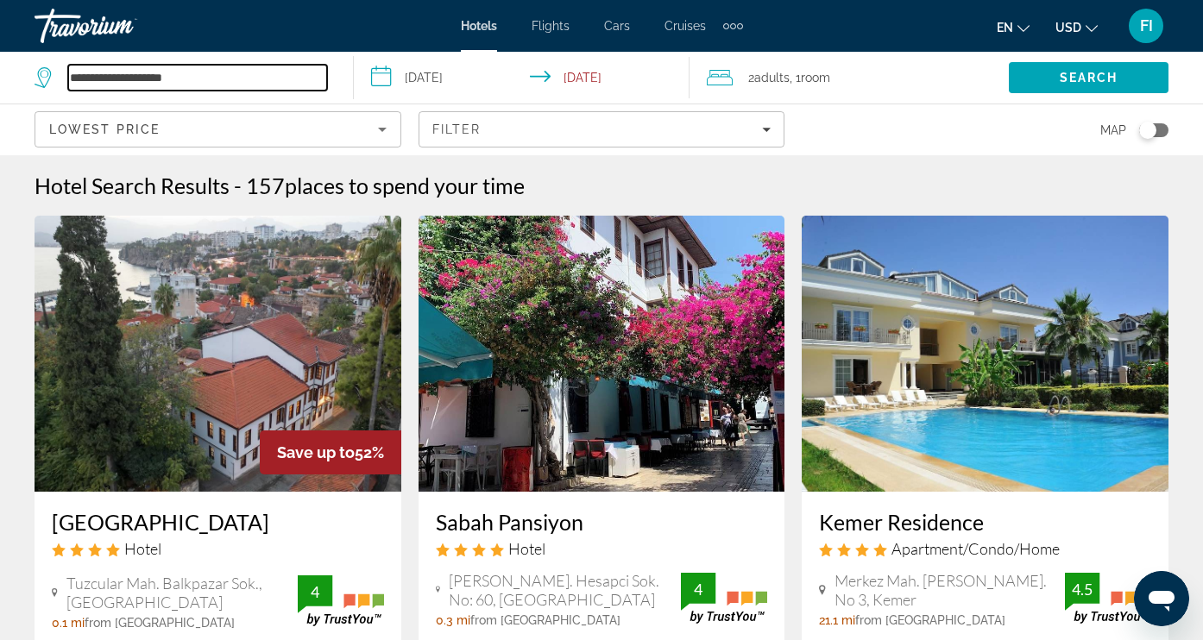
click at [256, 82] on input "**********" at bounding box center [197, 78] width 259 height 26
click at [290, 82] on input "**********" at bounding box center [197, 78] width 259 height 26
drag, startPoint x: 263, startPoint y: 73, endPoint x: 73, endPoint y: 91, distance: 190.7
click at [73, 91] on div "**********" at bounding box center [181, 78] width 293 height 26
drag, startPoint x: 192, startPoint y: 74, endPoint x: 56, endPoint y: 92, distance: 137.6
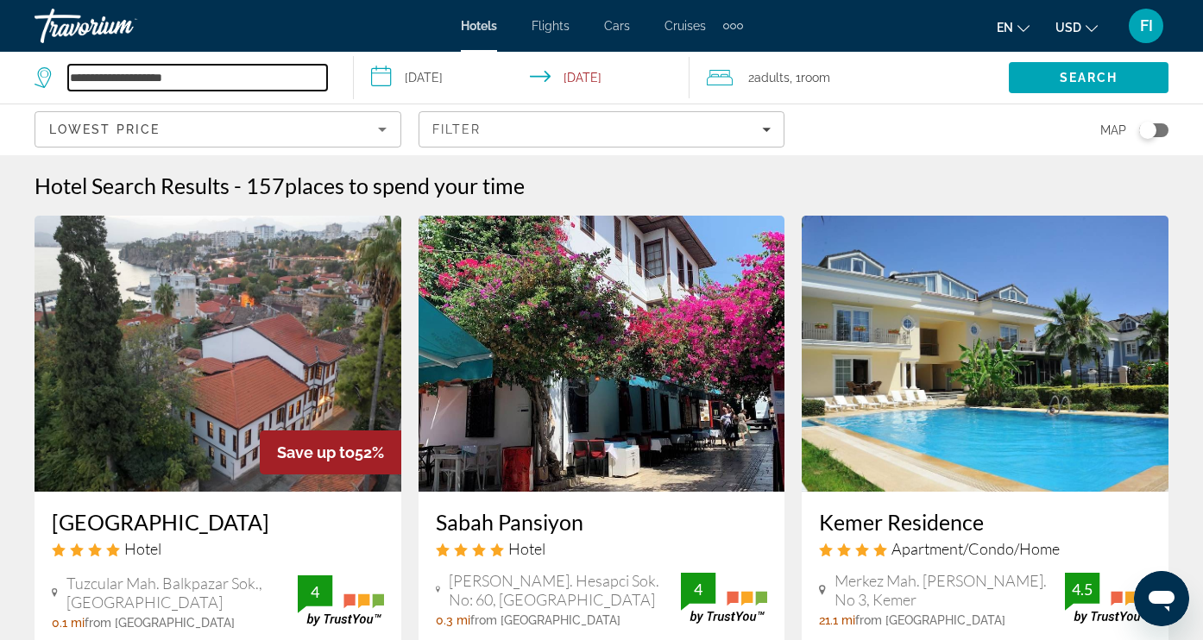
click at [54, 91] on div "**********" at bounding box center [181, 78] width 293 height 26
click at [296, 80] on input "**********" at bounding box center [197, 78] width 259 height 26
drag, startPoint x: 232, startPoint y: 76, endPoint x: 59, endPoint y: 83, distance: 173.6
click at [59, 81] on div "**********" at bounding box center [181, 78] width 293 height 26
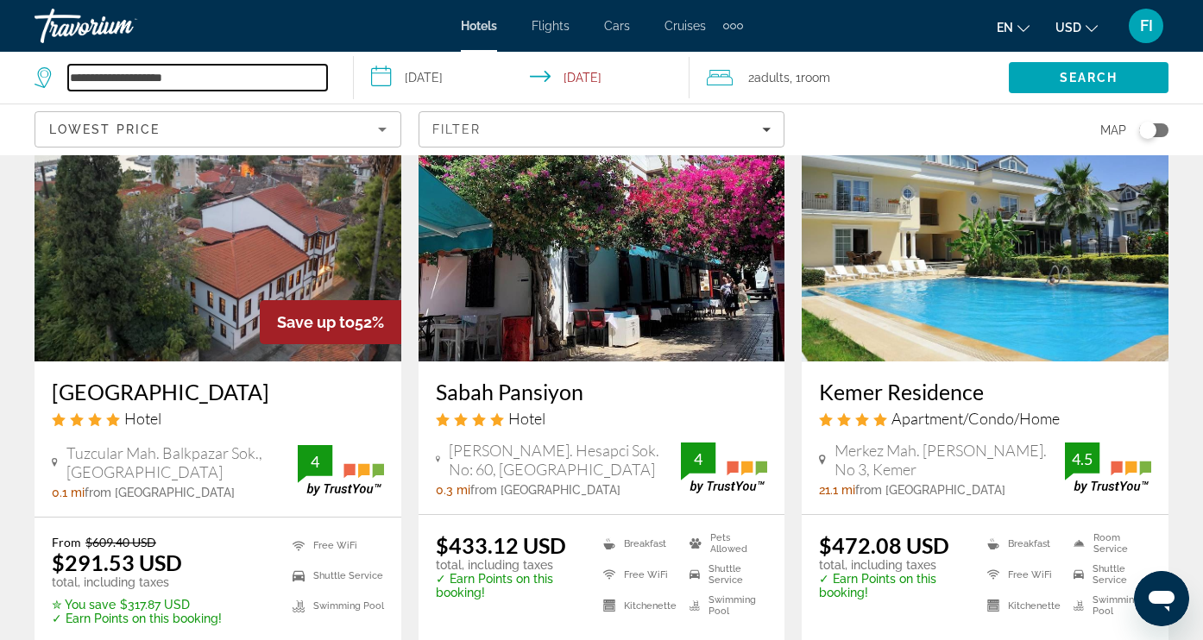
scroll to position [139, 0]
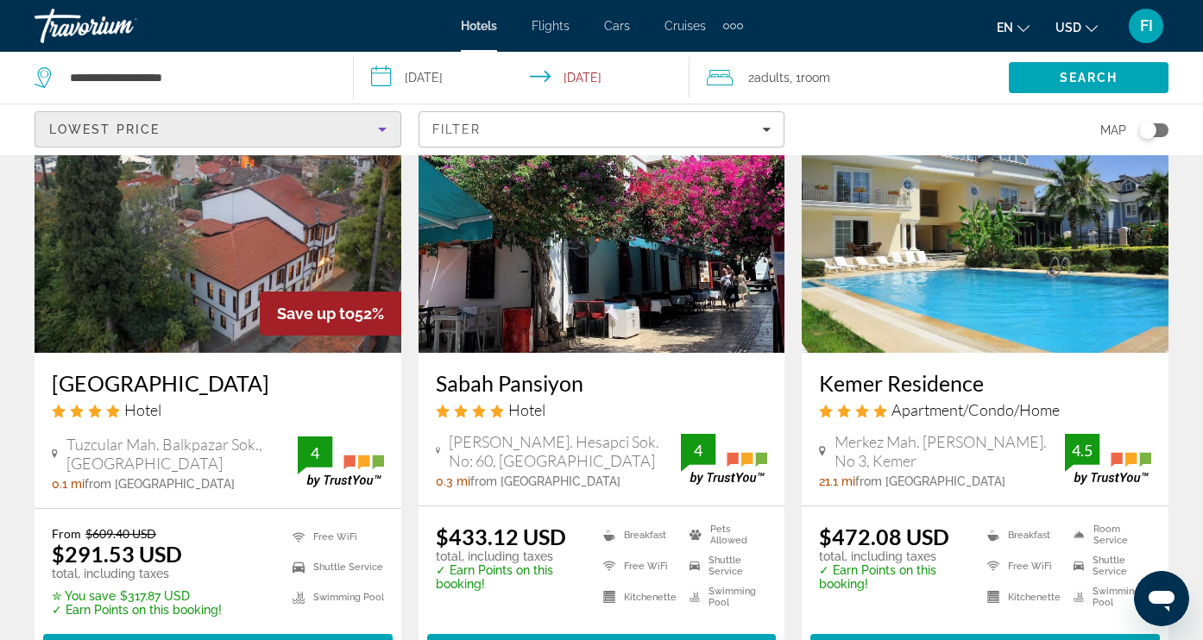
click at [381, 134] on icon "Sort by" at bounding box center [382, 129] width 21 height 21
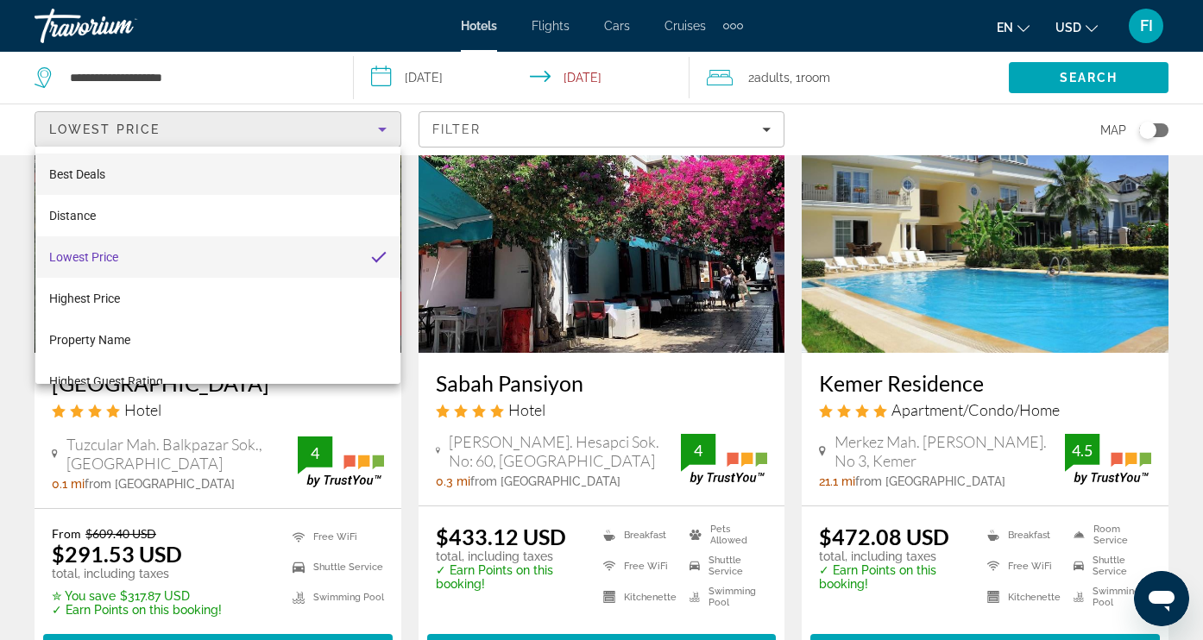
click at [77, 179] on span "Best Deals" at bounding box center [77, 174] width 56 height 14
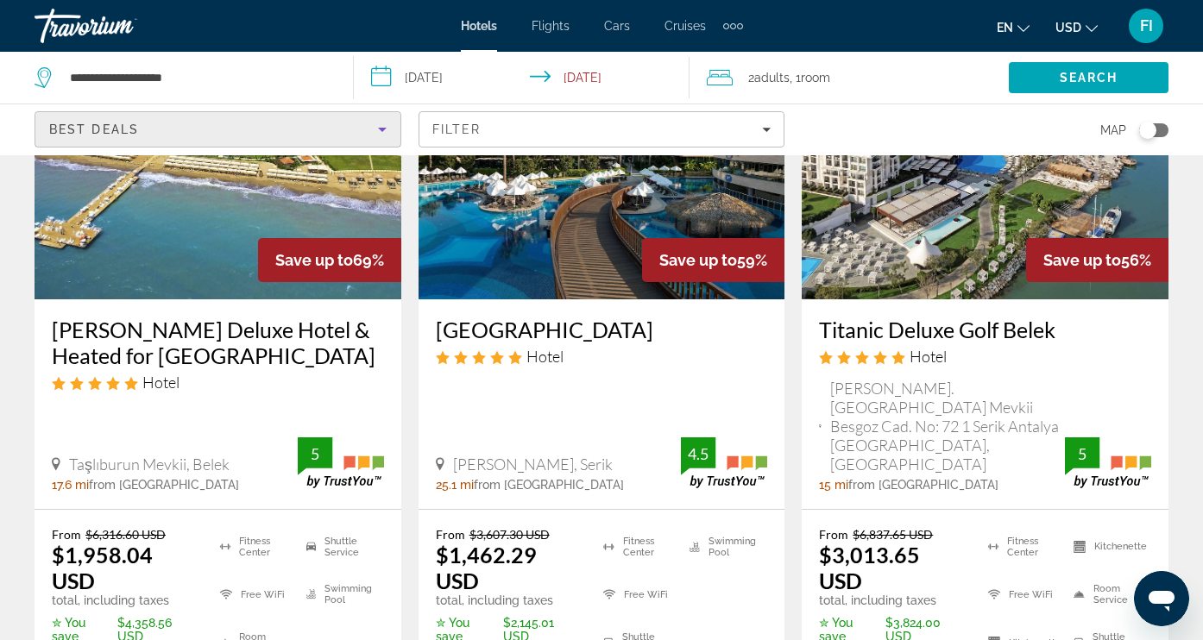
scroll to position [194, 0]
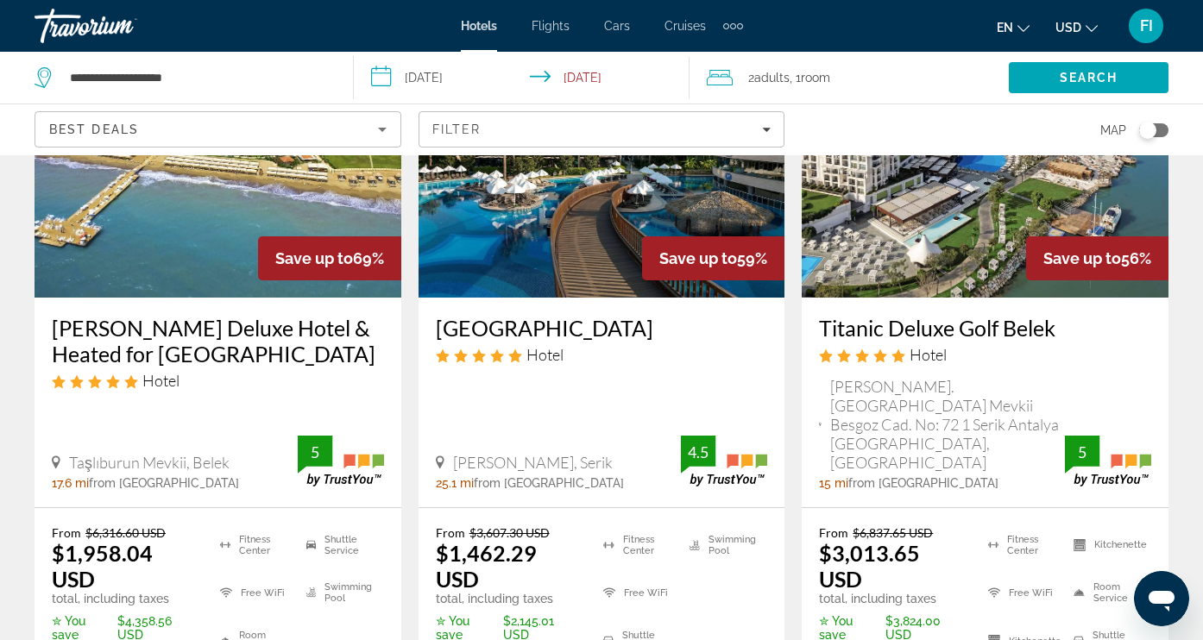
click at [160, 275] on img "Main content" at bounding box center [218, 160] width 367 height 276
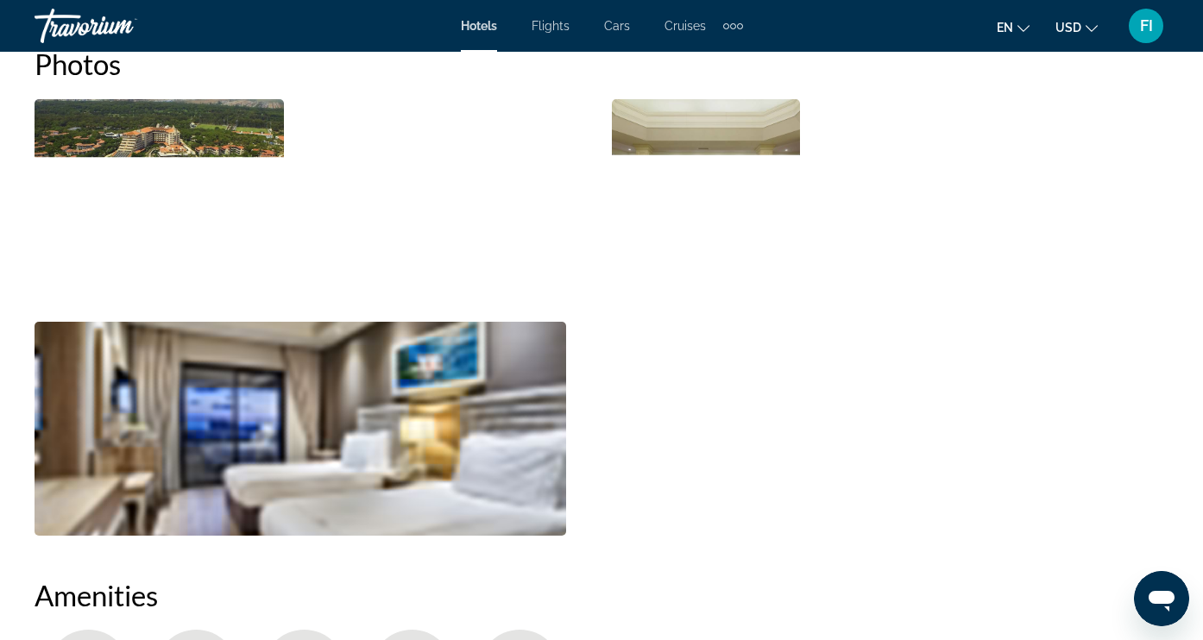
scroll to position [1201, 0]
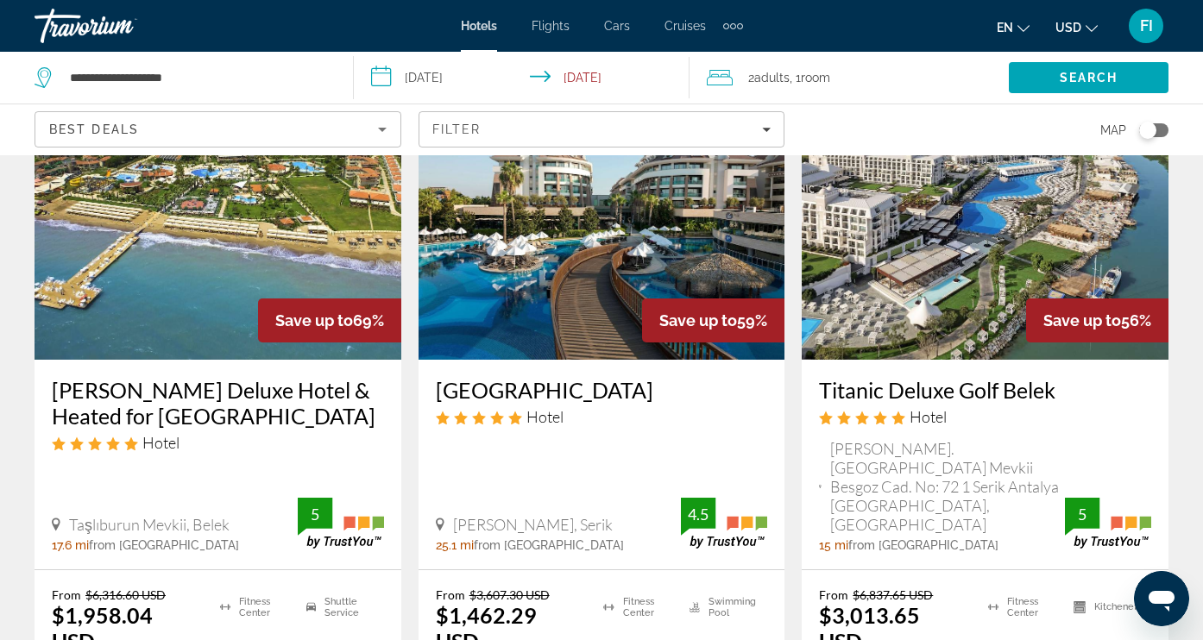
scroll to position [142, 0]
